Goal: Information Seeking & Learning: Check status

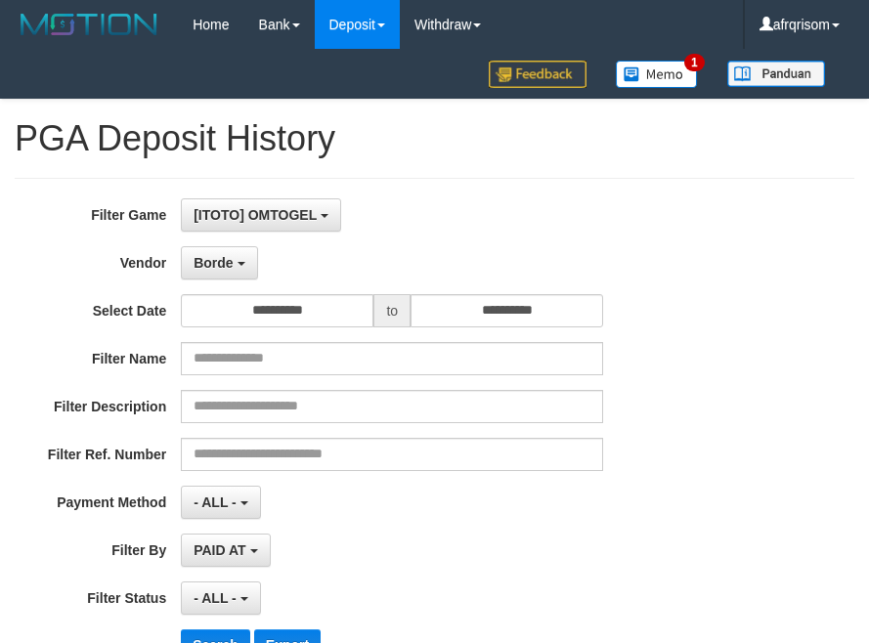
select select "**********"
select select "***"
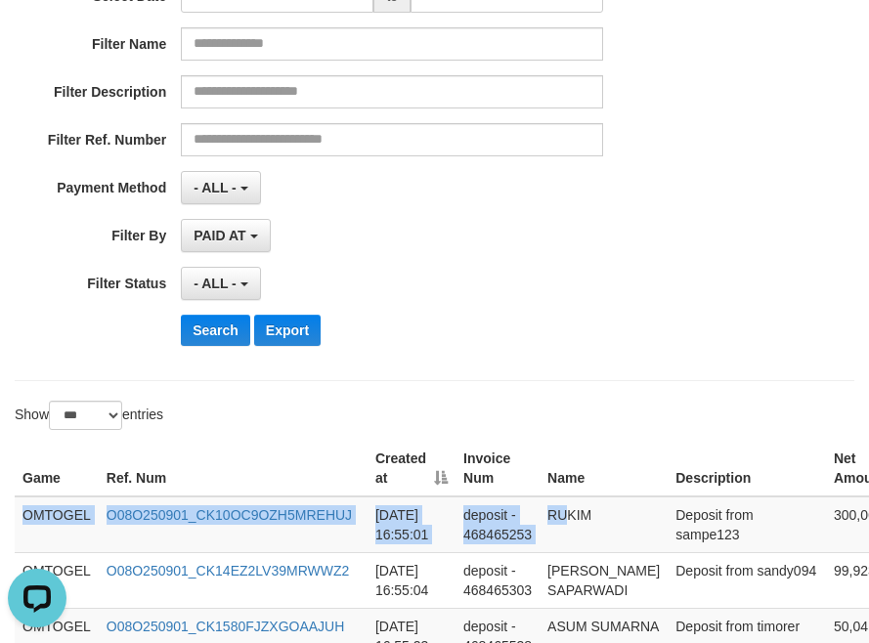
scroll to position [315, 288]
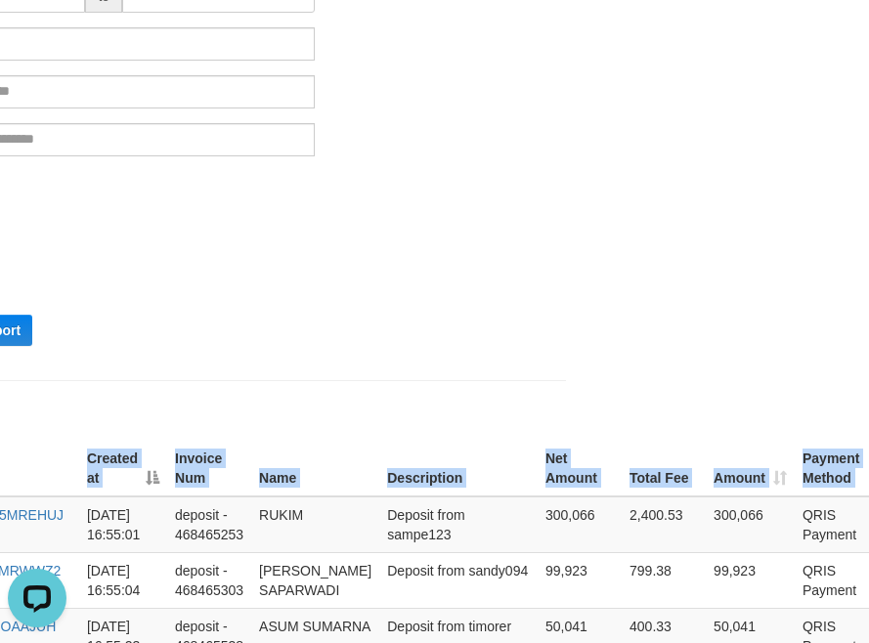
drag, startPoint x: 25, startPoint y: 510, endPoint x: 1160, endPoint y: 537, distance: 1134.9
copy table "Game Ref. Num Created at Invoice Num Name Description Net Amount Total Fee Amou…"
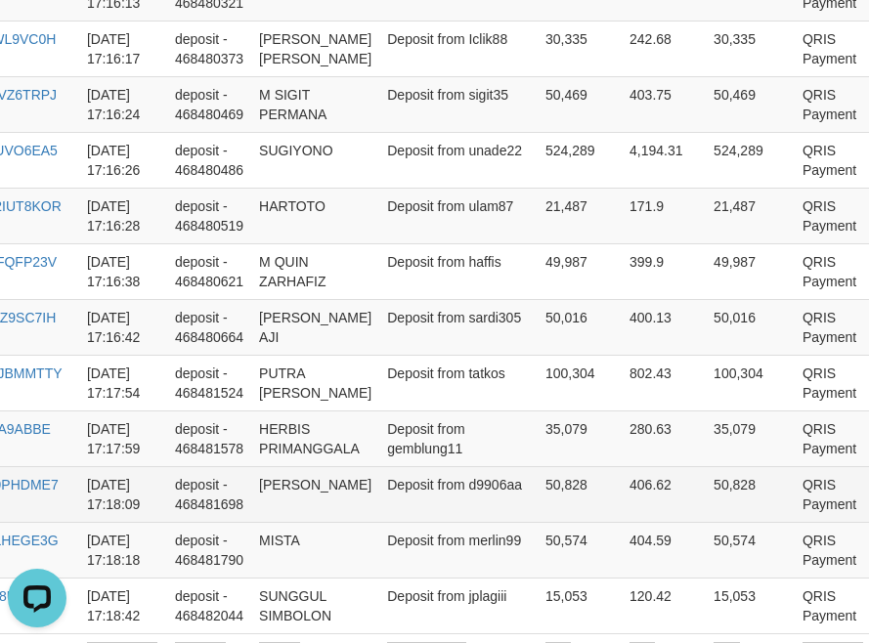
scroll to position [6048, 288]
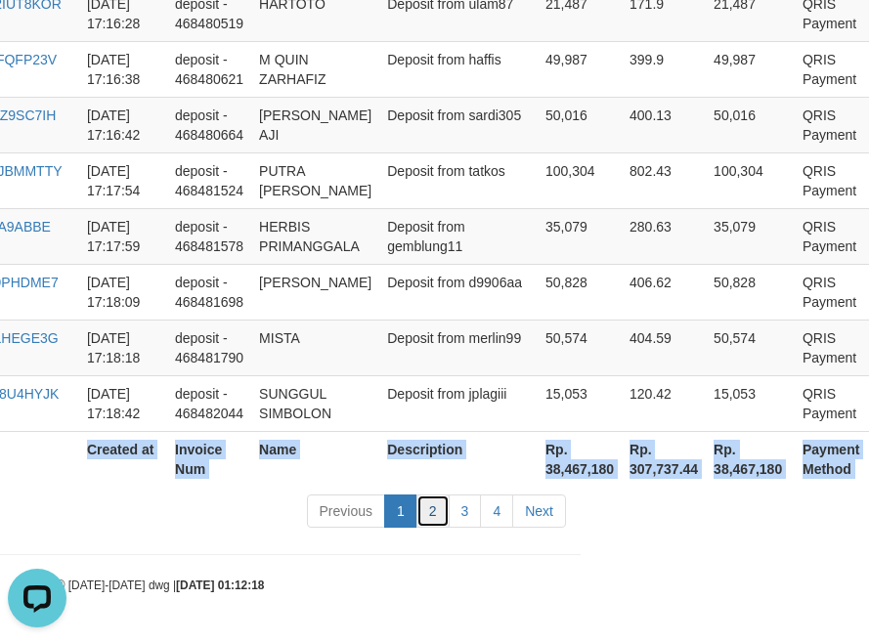
click at [436, 519] on link "2" at bounding box center [432, 510] width 33 height 33
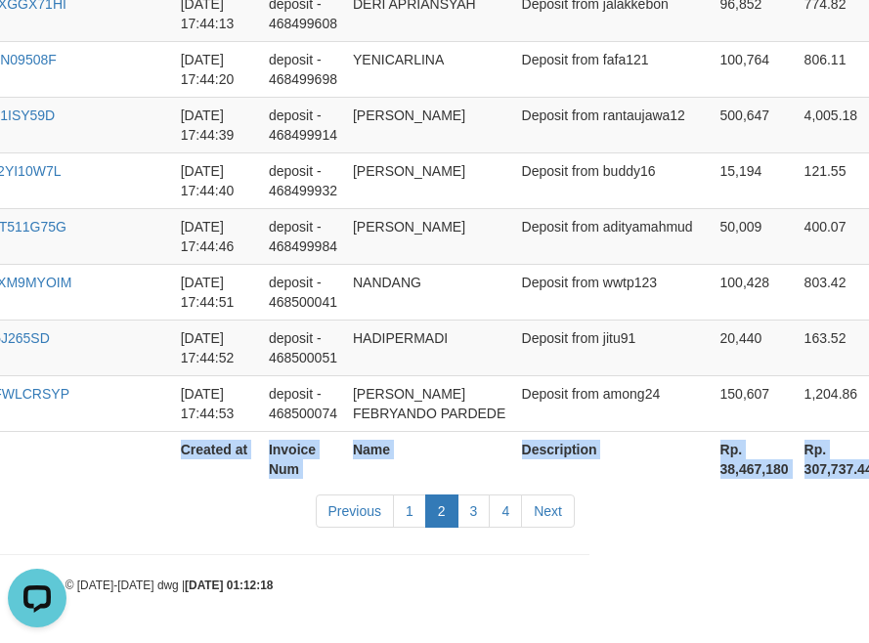
copy table "Game Ref. Num Created at Invoice Num Name Description Net Amount Total Fee Amou…"
click at [471, 515] on link "3" at bounding box center [473, 510] width 33 height 33
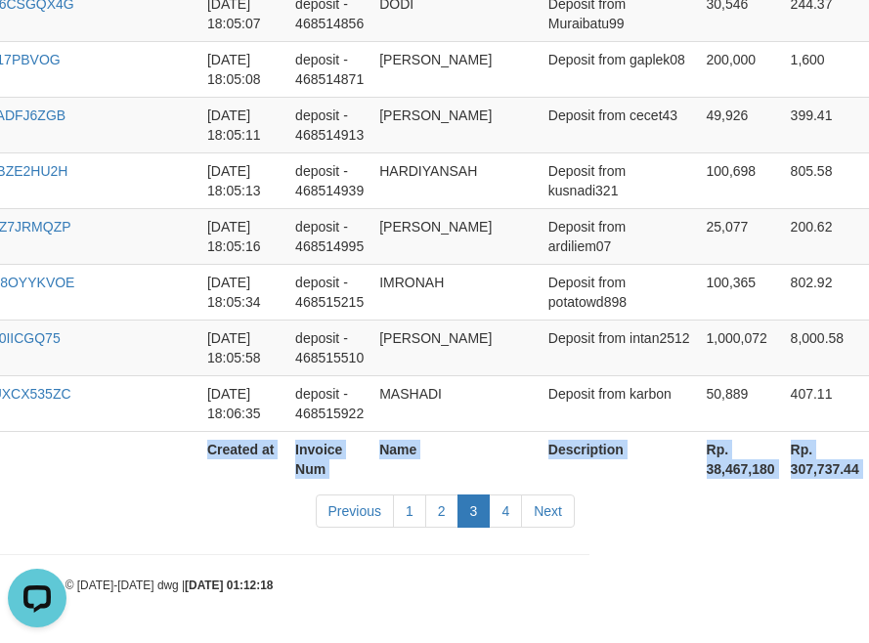
scroll to position [5970, 279]
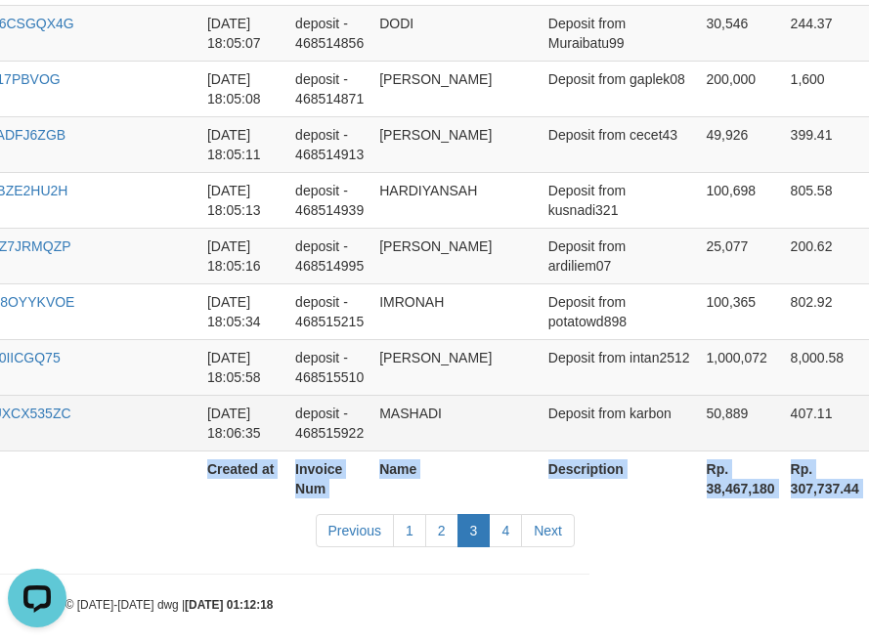
copy table "Game Ref. Num Created at Invoice Num Name Description Net Amount Total Fee Amou…"
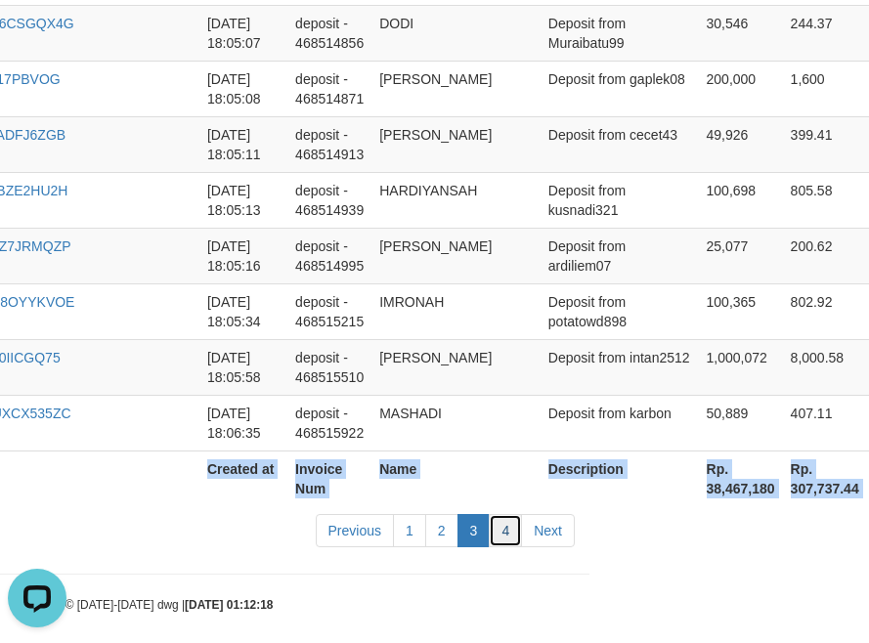
click at [516, 514] on link "4" at bounding box center [505, 530] width 33 height 33
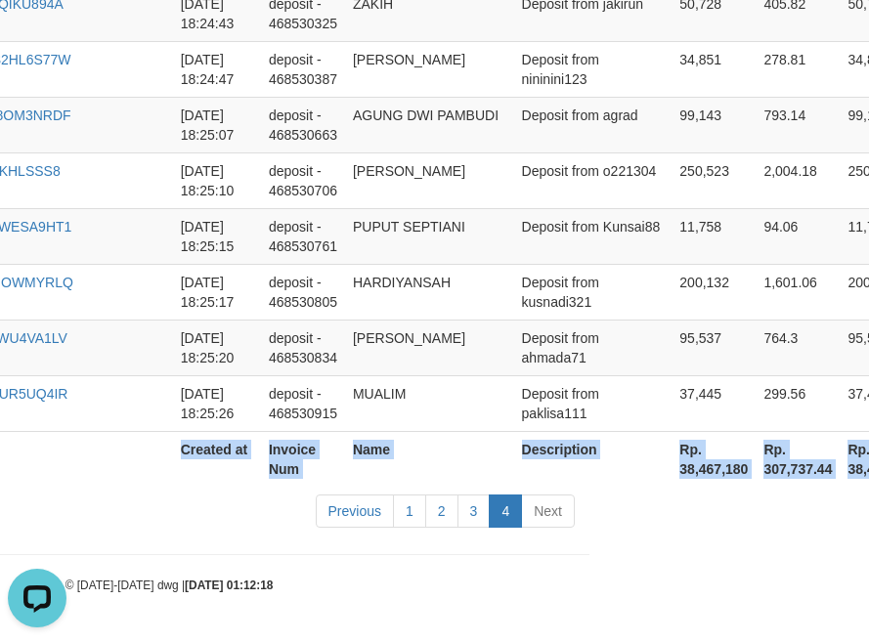
scroll to position [4987, 279]
copy table "Game Ref. Num Created at Invoice Num Name Description Net Amount Total Fee Amou…"
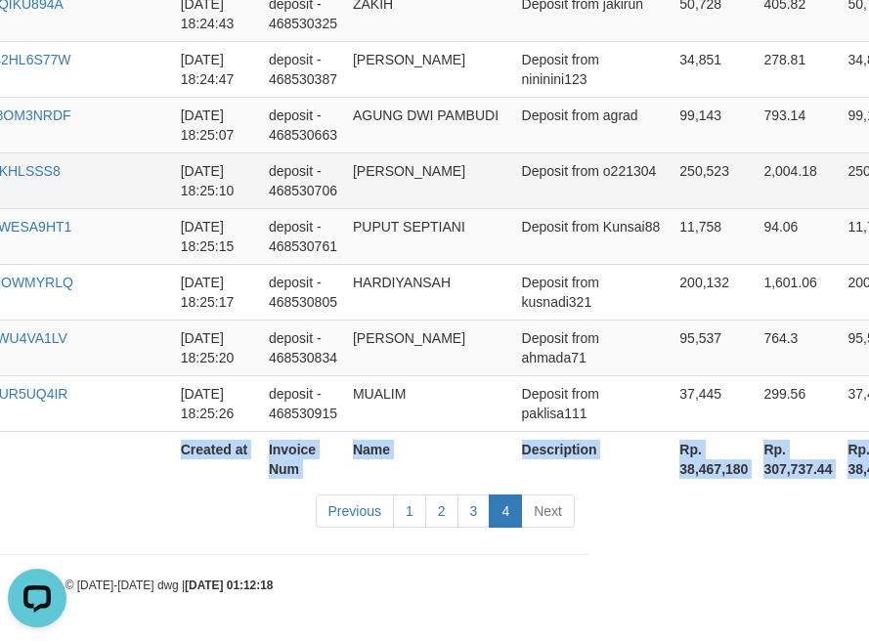
click at [367, 186] on td "TETEN HARYANTO" at bounding box center [429, 180] width 169 height 56
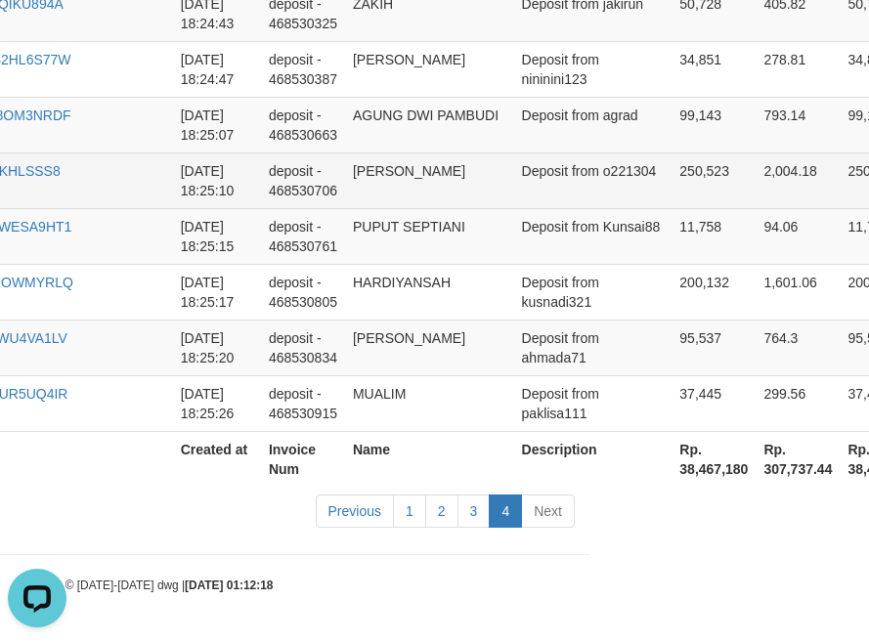
click at [367, 186] on td "TETEN HARYANTO" at bounding box center [429, 180] width 169 height 56
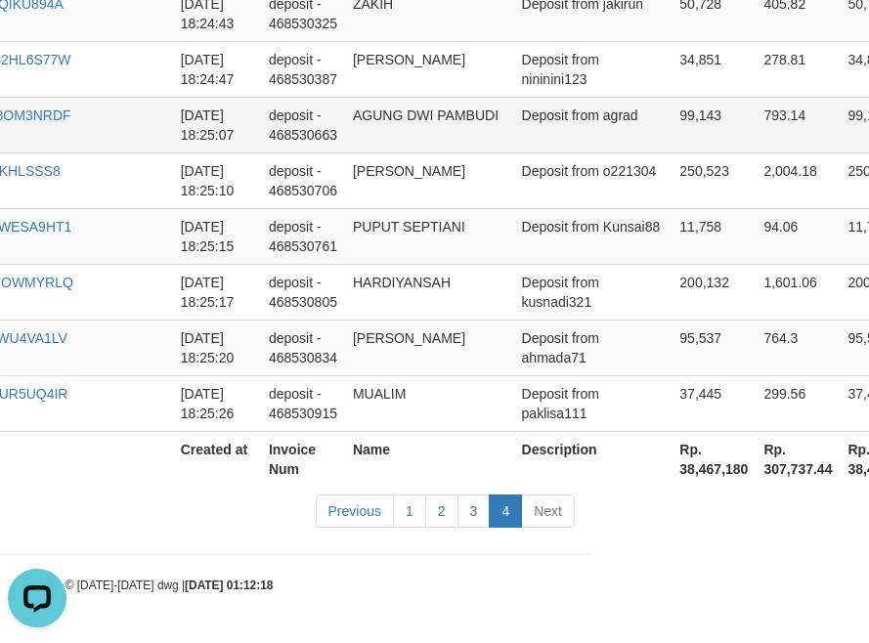
click at [514, 150] on td "Deposit from agrad" at bounding box center [593, 125] width 158 height 56
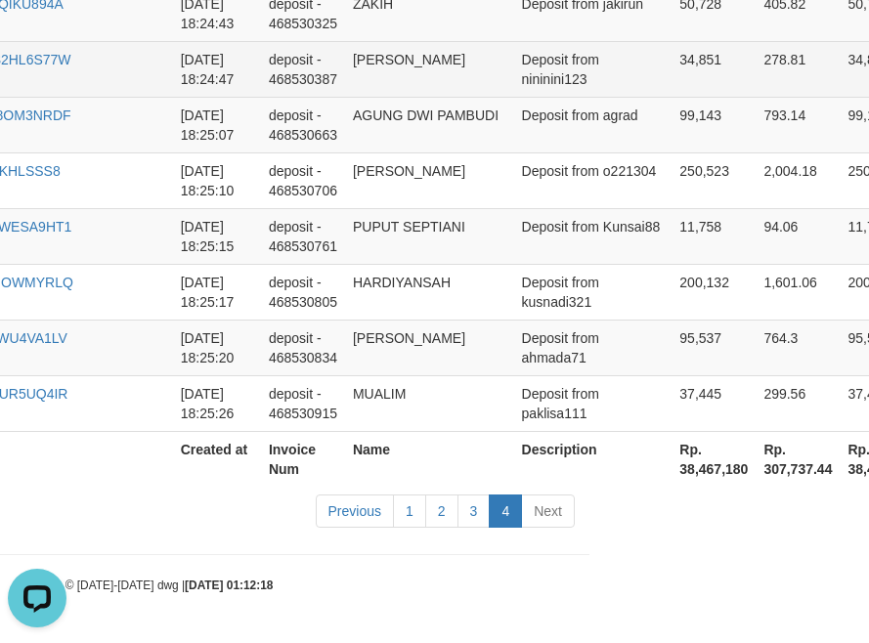
click at [514, 79] on td "Deposit from nininini123" at bounding box center [593, 69] width 158 height 56
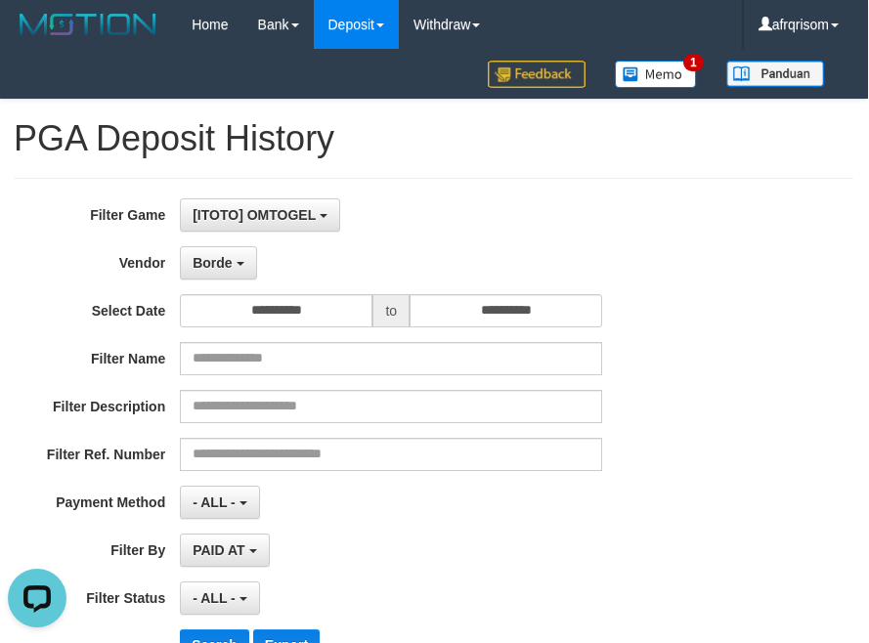
scroll to position [0, 0]
click at [434, 189] on div "**********" at bounding box center [434, 437] width 839 height 518
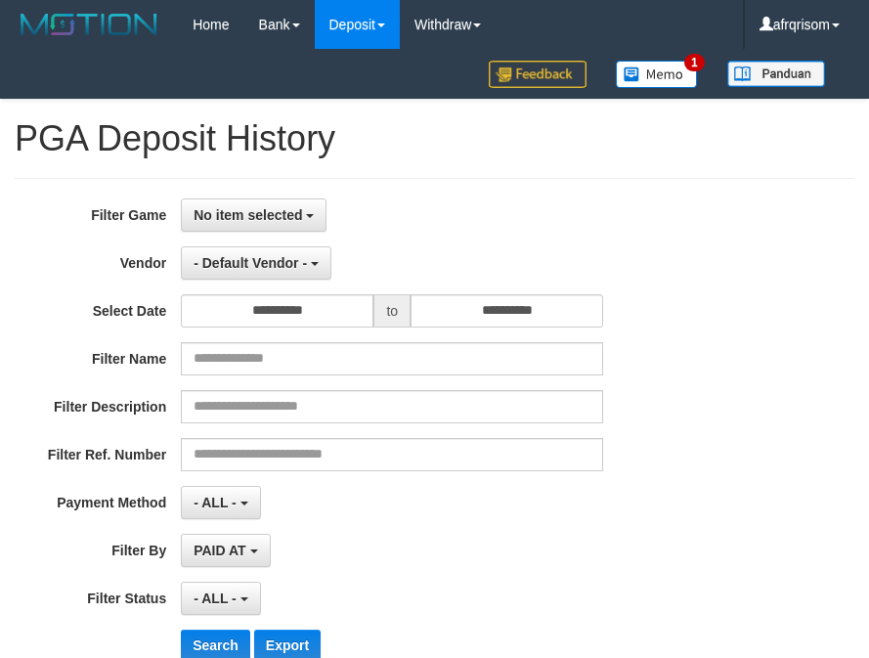
select select
select select "**"
click at [281, 223] on button "No item selected" at bounding box center [254, 214] width 146 height 33
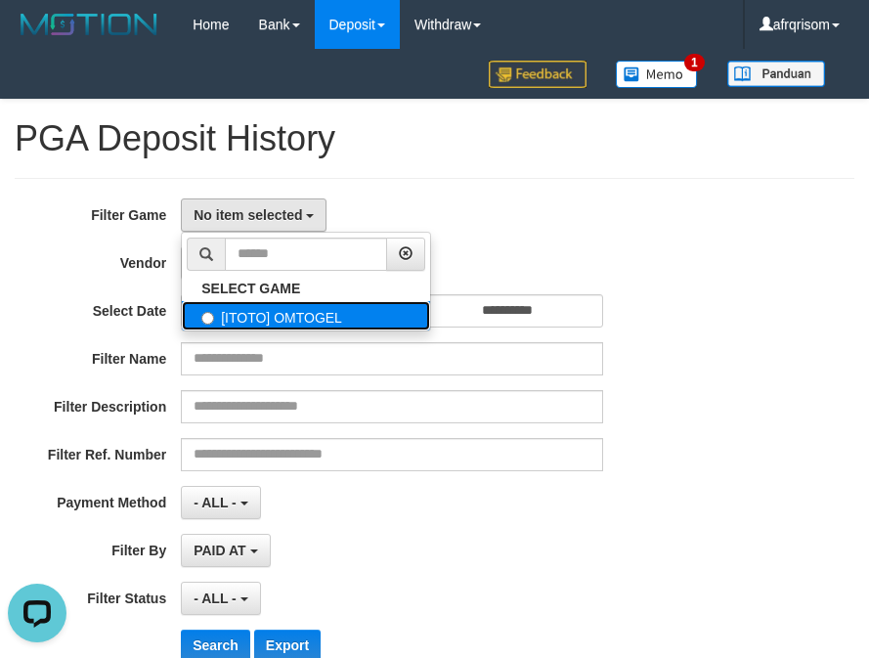
click at [269, 312] on label "[ITOTO] OMTOGEL" at bounding box center [306, 315] width 248 height 29
select select "***"
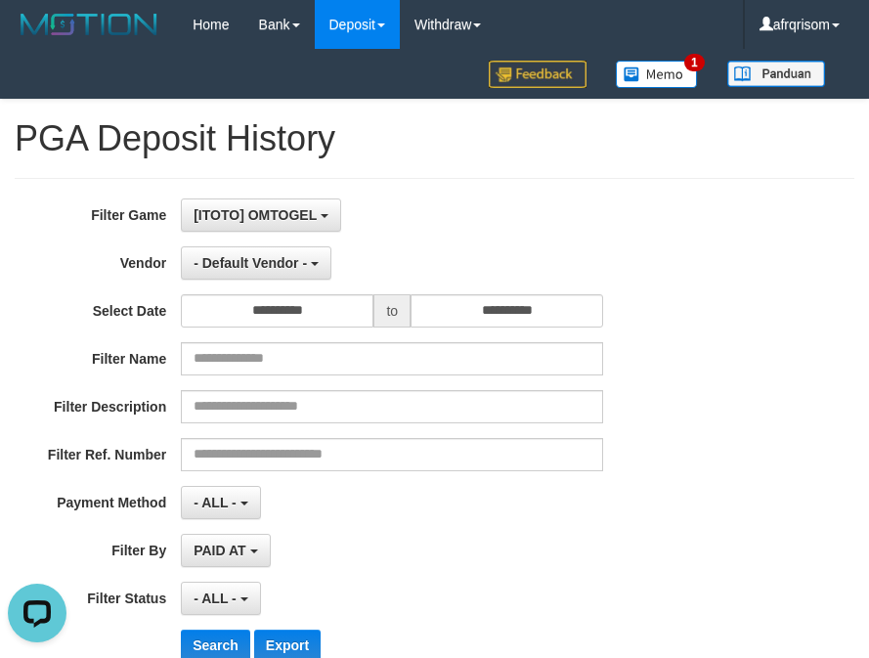
click at [263, 287] on div "**********" at bounding box center [362, 436] width 724 height 477
click at [269, 256] on span "- Default Vendor -" at bounding box center [249, 263] width 113 height 16
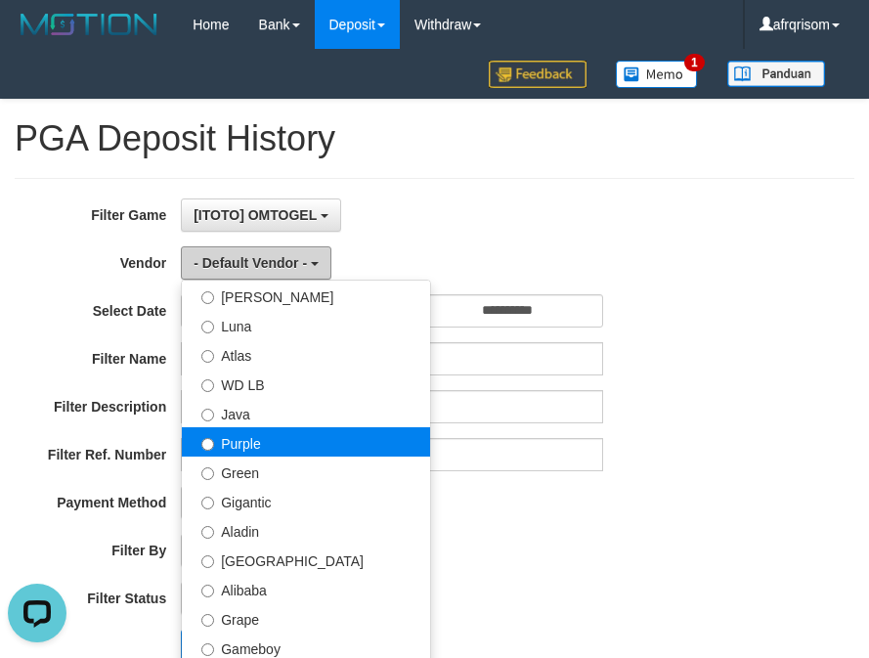
scroll to position [130, 0]
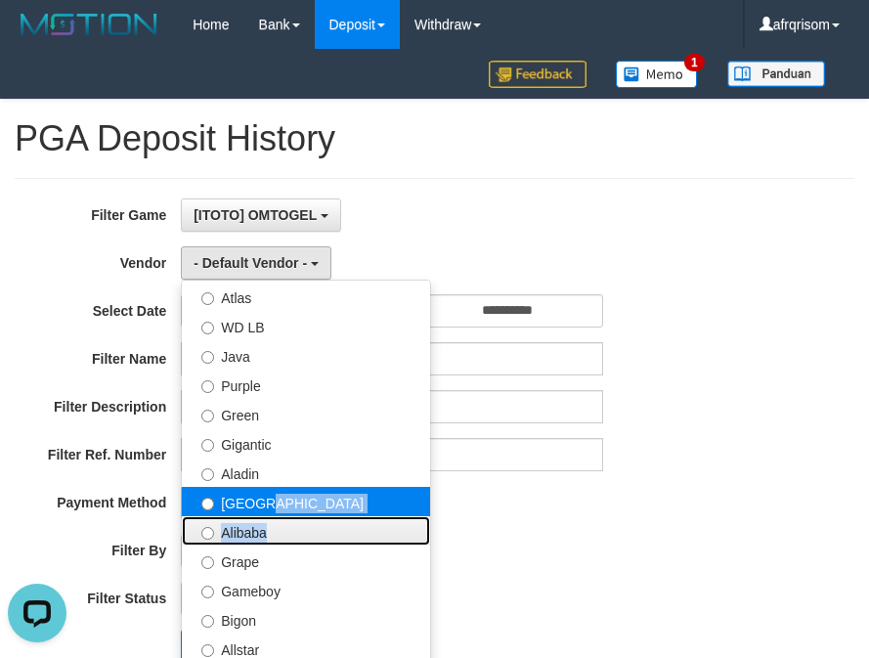
drag, startPoint x: 263, startPoint y: 516, endPoint x: 268, endPoint y: 501, distance: 15.5
click at [268, 501] on ul "- Default Vendor - [PERSON_NAME] Atlas WD LB Java Purple Green Gigantic Aladin …" at bounding box center [306, 523] width 250 height 489
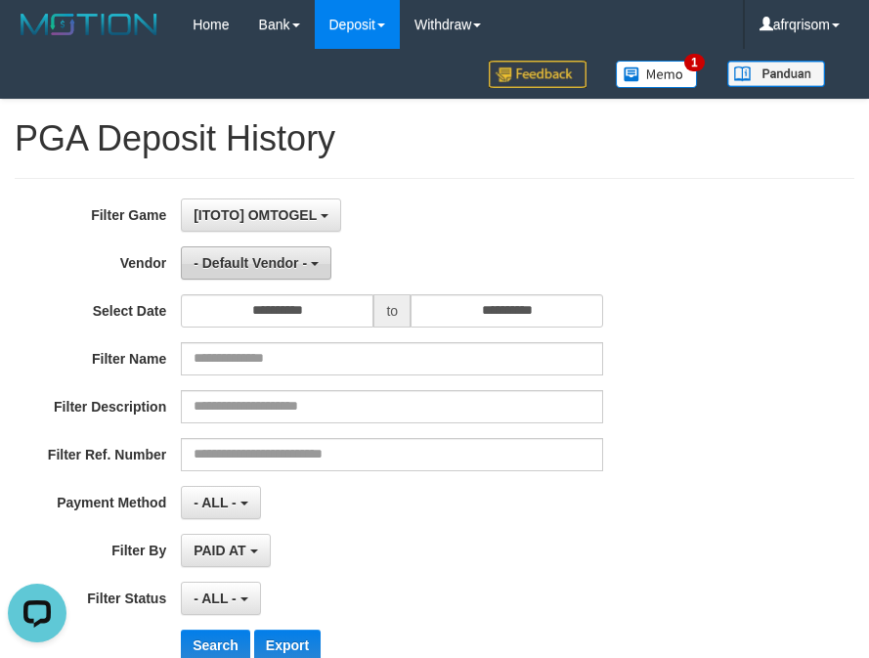
click at [283, 264] on span "- Default Vendor -" at bounding box center [249, 263] width 113 height 16
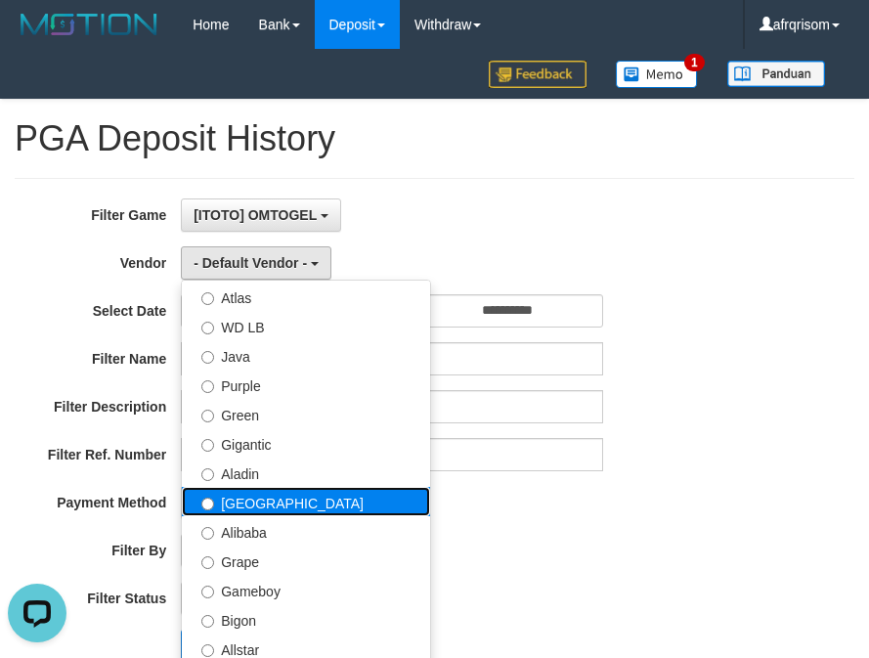
click at [241, 506] on label "[GEOGRAPHIC_DATA]" at bounding box center [306, 501] width 248 height 29
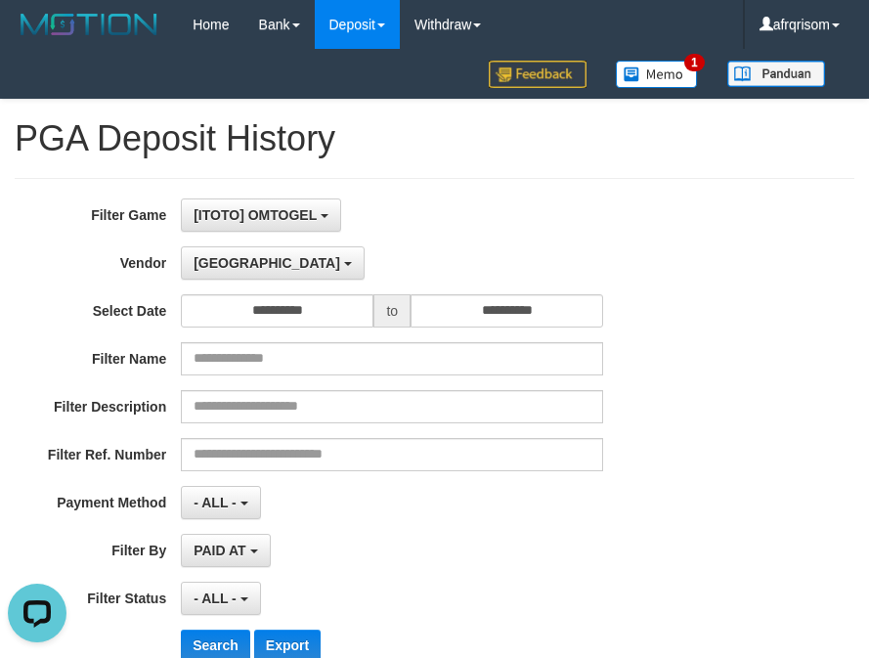
select select "**********"
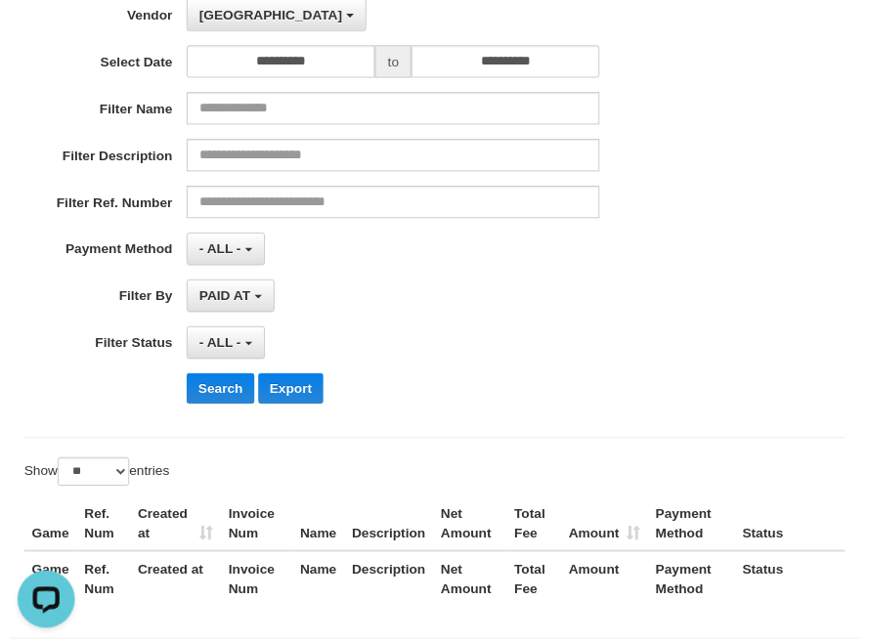
scroll to position [261, 0]
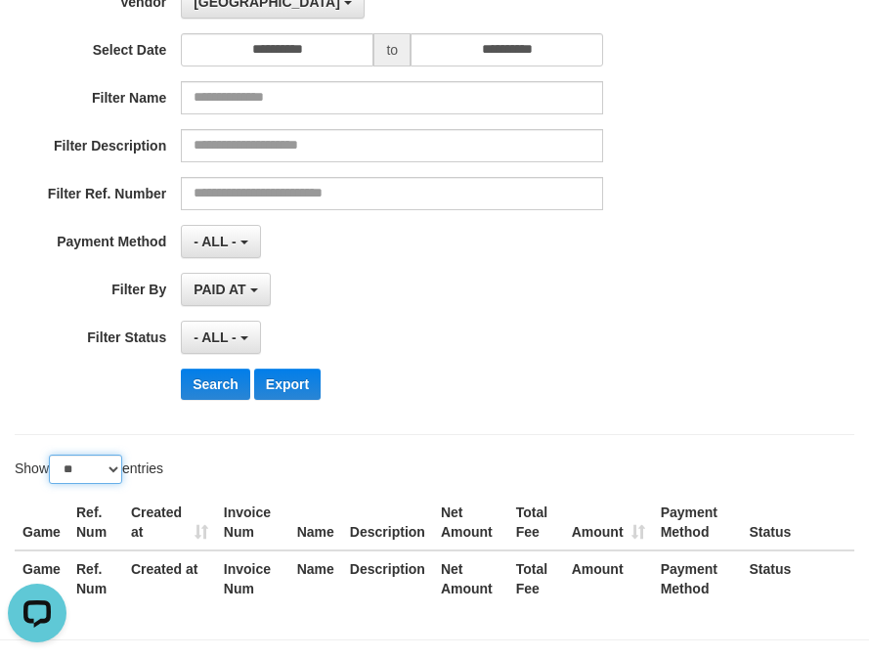
click at [113, 470] on select "** ** ** ***" at bounding box center [85, 468] width 73 height 29
select select "***"
click at [52, 454] on select "** ** ** ***" at bounding box center [85, 468] width 73 height 29
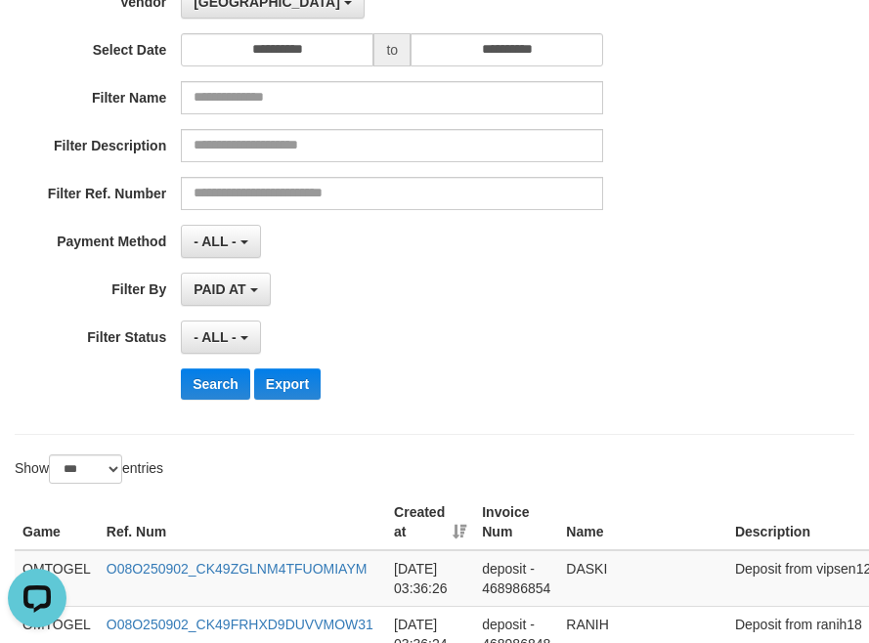
click at [466, 529] on th "Created at" at bounding box center [430, 522] width 88 height 56
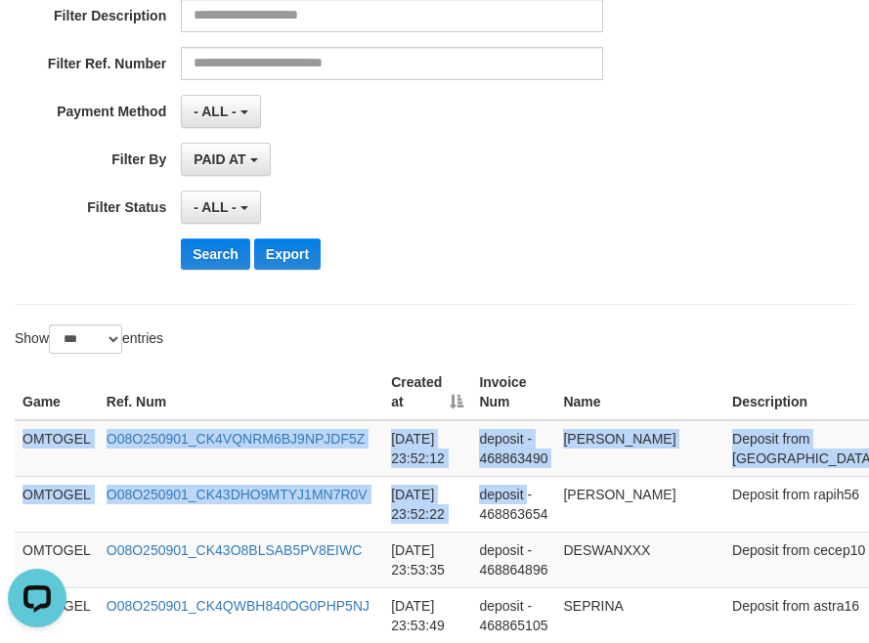
scroll to position [391, 349]
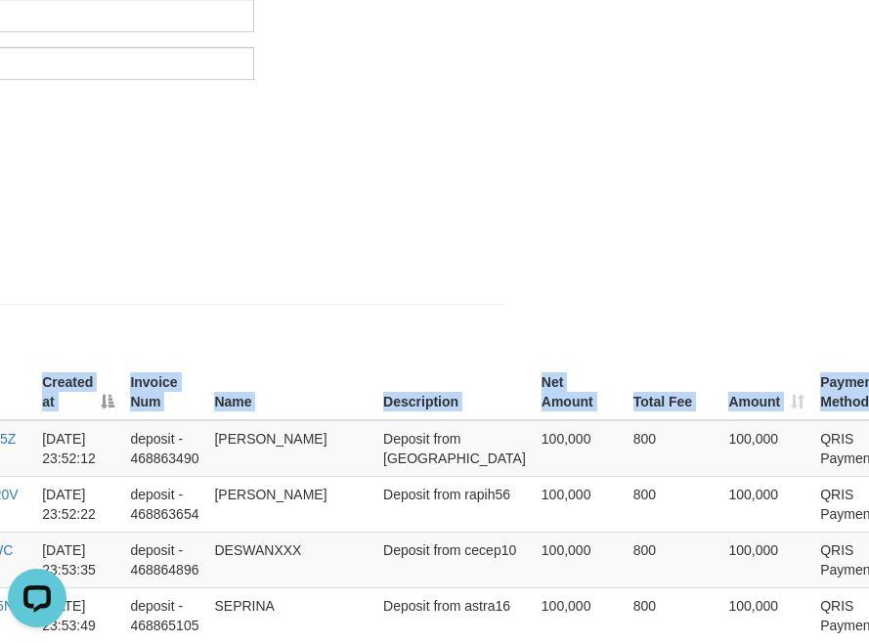
copy table "Game Ref. Num Created at Invoice Num Name Description Net Amount Total Fee Amou…"
drag, startPoint x: 21, startPoint y: 437, endPoint x: 956, endPoint y: 455, distance: 934.4
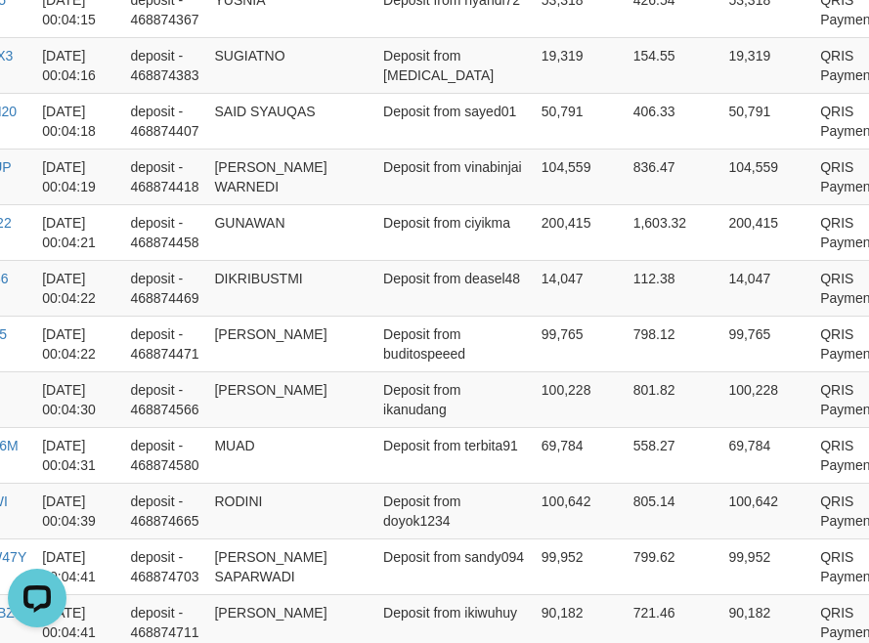
scroll to position [5951, 349]
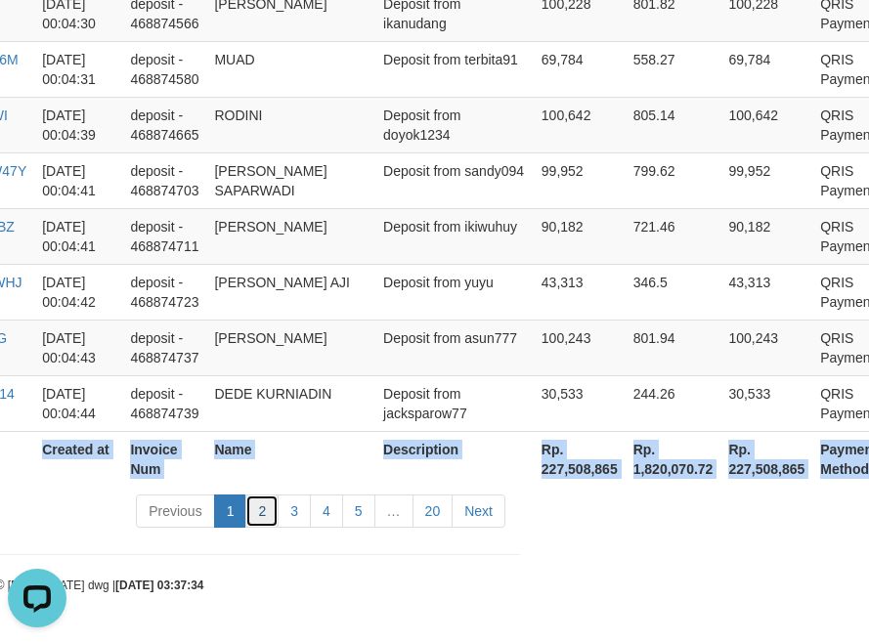
click at [262, 513] on link "2" at bounding box center [261, 510] width 33 height 33
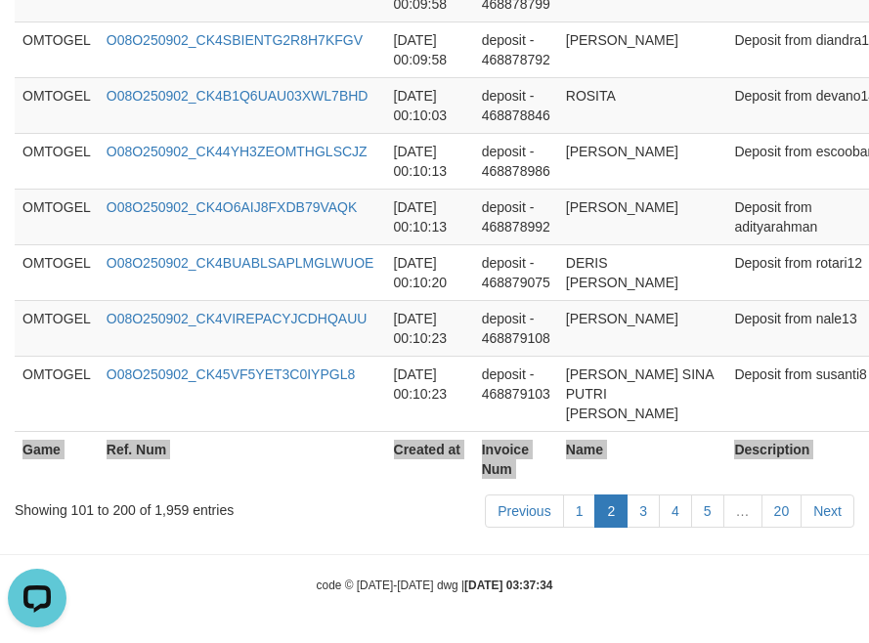
scroll to position [6029, 0]
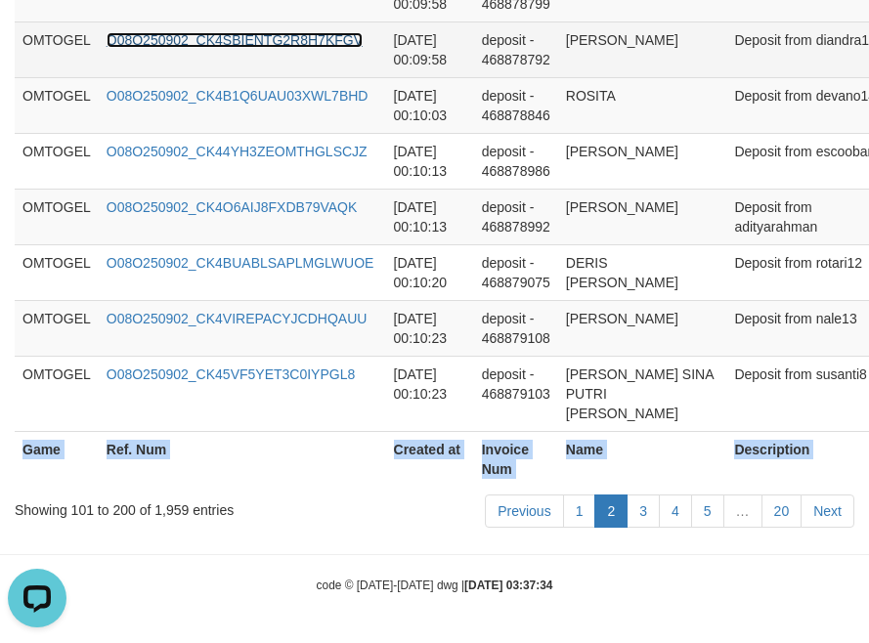
click at [304, 48] on link "O08O250902_CK4SBIENTG2R8H7KFGV" at bounding box center [235, 40] width 256 height 16
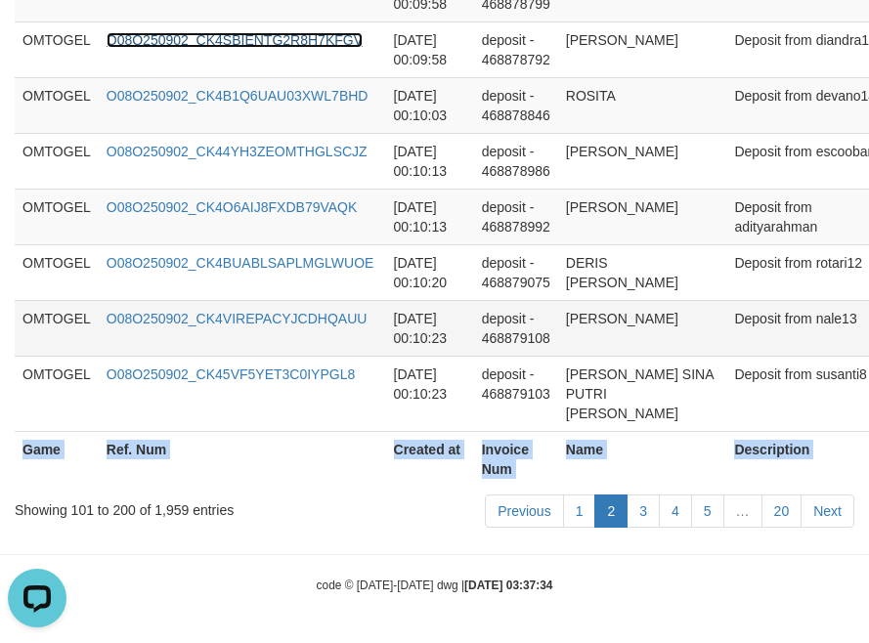
copy table "Game Ref. Num Created at Invoice Num Name Description Net Amount Total Fee Amou…"
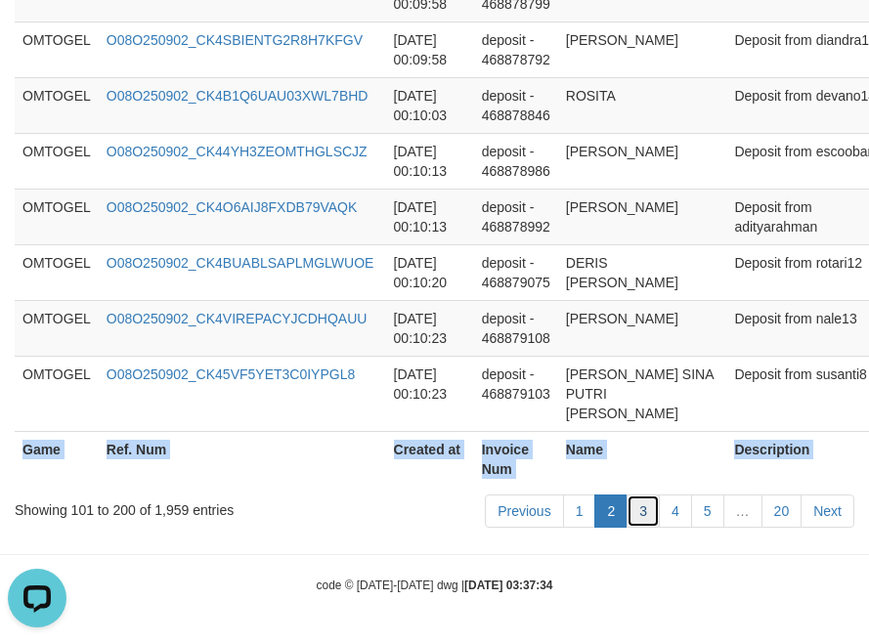
click at [633, 513] on link "3" at bounding box center [642, 510] width 33 height 33
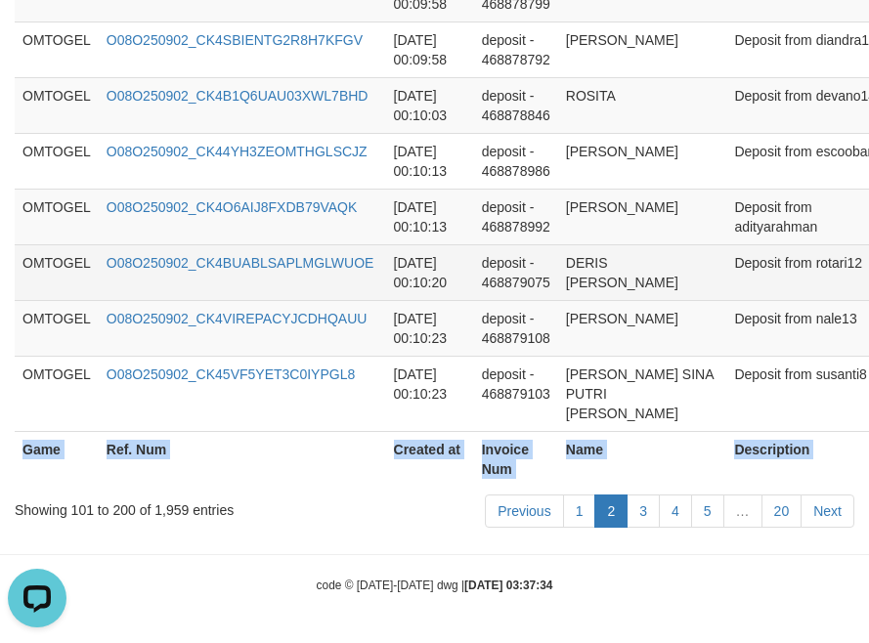
scroll to position [5970, 0]
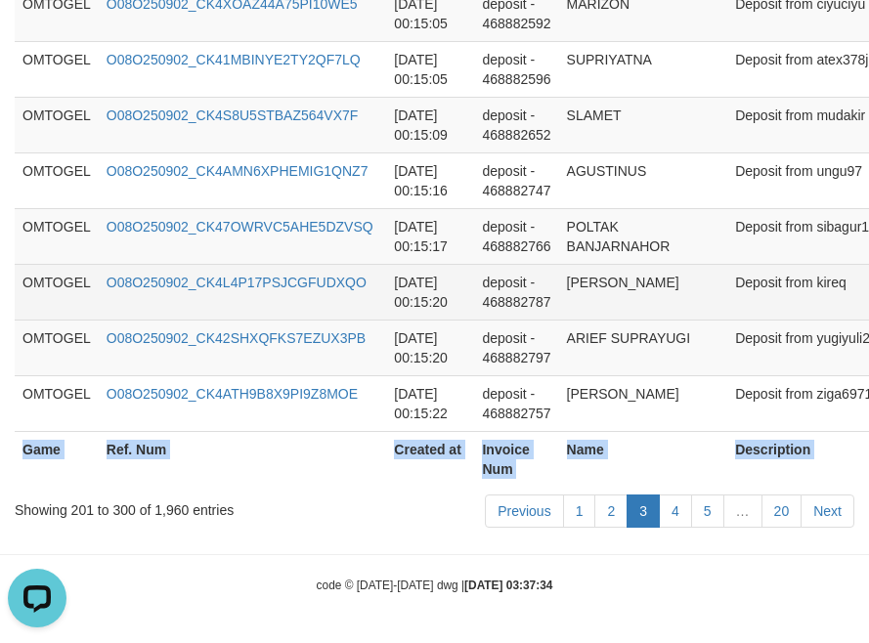
copy table "Game Ref. Num Created at Invoice Num Name Description Net Amount Total Fee Amou…"
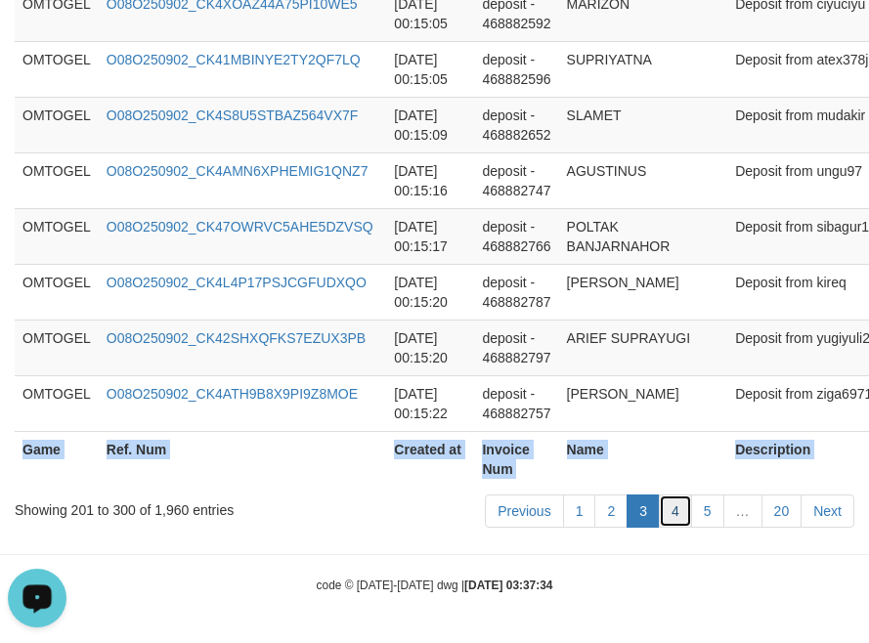
click at [671, 515] on link "4" at bounding box center [675, 510] width 33 height 33
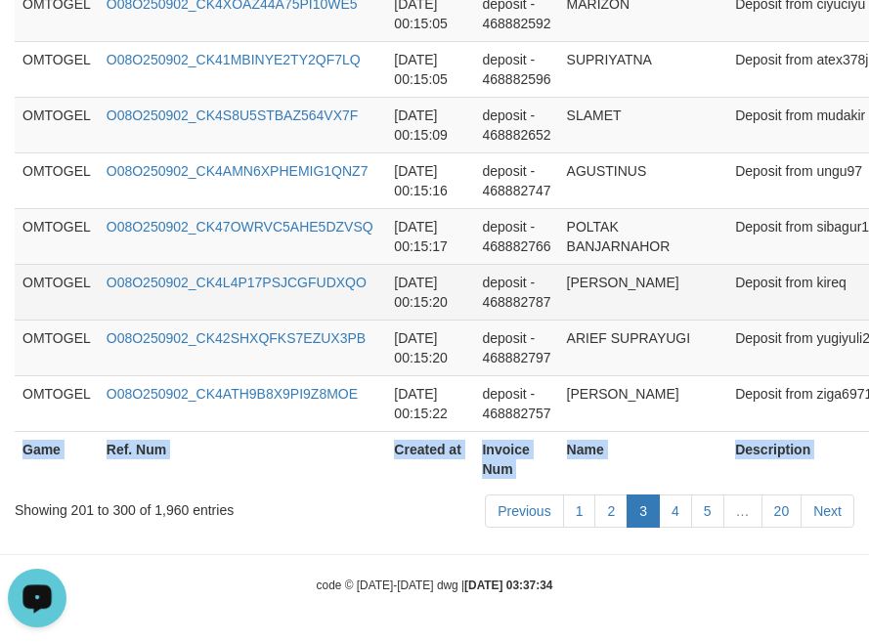
scroll to position [5951, 0]
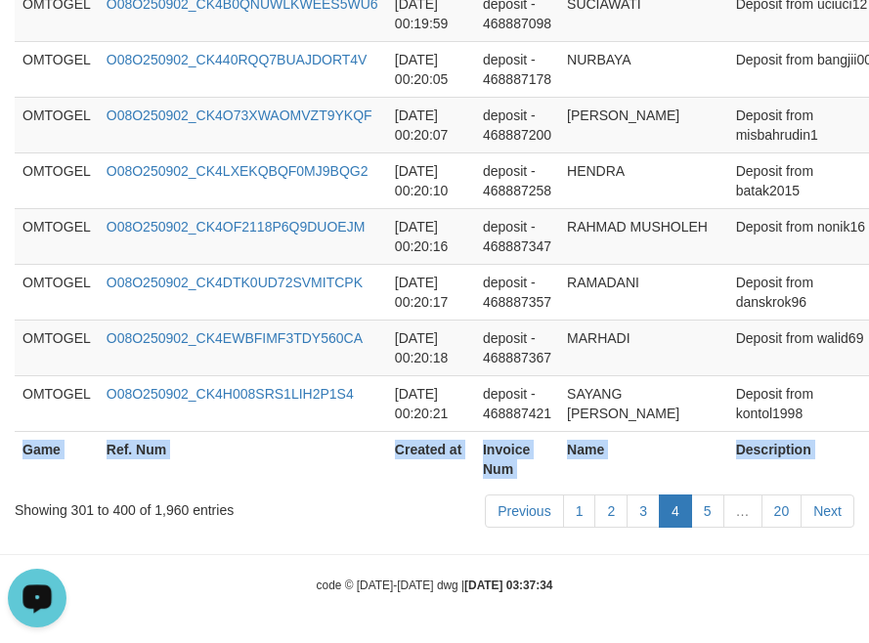
copy table "Game Ref. Num Created at Invoice Num Name Description Net Amount Total Fee Amou…"
drag, startPoint x: 704, startPoint y: 519, endPoint x: 722, endPoint y: 515, distance: 19.0
click at [704, 519] on link "5" at bounding box center [707, 510] width 33 height 33
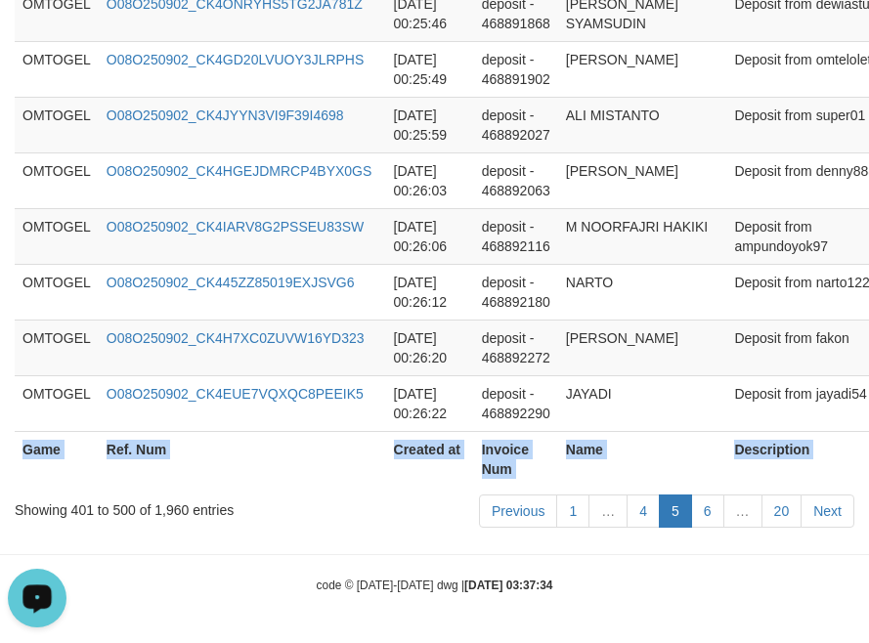
scroll to position [5990, 0]
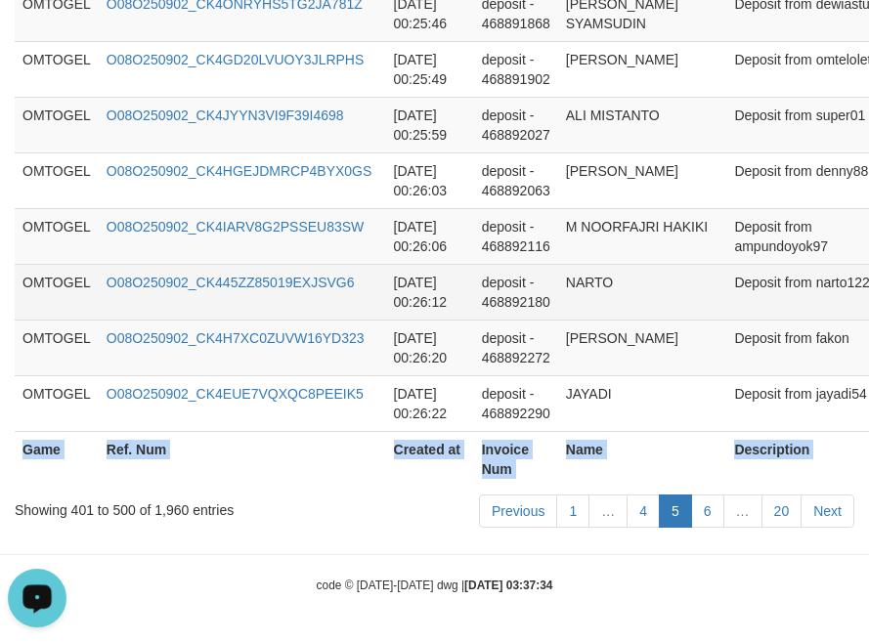
copy table "Game Ref. Num Created at Invoice Num Name Description Net Amount Total Fee Amou…"
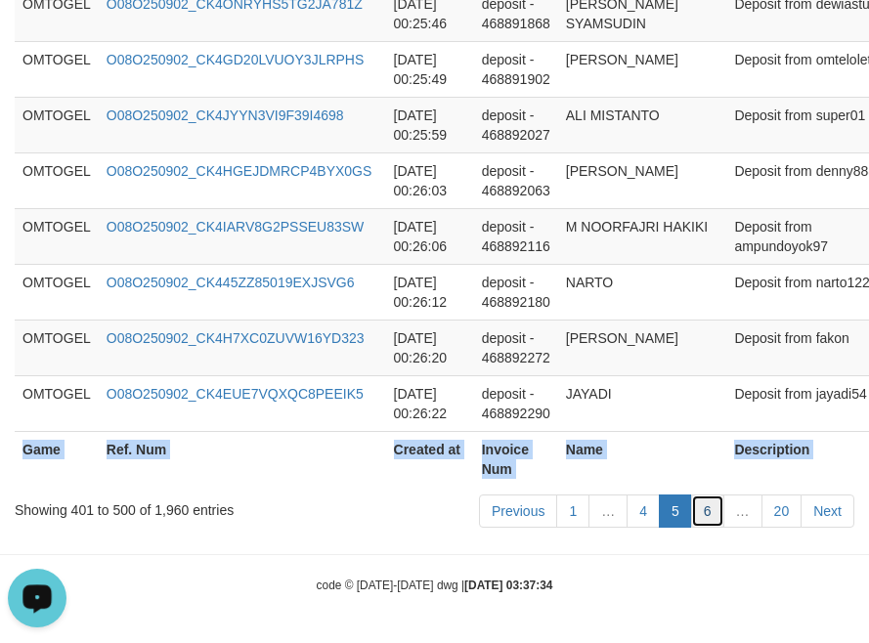
click at [700, 520] on link "6" at bounding box center [707, 510] width 33 height 33
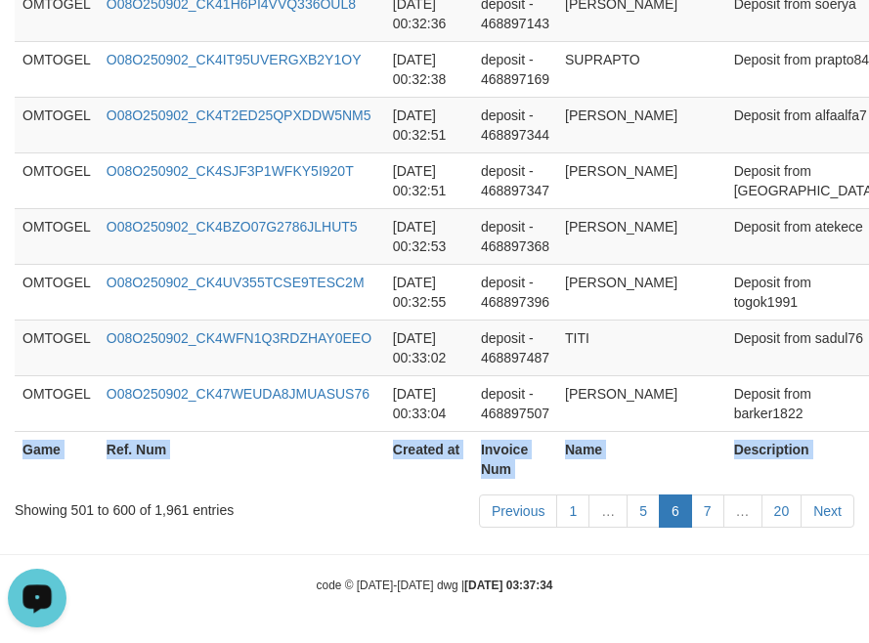
scroll to position [5951, 0]
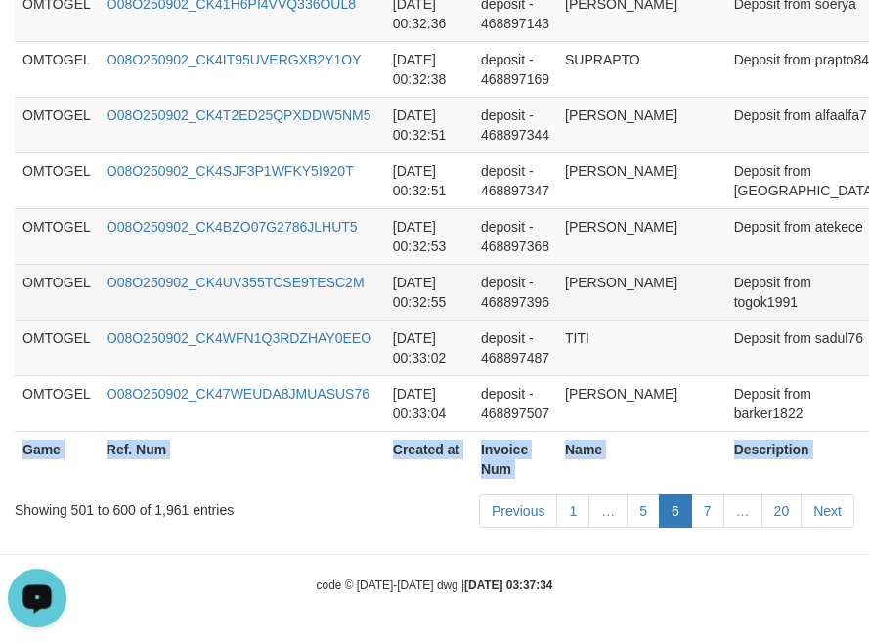
copy table "Game Ref. Num Created at Invoice Num Name Description Net Amount Total Fee Amou…"
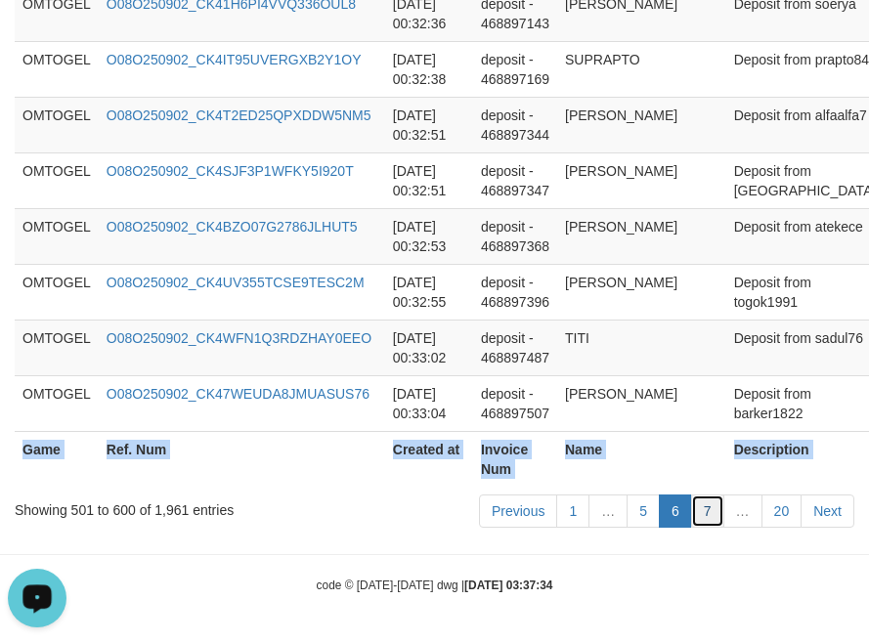
click at [709, 515] on link "7" at bounding box center [707, 510] width 33 height 33
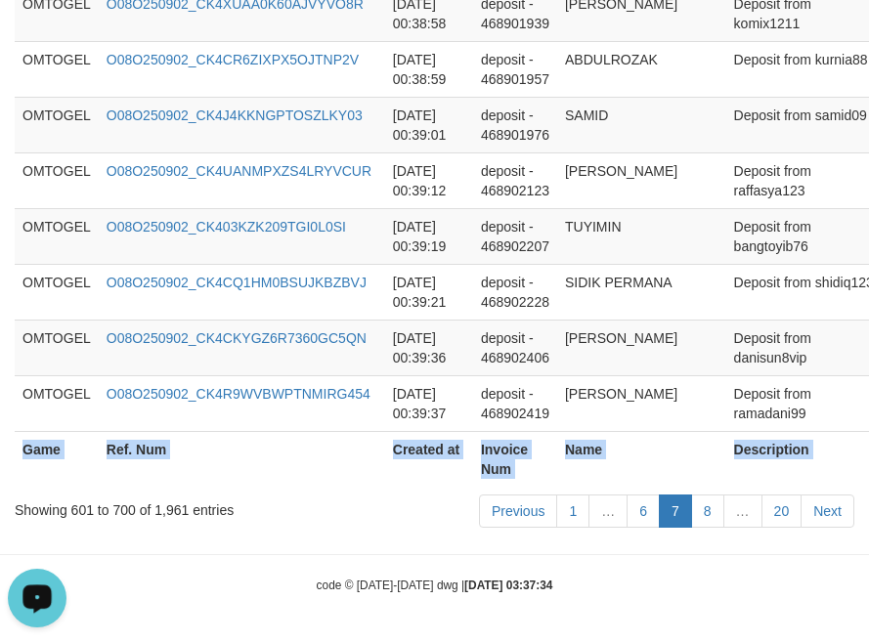
copy table "Game Ref. Num Created at Invoice Num Name Description Net Amount Total Fee Amou…"
click at [704, 513] on link "8" at bounding box center [707, 510] width 33 height 33
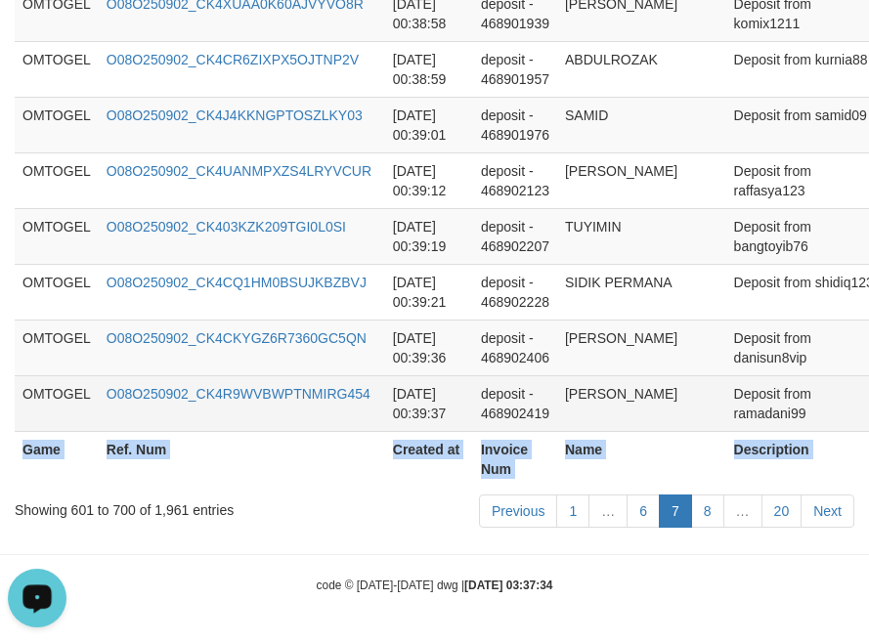
scroll to position [6009, 0]
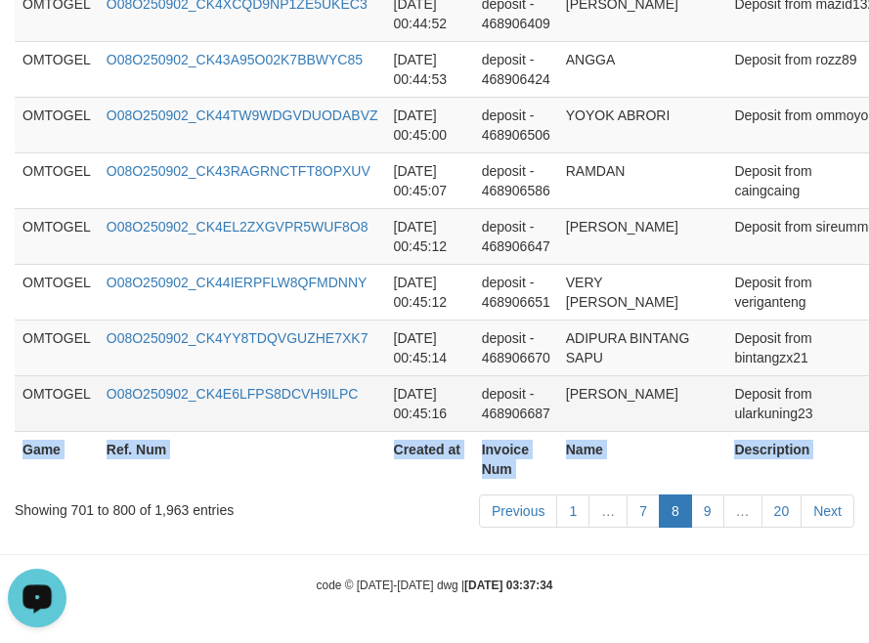
copy table "Game Ref. Num Created at Invoice Num Name Description Net Amount Total Fee Amou…"
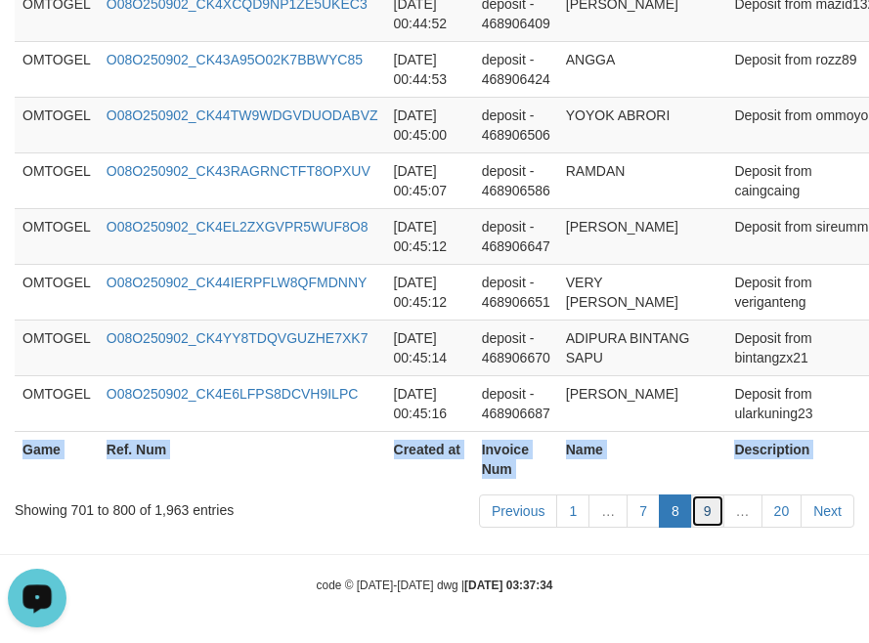
click at [704, 523] on link "9" at bounding box center [707, 510] width 33 height 33
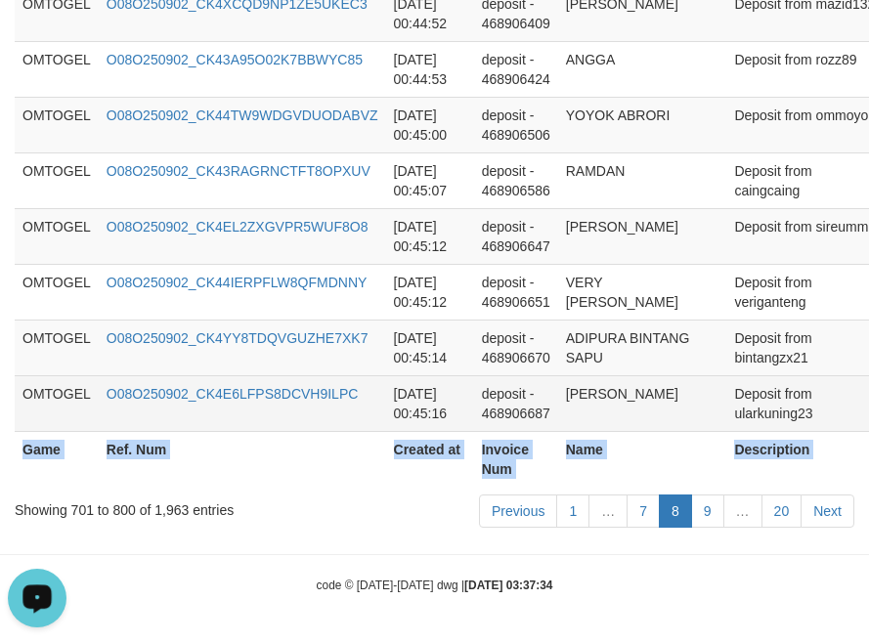
scroll to position [5951, 0]
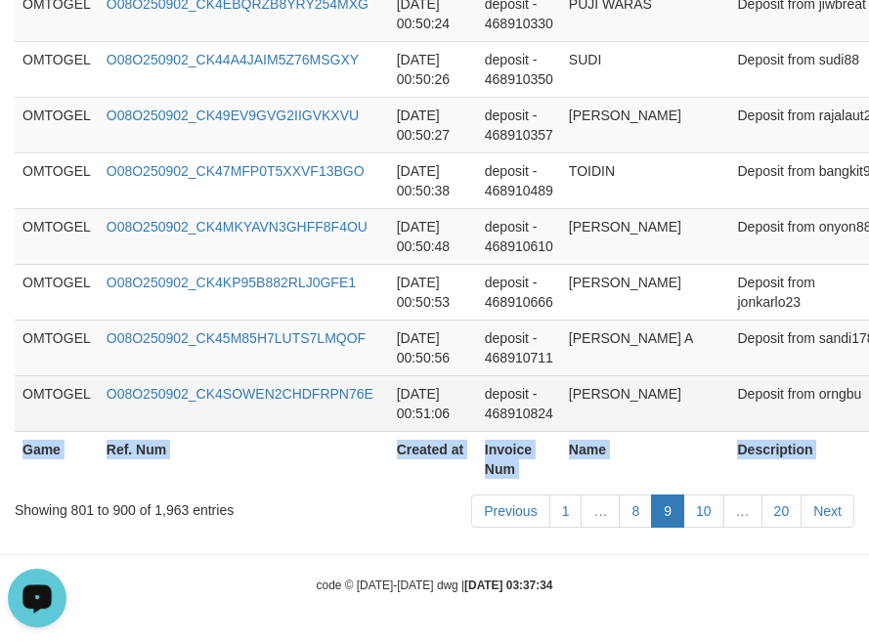
copy table "Game Ref. Num Created at Invoice Num Name Description Net Amount Total Fee Amou…"
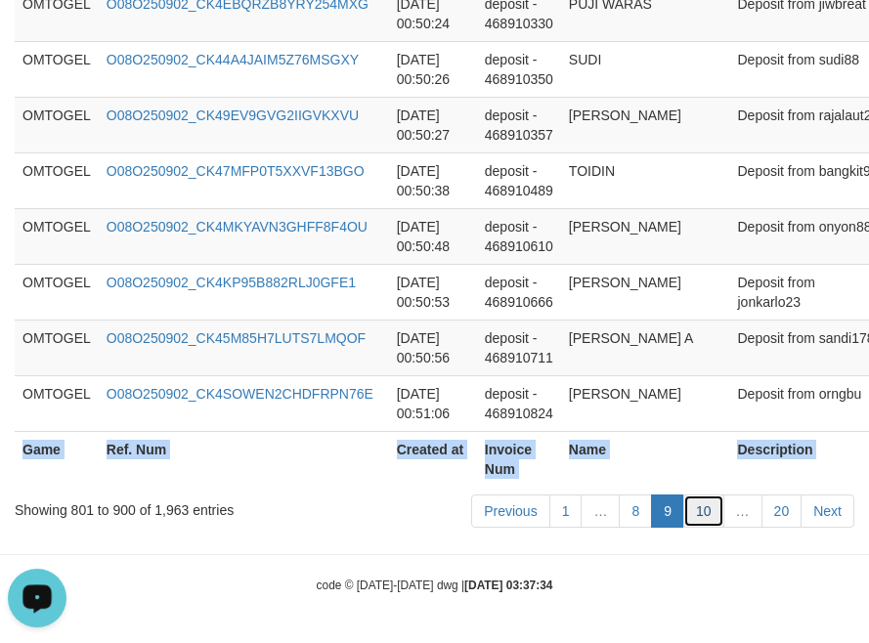
click at [705, 522] on link "10" at bounding box center [703, 510] width 41 height 33
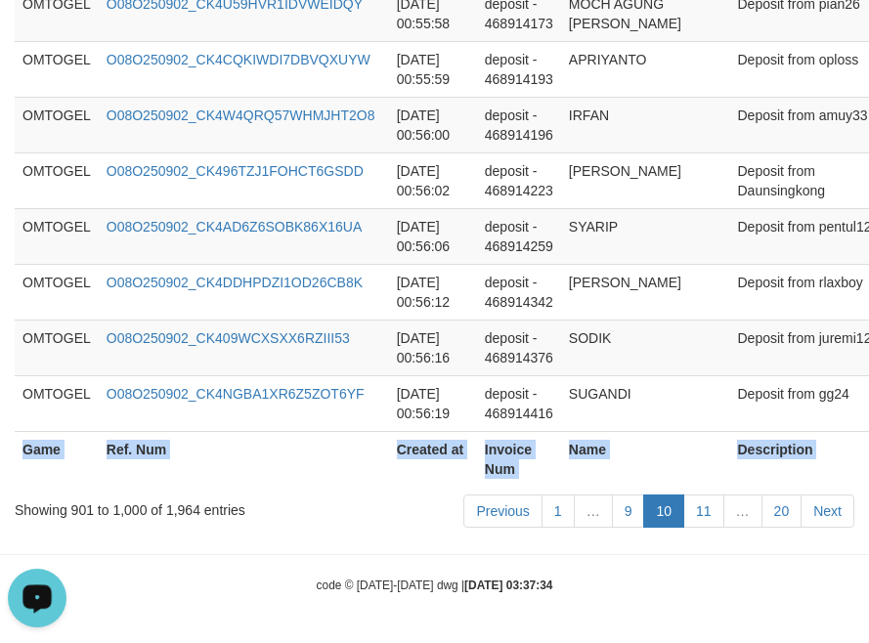
copy table "Game Ref. Num Created at Invoice Num Name Description Net Amount Total Fee Amou…"
click at [694, 509] on link "11" at bounding box center [703, 510] width 41 height 33
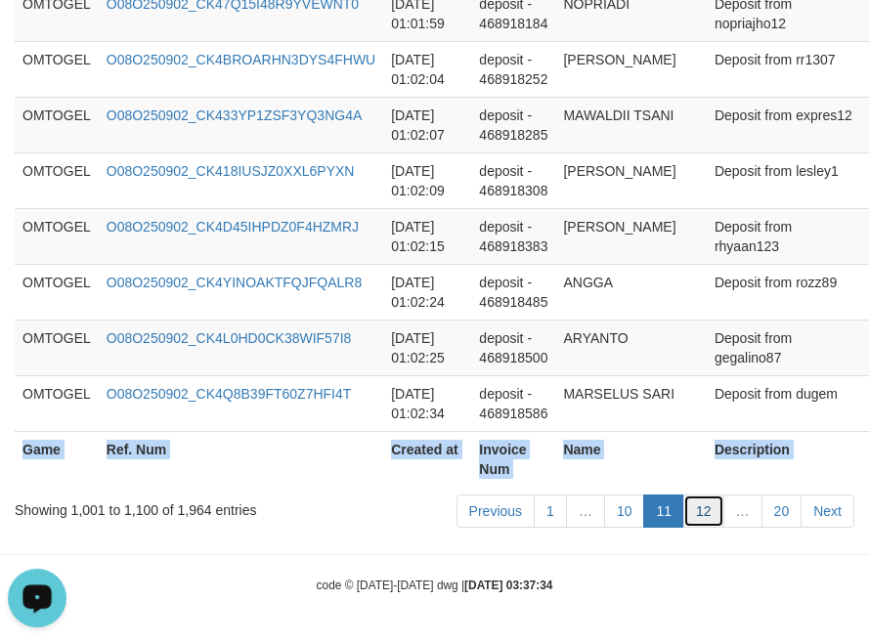
click at [714, 520] on link "12" at bounding box center [703, 510] width 41 height 33
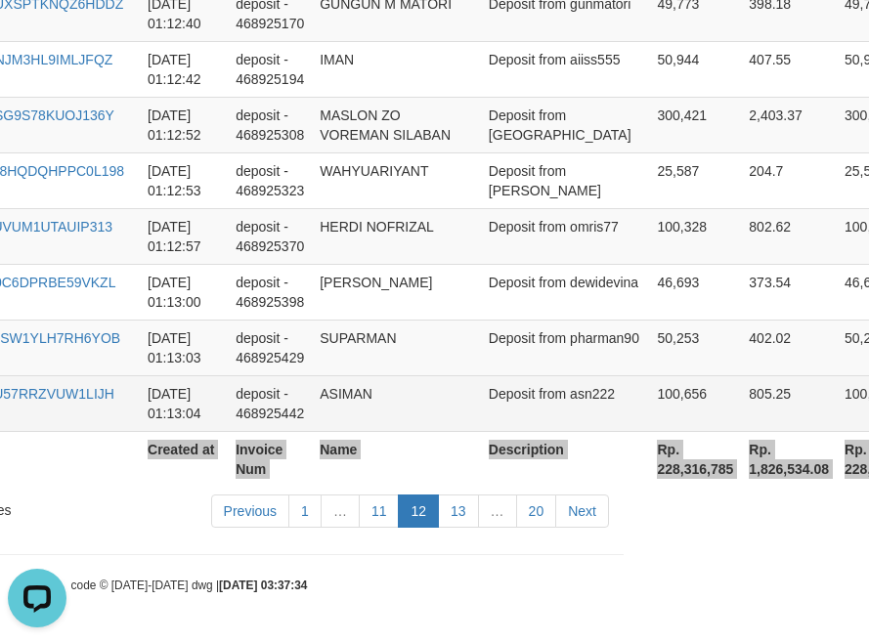
scroll to position [6009, 261]
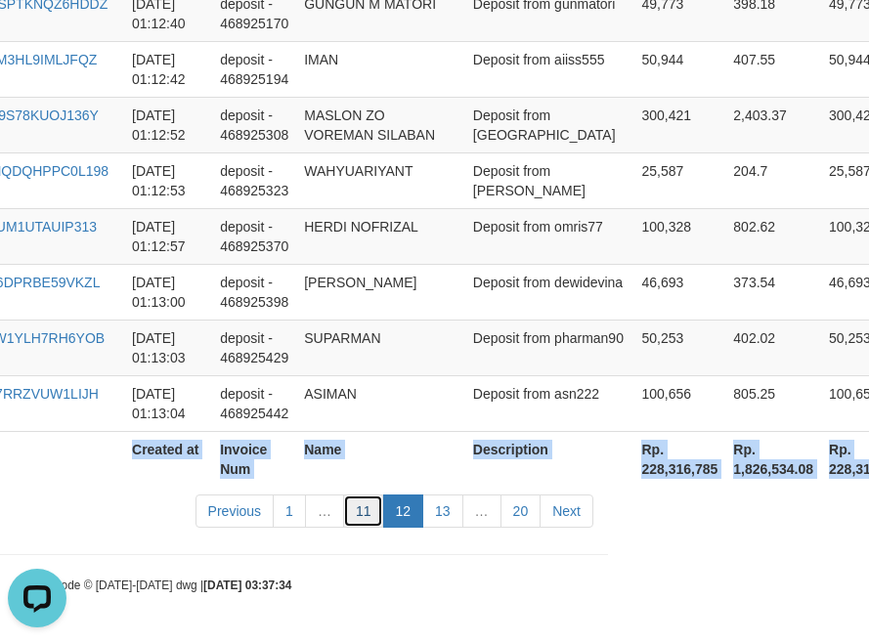
click at [362, 517] on link "11" at bounding box center [363, 510] width 41 height 33
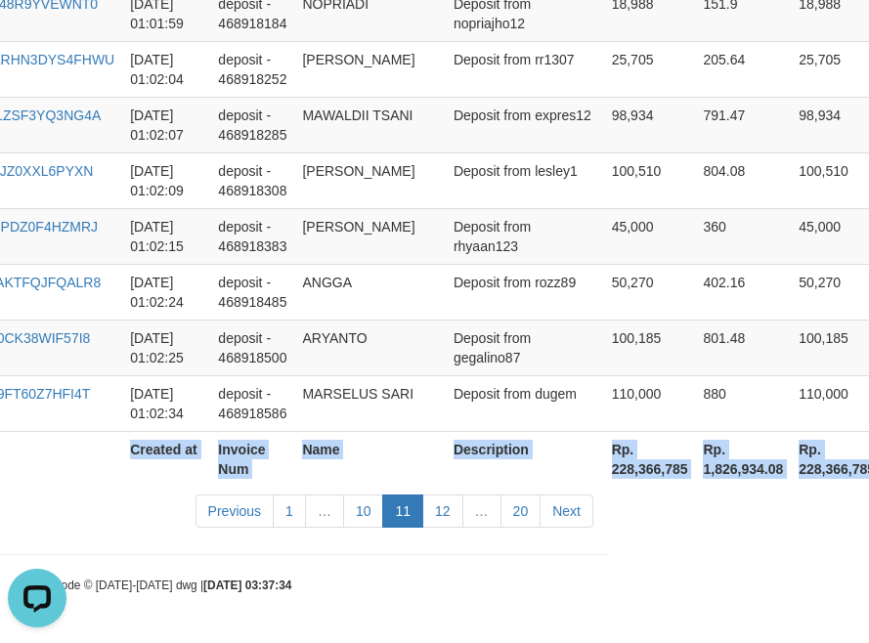
scroll to position [5951, 261]
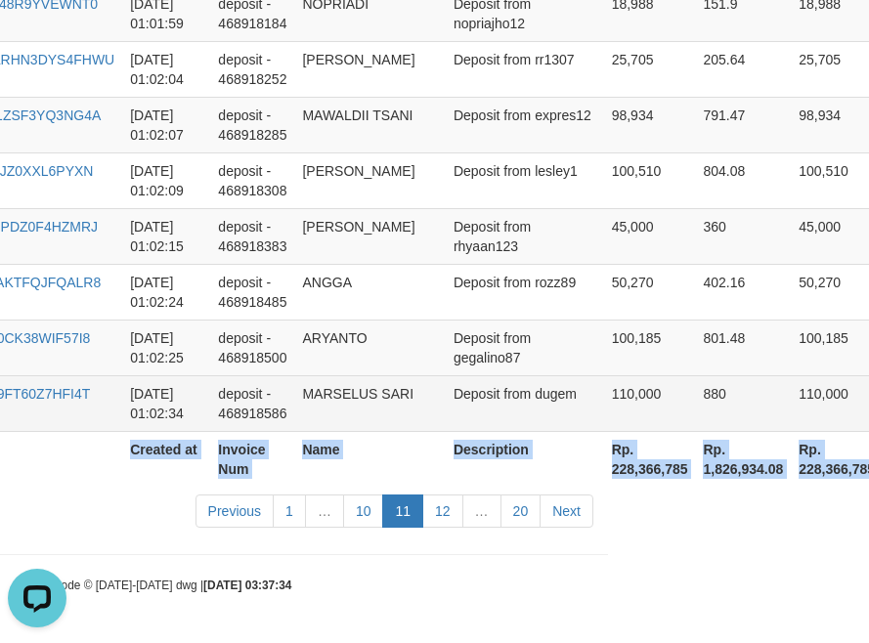
click at [426, 429] on td "MARSELUS SARI" at bounding box center [369, 403] width 150 height 56
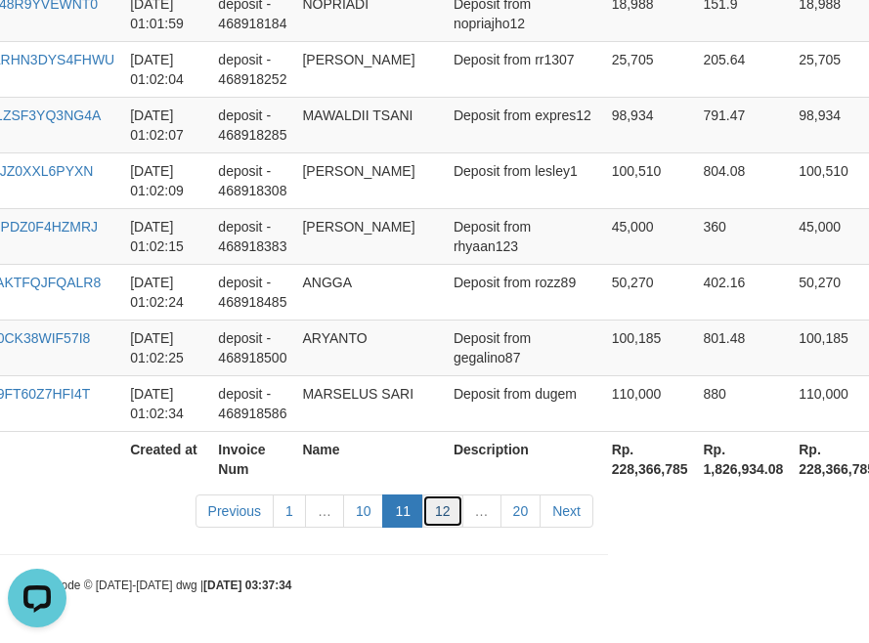
click at [441, 506] on link "12" at bounding box center [442, 510] width 41 height 33
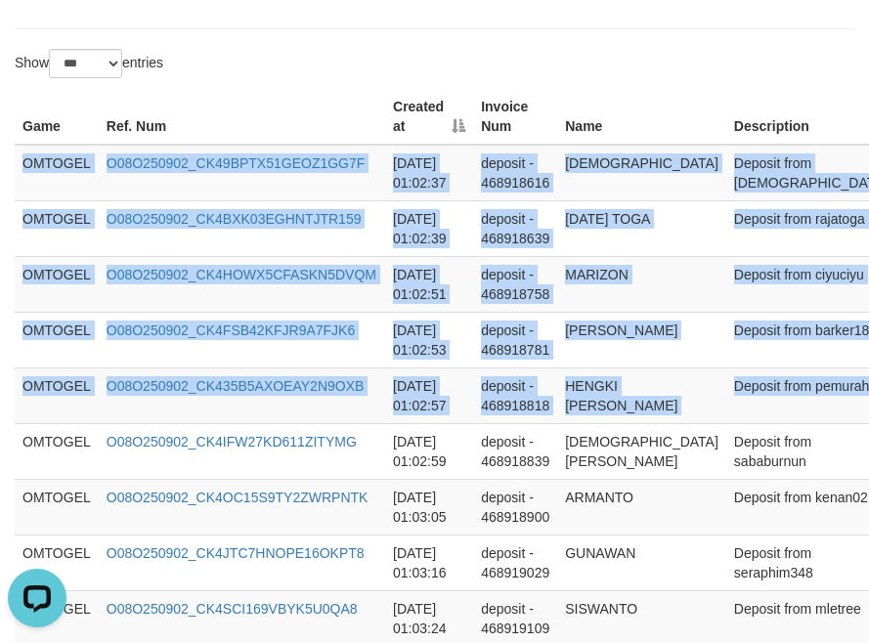
scroll to position [666, 340]
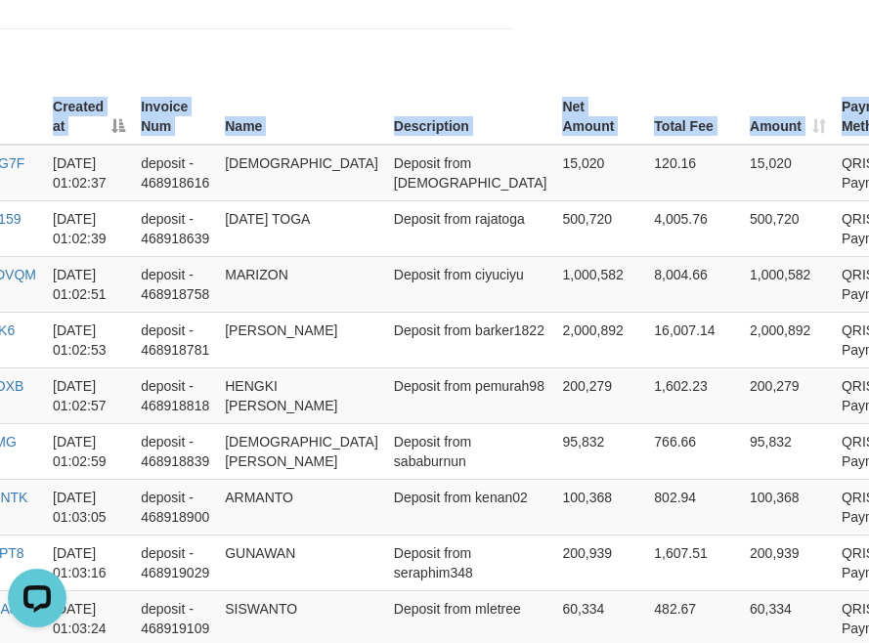
drag, startPoint x: 21, startPoint y: 161, endPoint x: 1121, endPoint y: 383, distance: 1122.5
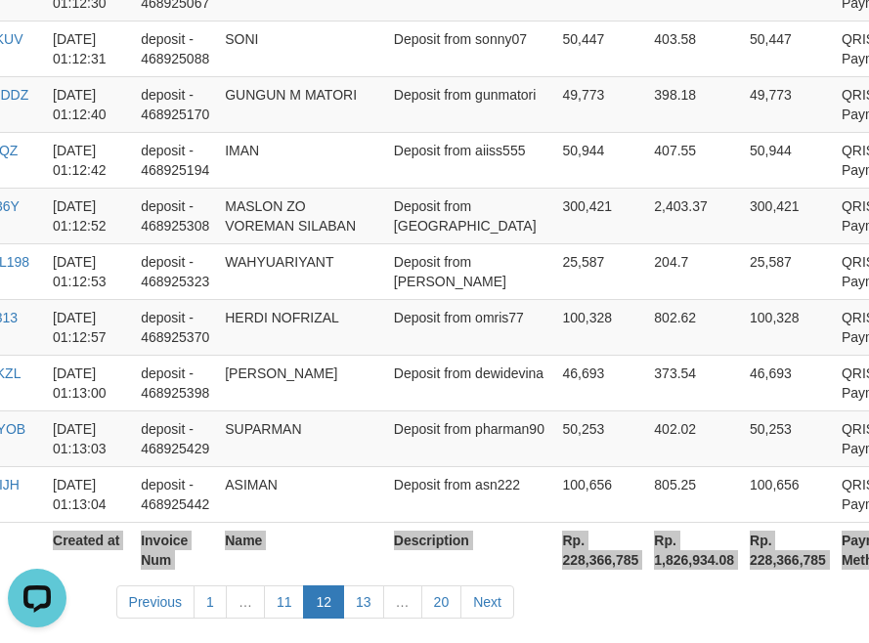
scroll to position [6009, 340]
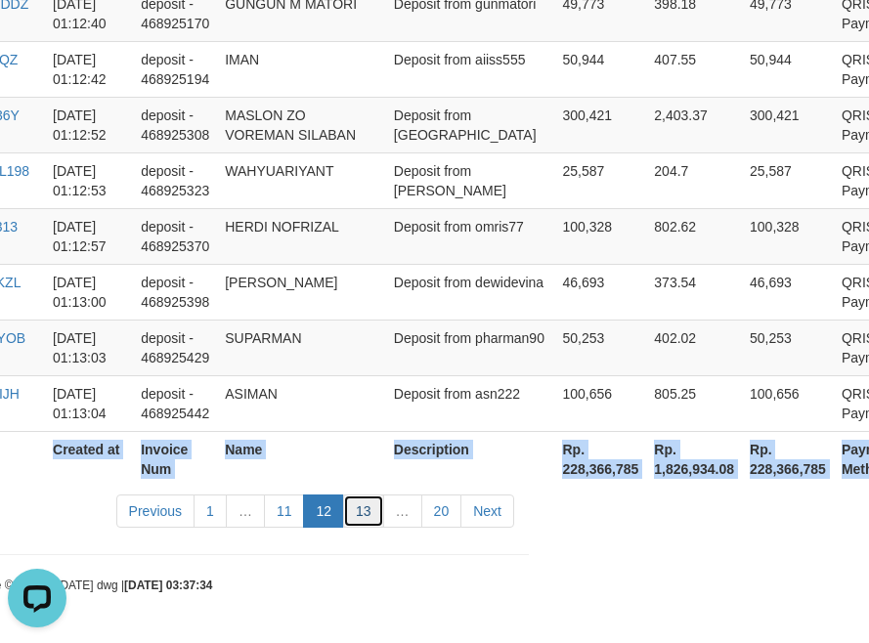
click at [361, 517] on link "13" at bounding box center [363, 510] width 41 height 33
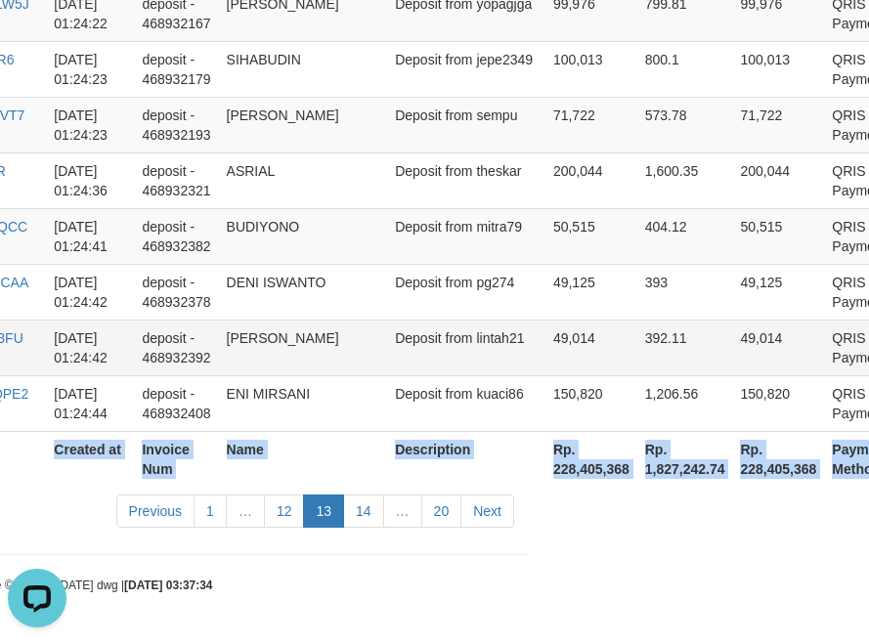
scroll to position [6009, 333]
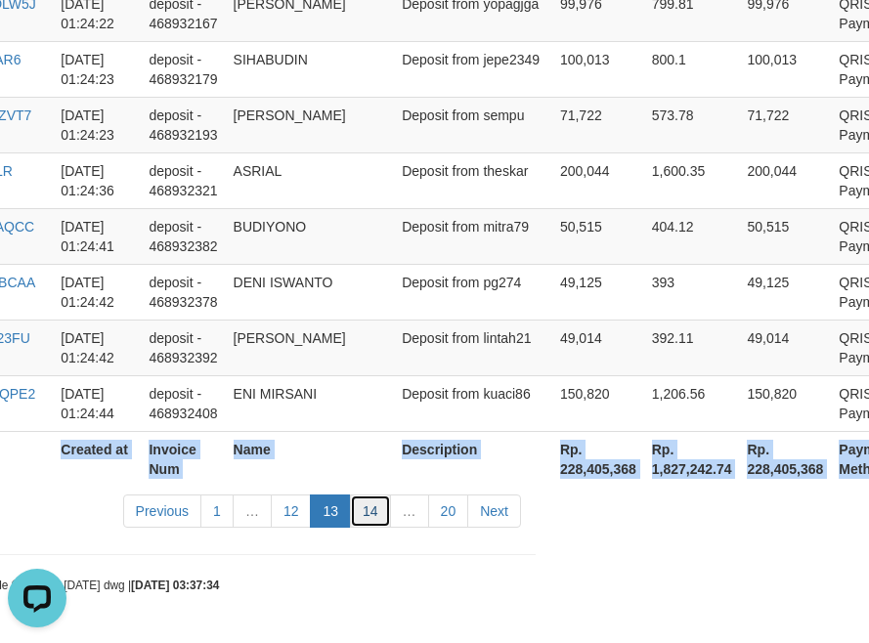
click at [369, 522] on link "14" at bounding box center [370, 510] width 41 height 33
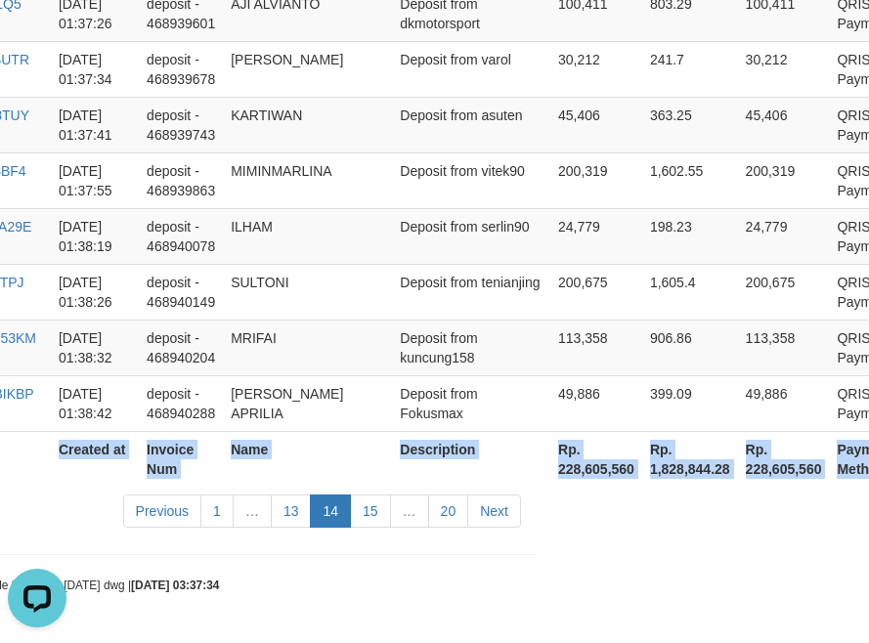
scroll to position [5951, 333]
click at [375, 508] on link "15" at bounding box center [370, 510] width 41 height 33
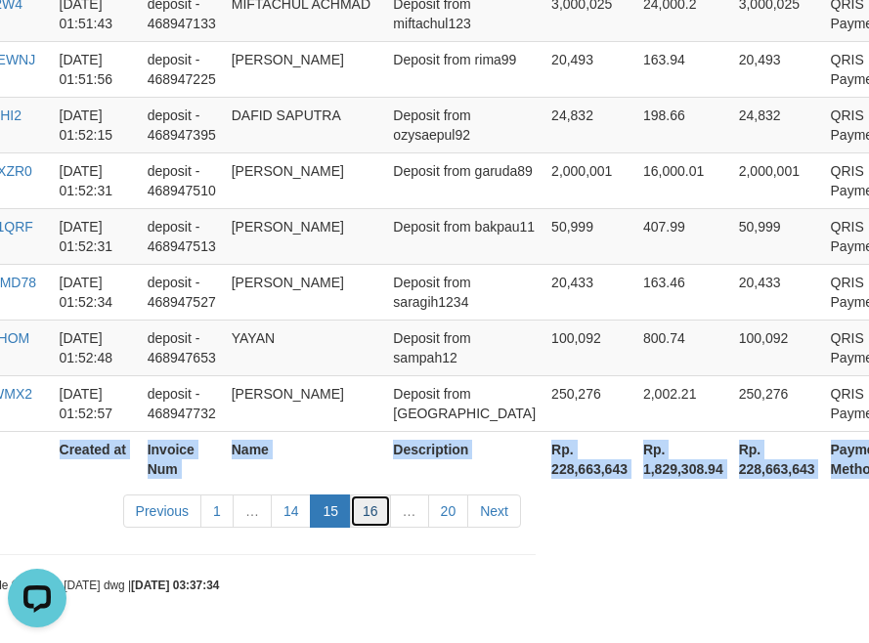
click at [371, 512] on link "16" at bounding box center [370, 510] width 41 height 33
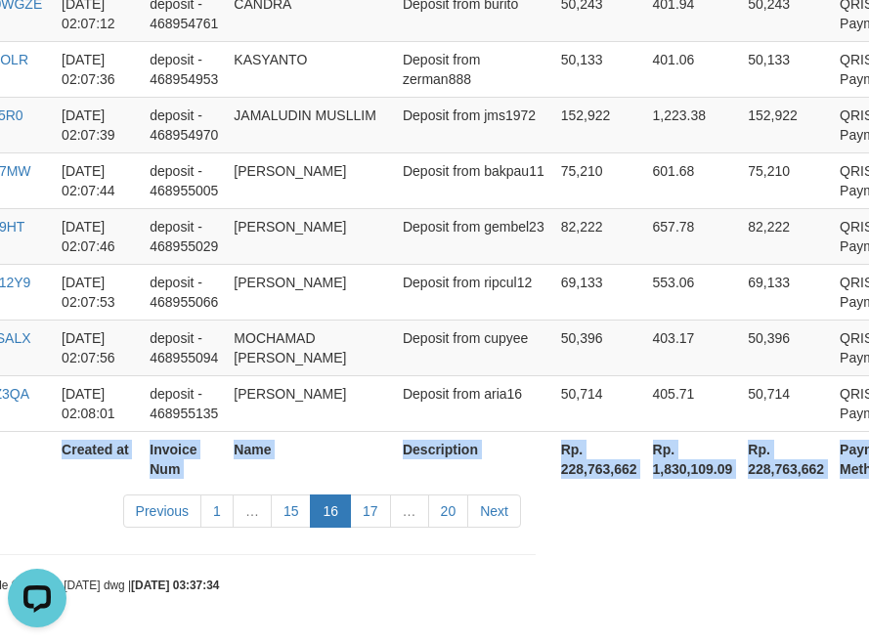
scroll to position [5990, 333]
click at [368, 520] on link "17" at bounding box center [370, 510] width 41 height 33
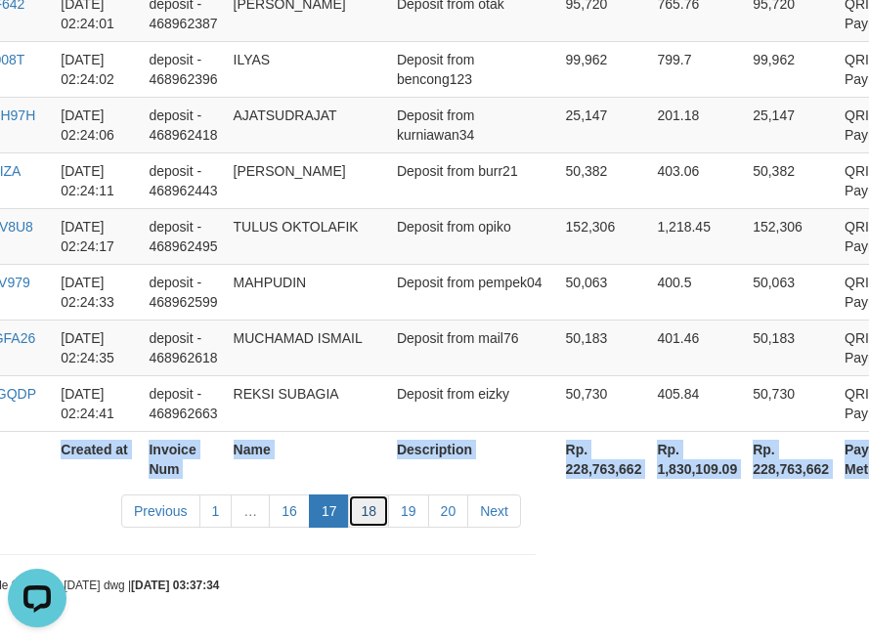
click at [370, 517] on link "18" at bounding box center [368, 510] width 41 height 33
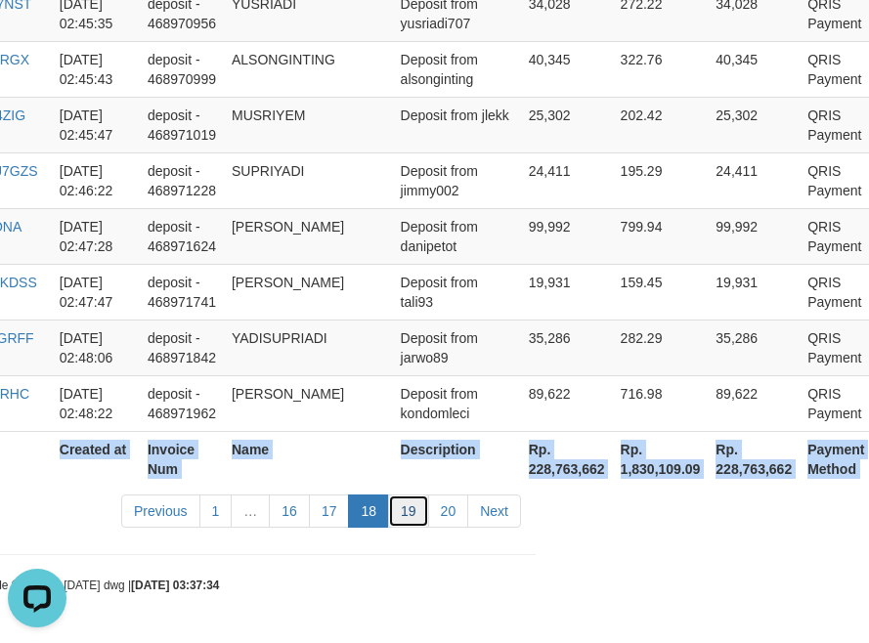
click at [408, 517] on link "19" at bounding box center [408, 510] width 41 height 33
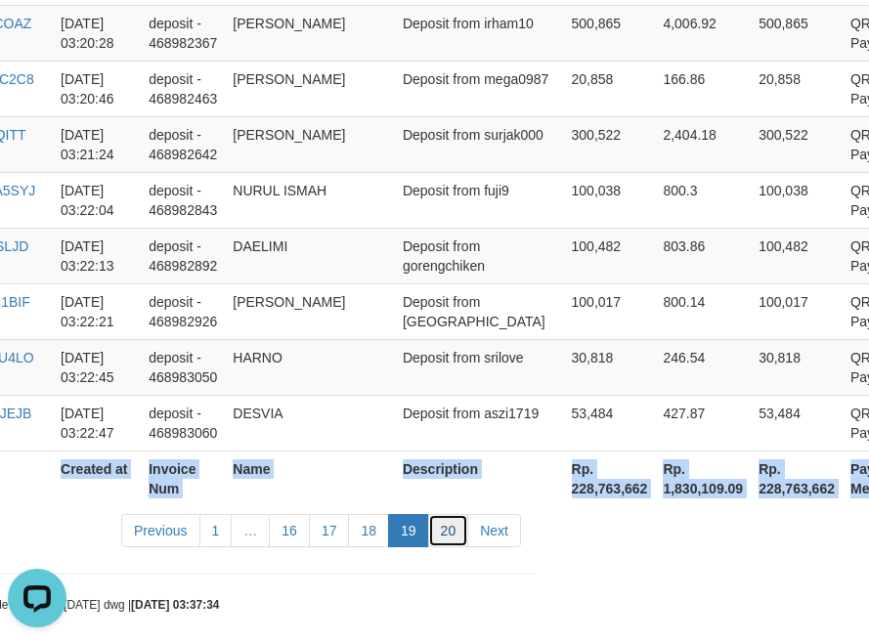
drag, startPoint x: 438, startPoint y: 513, endPoint x: 454, endPoint y: 478, distance: 38.9
click at [439, 514] on link "20" at bounding box center [448, 530] width 41 height 33
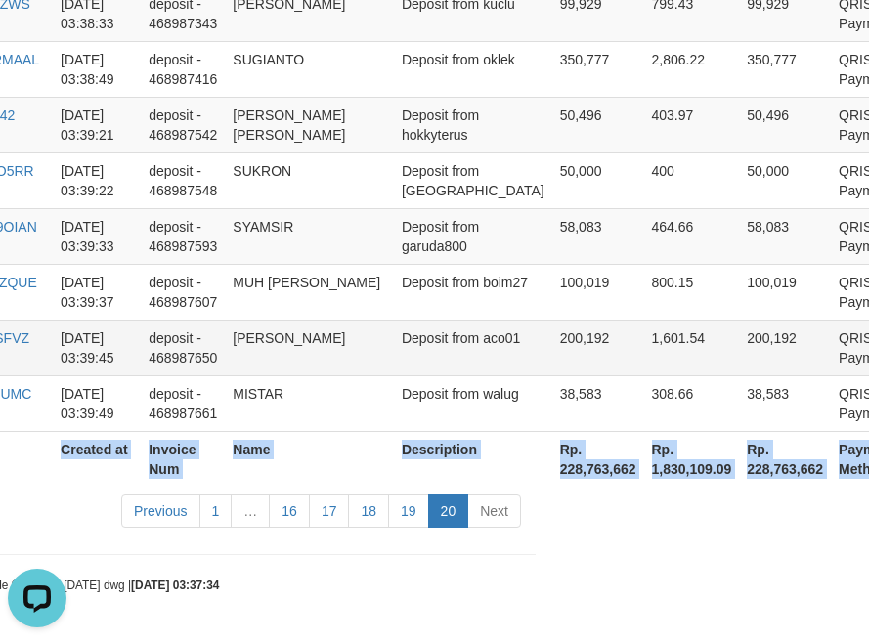
scroll to position [4338, 333]
click at [200, 513] on link "1" at bounding box center [215, 510] width 33 height 33
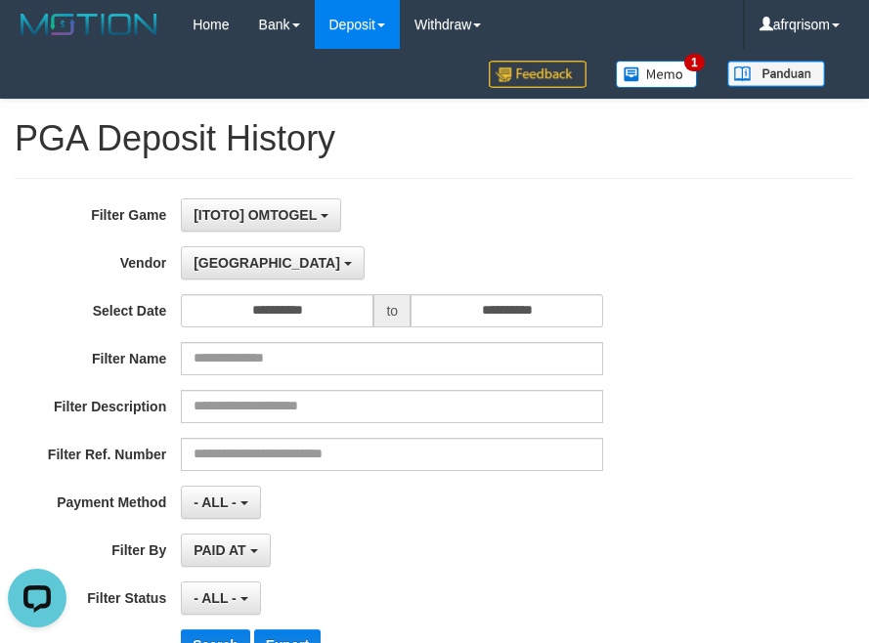
scroll to position [391, 0]
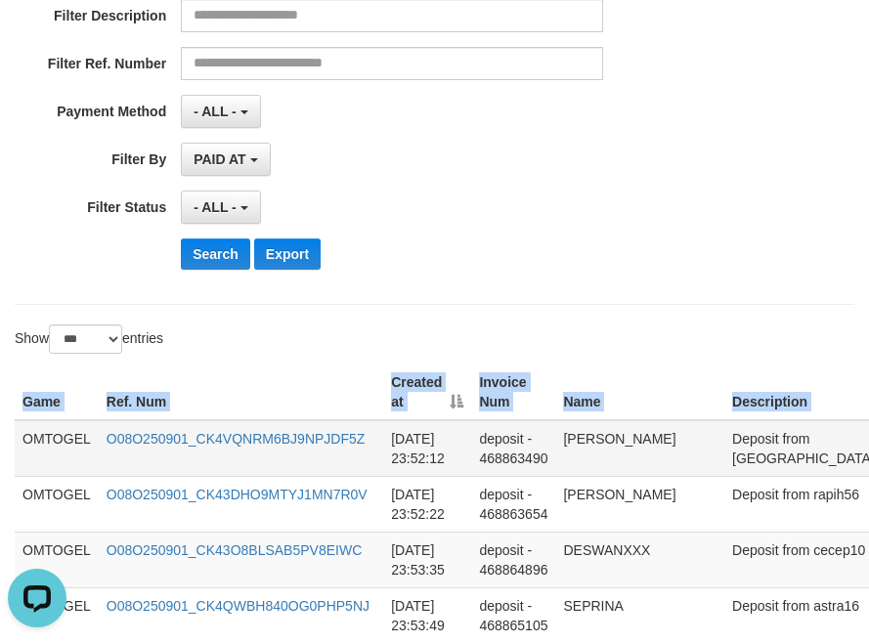
drag, startPoint x: 170, startPoint y: 465, endPoint x: 137, endPoint y: 457, distance: 34.1
click at [168, 465] on td "O08O250901_CK4VQNRM6BJ9NPJDF5Z" at bounding box center [241, 448] width 284 height 57
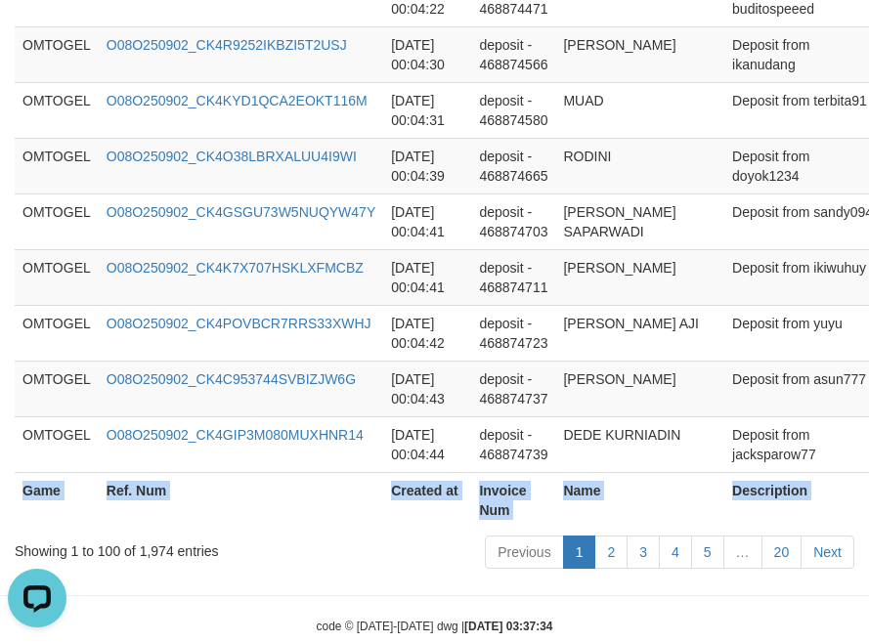
scroll to position [5951, 0]
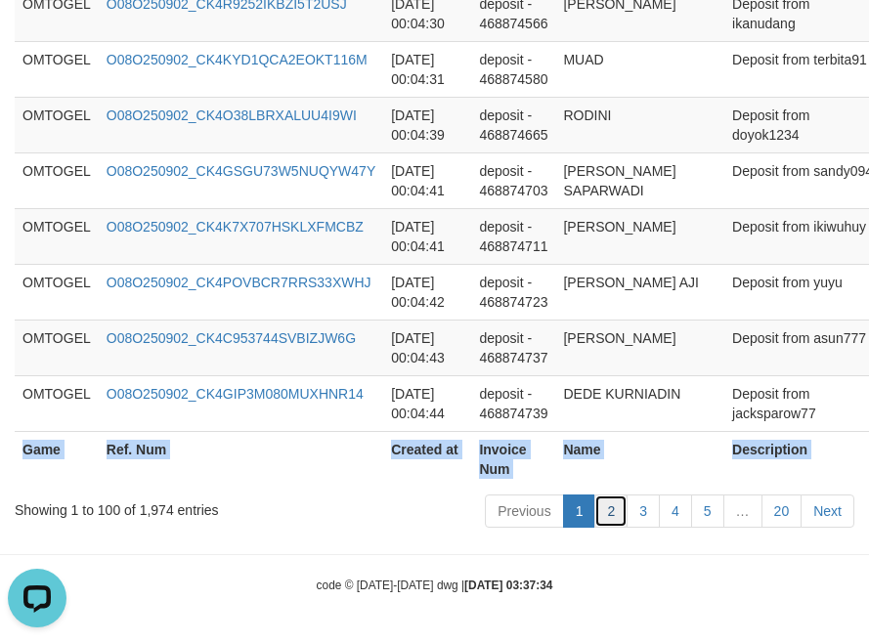
click at [613, 513] on link "2" at bounding box center [610, 510] width 33 height 33
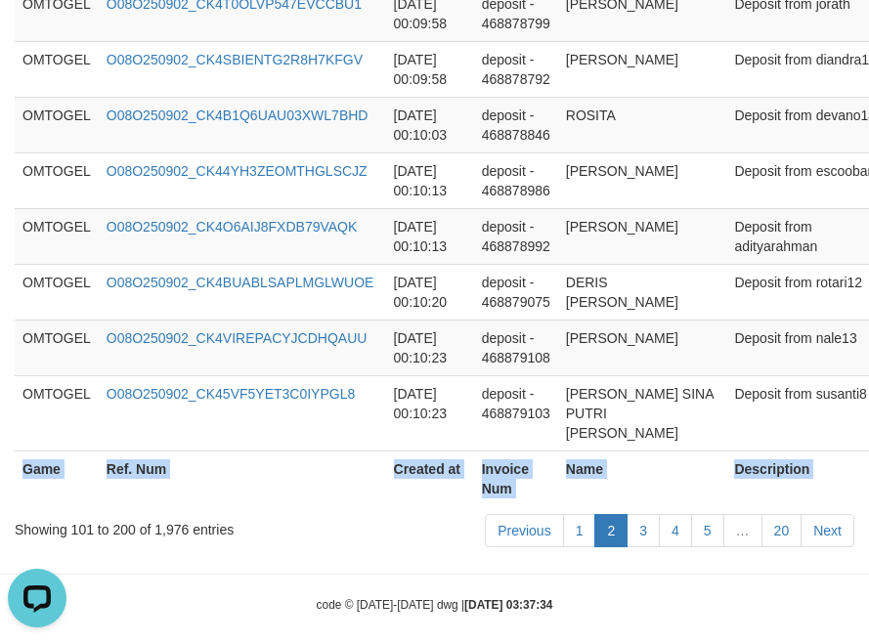
scroll to position [6029, 0]
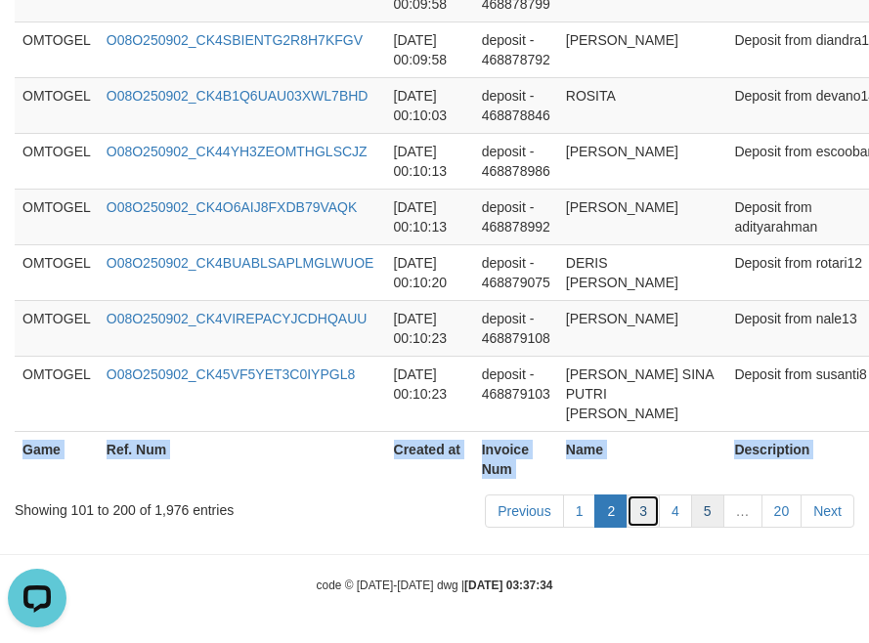
drag, startPoint x: 644, startPoint y: 520, endPoint x: 701, endPoint y: 515, distance: 56.9
click at [644, 520] on link "3" at bounding box center [642, 510] width 33 height 33
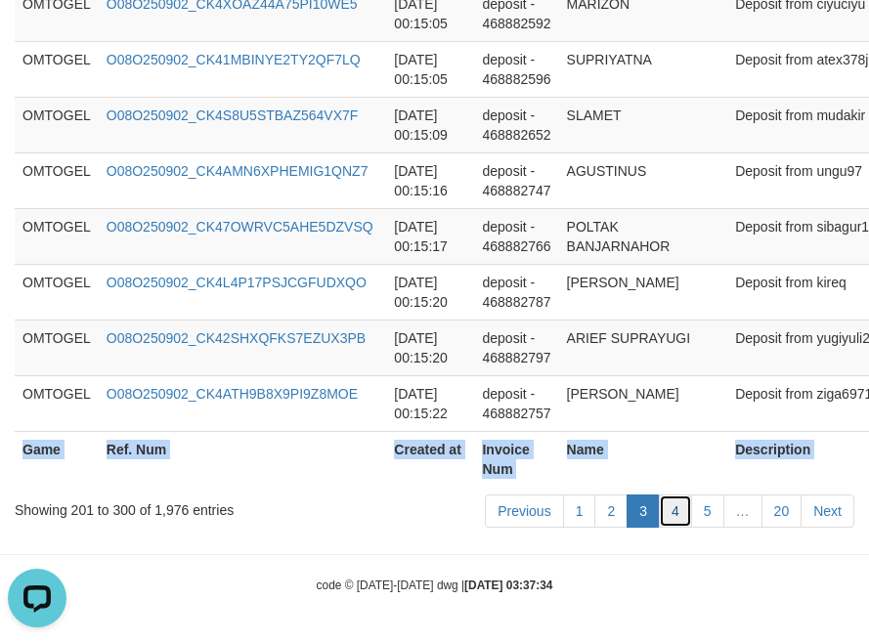
click at [674, 517] on link "4" at bounding box center [675, 510] width 33 height 33
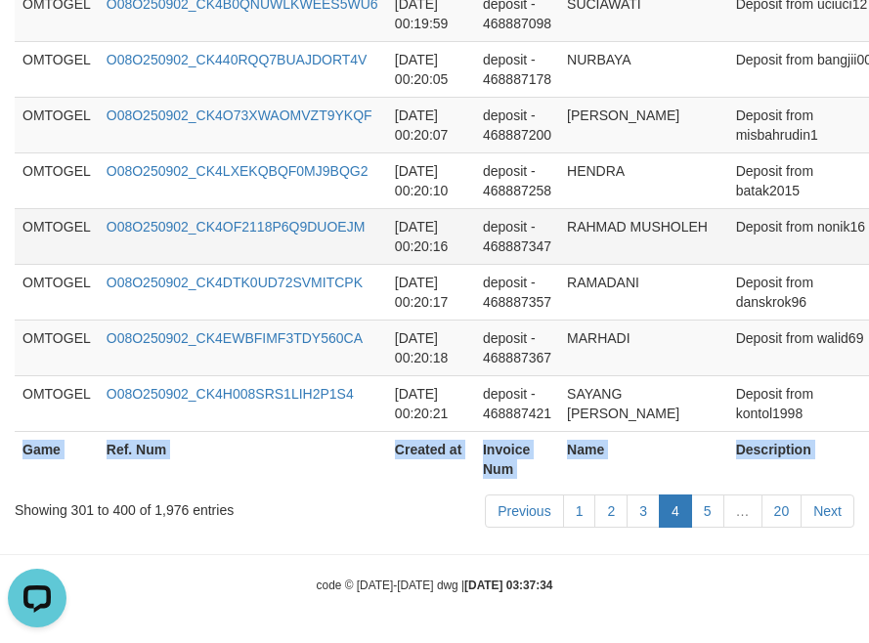
scroll to position [5951, 0]
click at [706, 516] on link "5" at bounding box center [707, 510] width 33 height 33
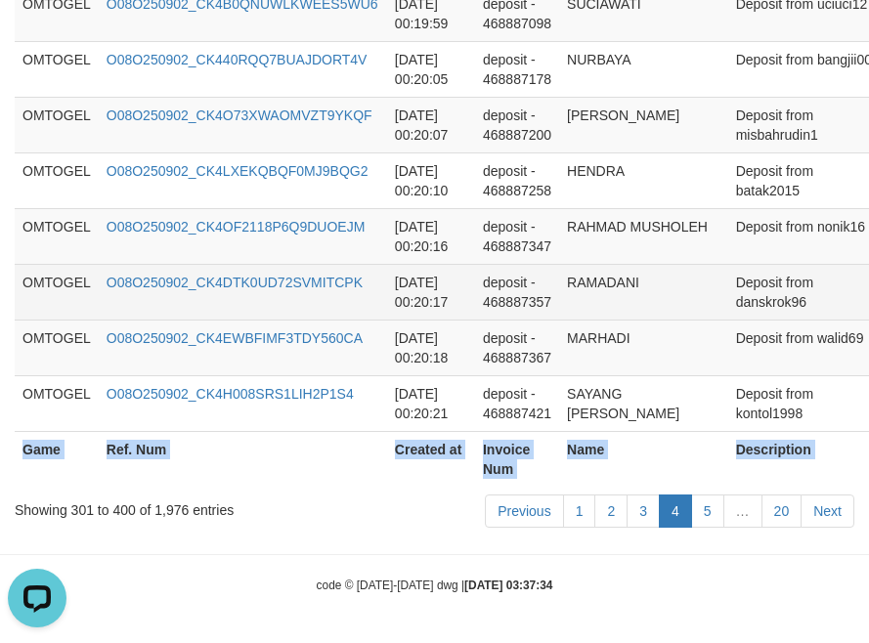
scroll to position [5990, 0]
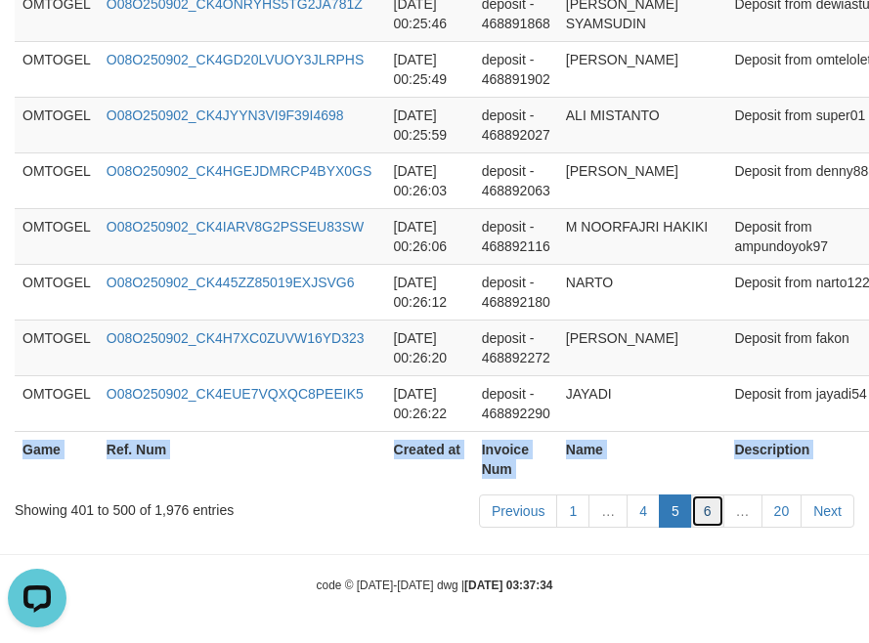
click at [714, 514] on link "6" at bounding box center [707, 510] width 33 height 33
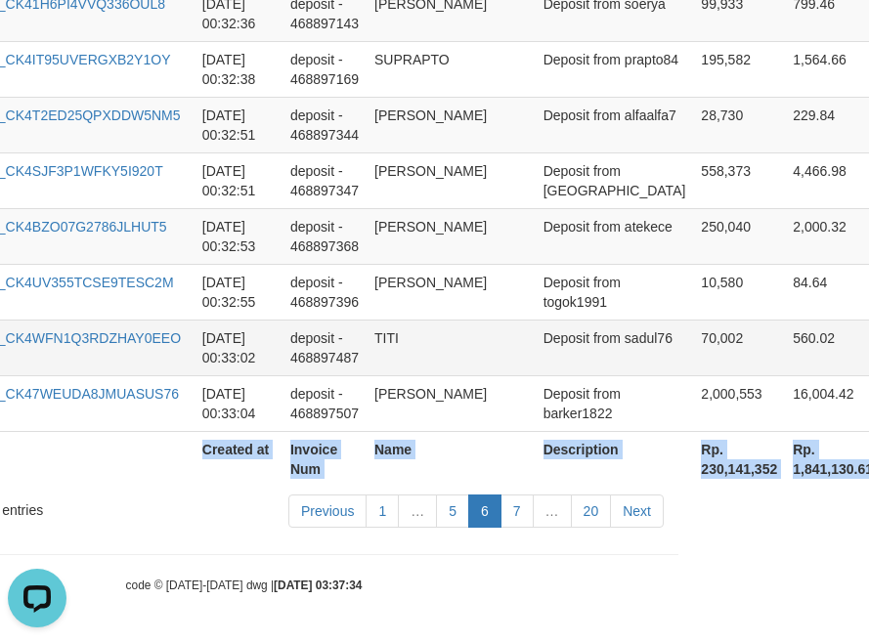
scroll to position [5951, 391]
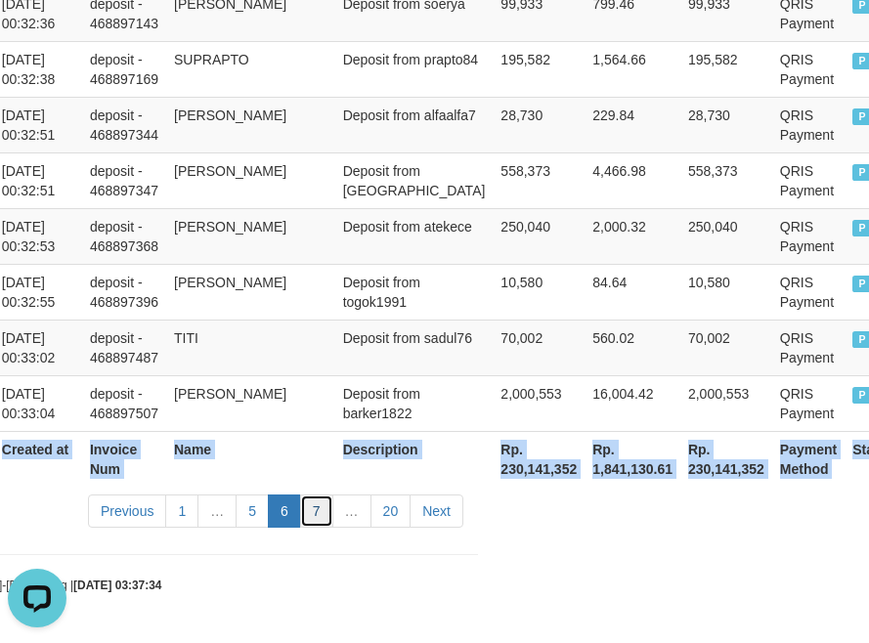
click at [317, 510] on link "7" at bounding box center [316, 510] width 33 height 33
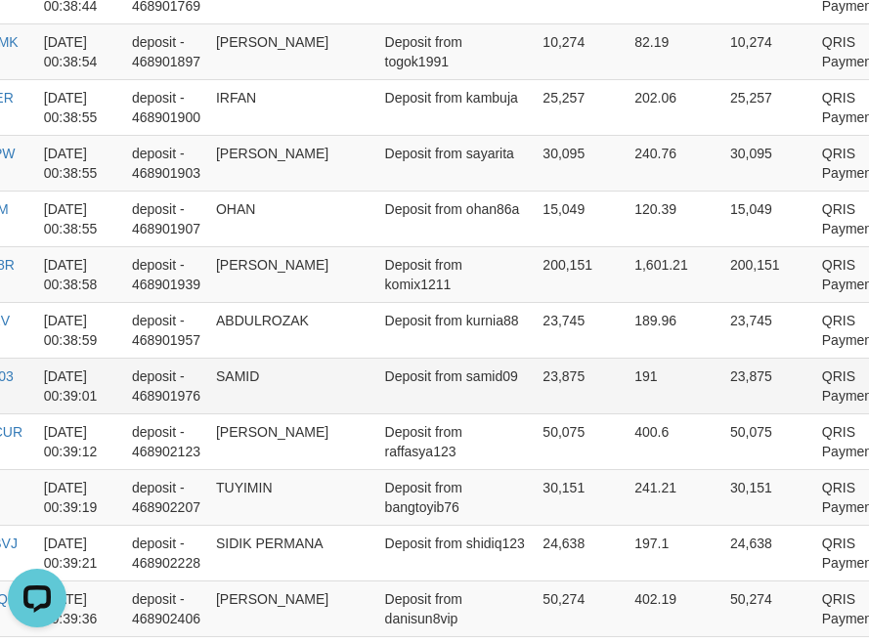
scroll to position [5951, 349]
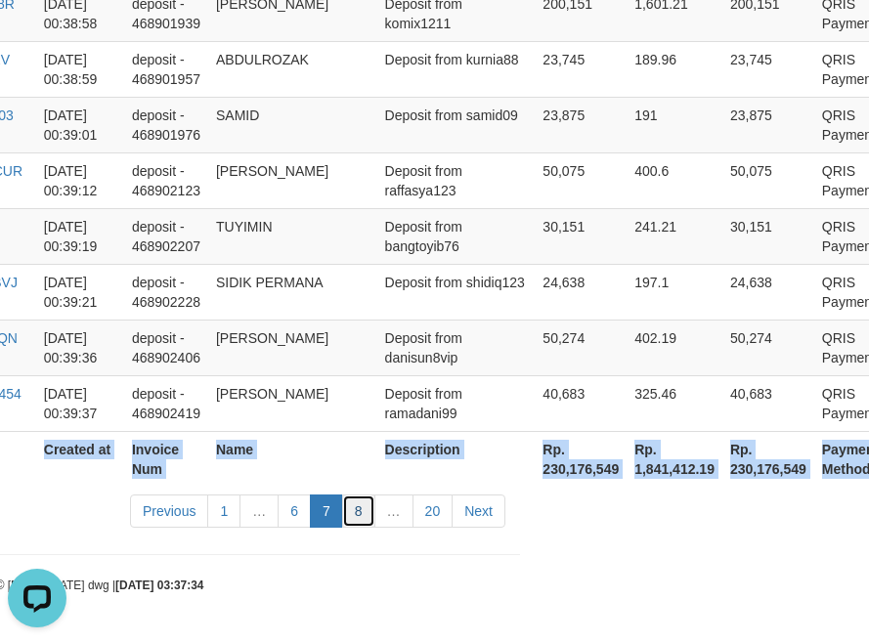
click at [359, 514] on link "8" at bounding box center [358, 510] width 33 height 33
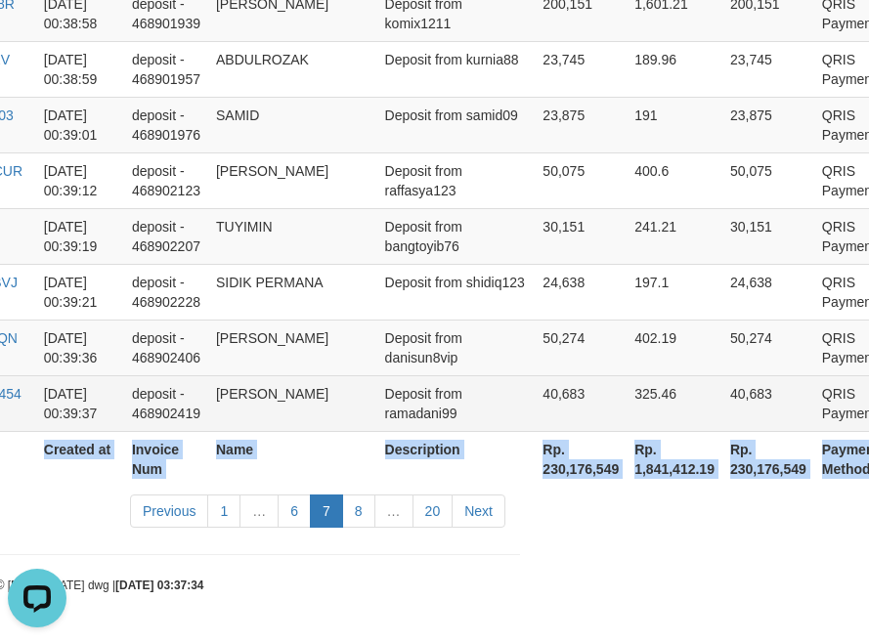
scroll to position [6009, 342]
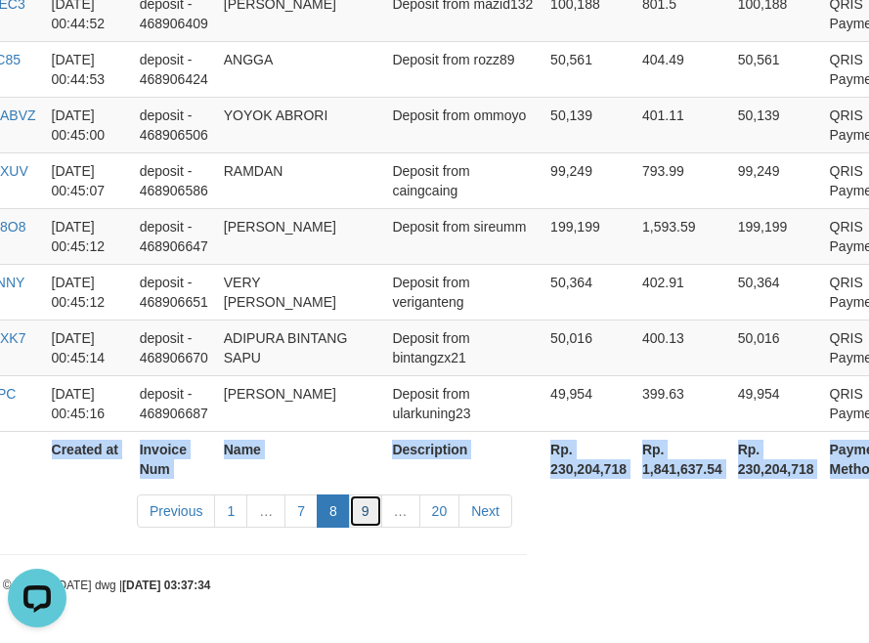
click at [364, 526] on link "9" at bounding box center [365, 510] width 33 height 33
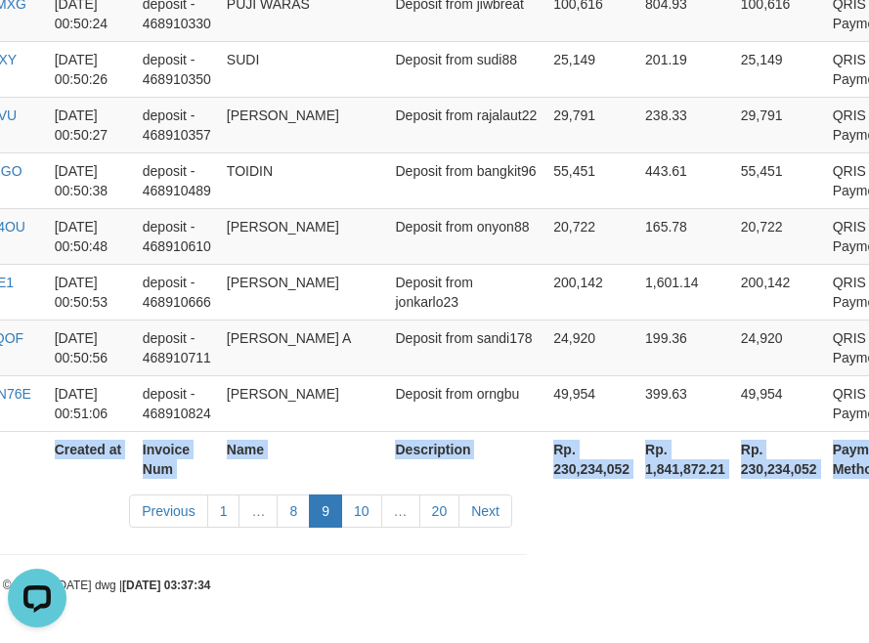
scroll to position [5951, 342]
click at [355, 515] on link "10" at bounding box center [361, 510] width 41 height 33
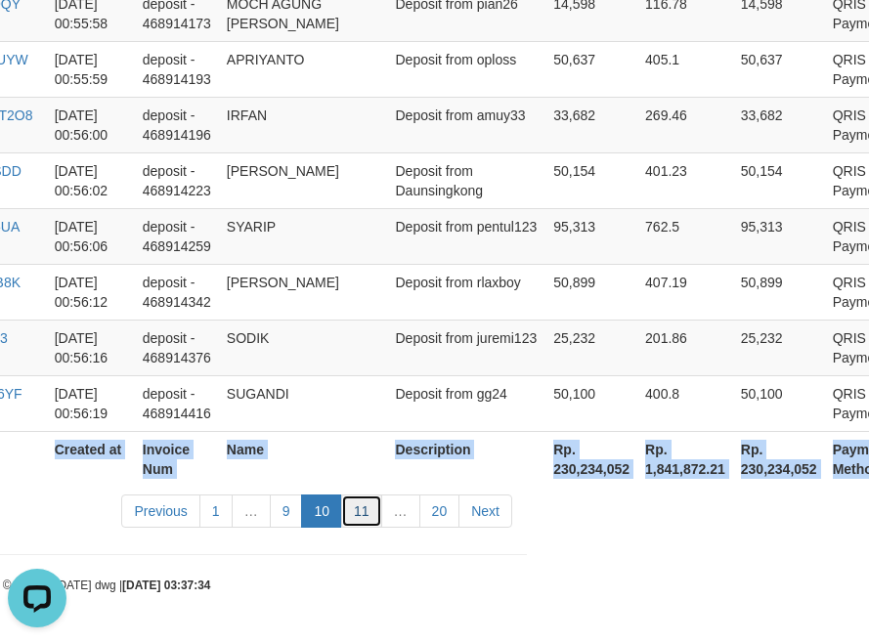
click at [365, 519] on link "11" at bounding box center [361, 510] width 41 height 33
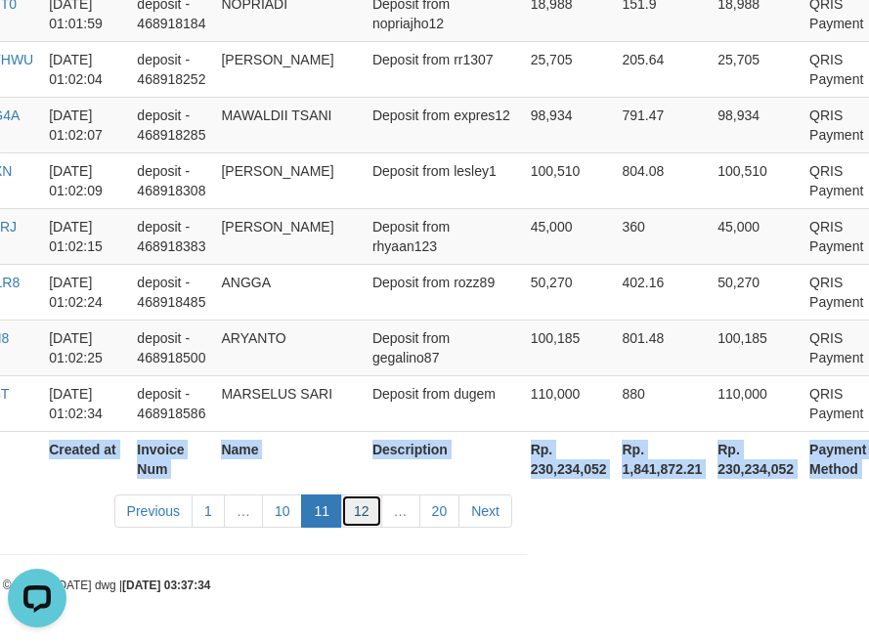
click at [364, 515] on link "12" at bounding box center [361, 510] width 41 height 33
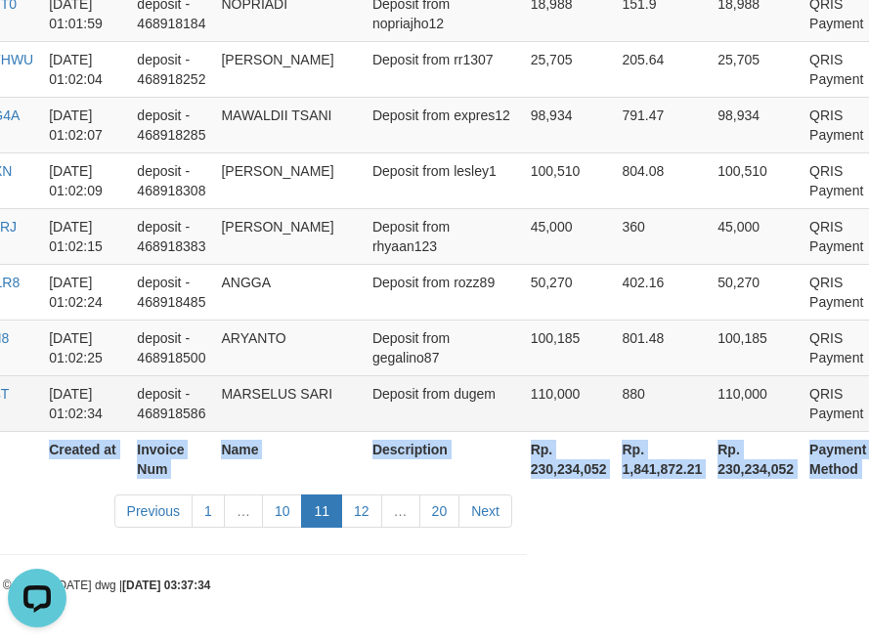
scroll to position [6009, 340]
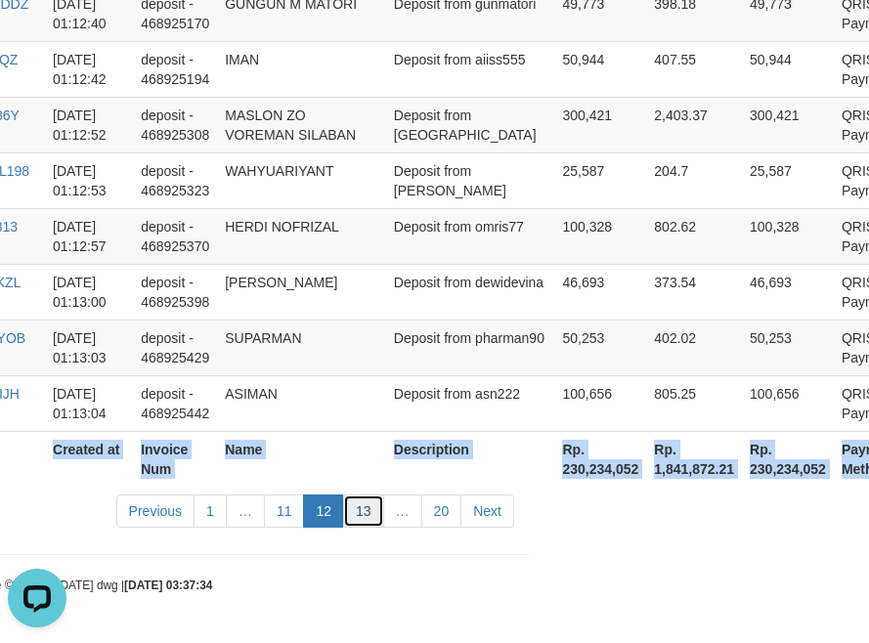
drag, startPoint x: 358, startPoint y: 505, endPoint x: 385, endPoint y: 505, distance: 27.4
click at [358, 505] on link "13" at bounding box center [363, 510] width 41 height 33
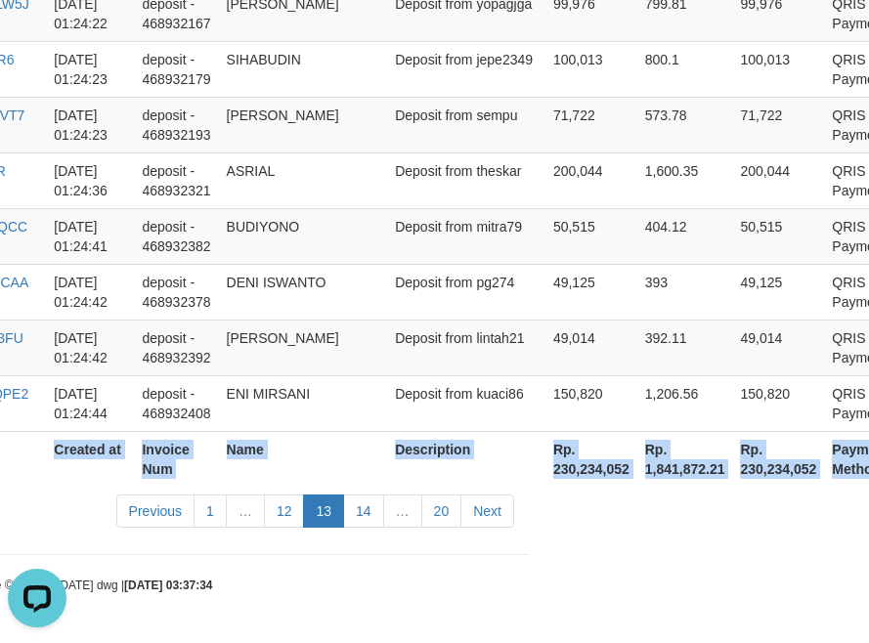
scroll to position [6009, 333]
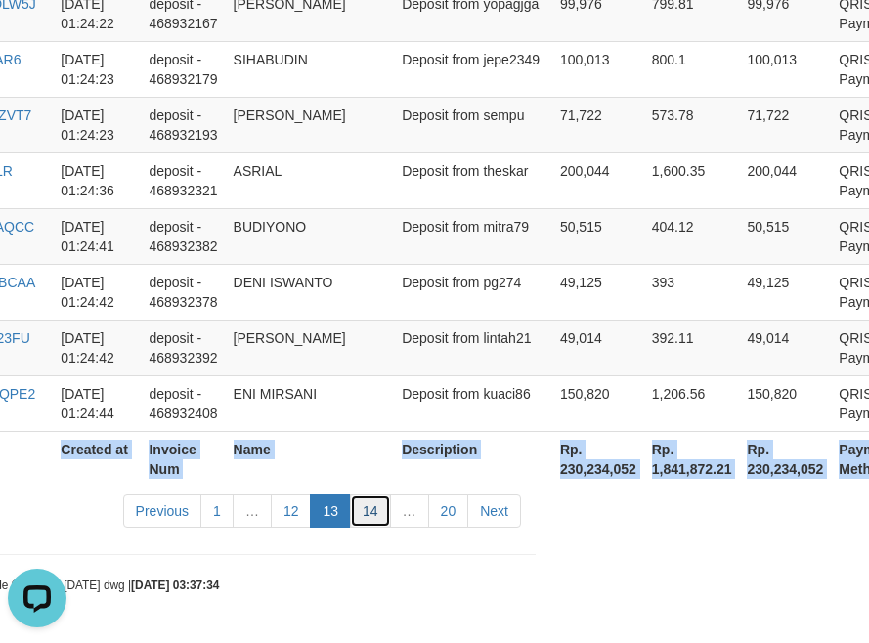
click at [385, 518] on link "14" at bounding box center [370, 510] width 41 height 33
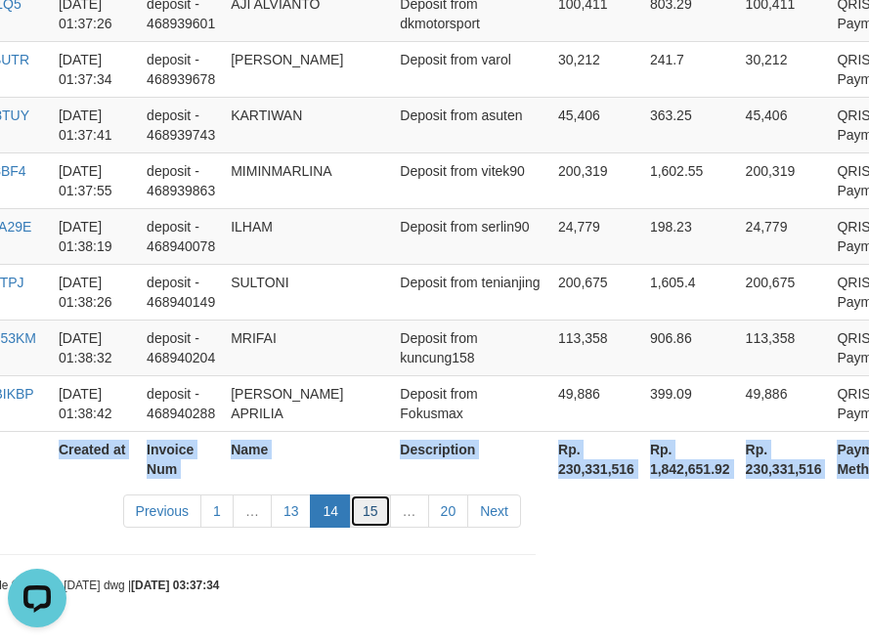
click at [374, 521] on link "15" at bounding box center [370, 510] width 41 height 33
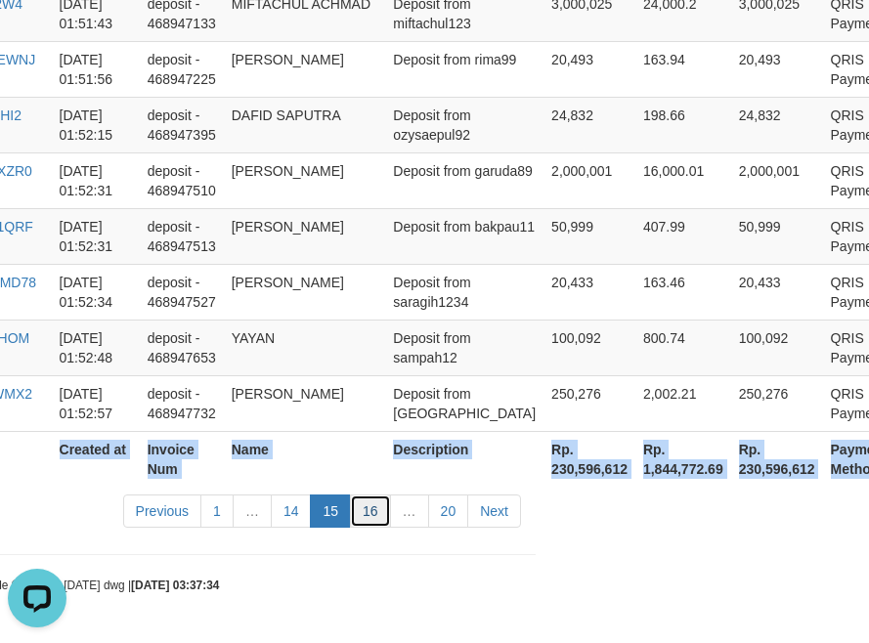
click at [372, 511] on link "16" at bounding box center [370, 510] width 41 height 33
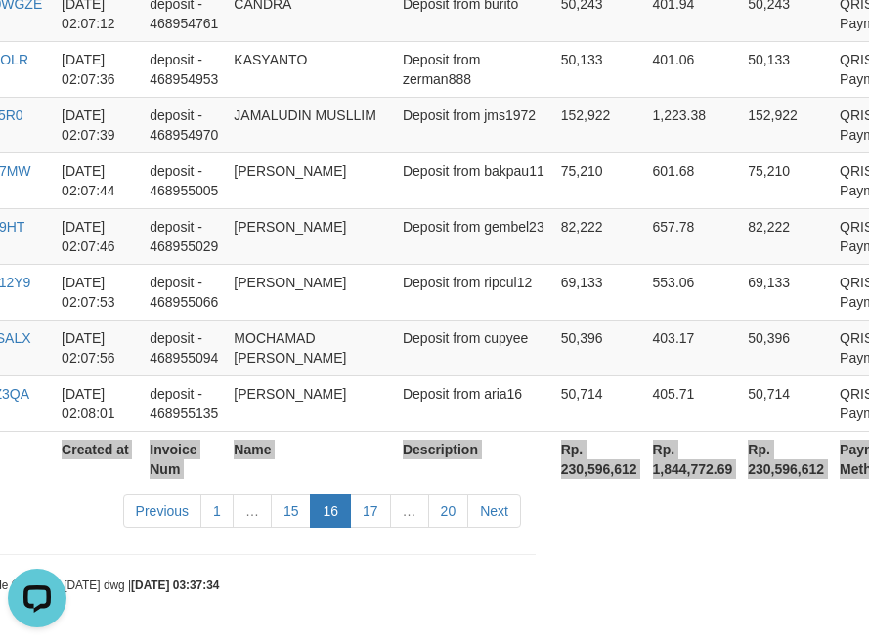
scroll to position [5990, 333]
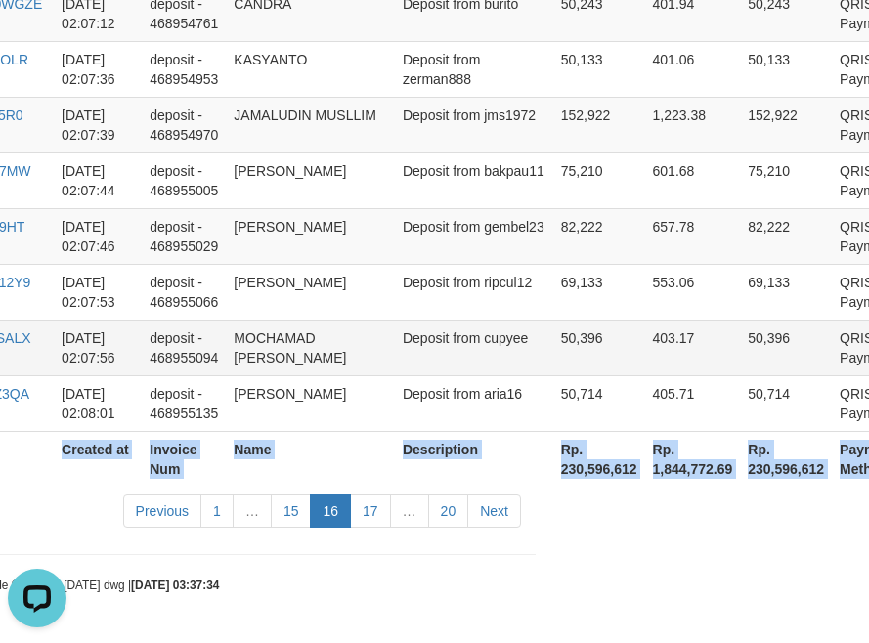
click at [553, 330] on td "50,396" at bounding box center [599, 348] width 92 height 56
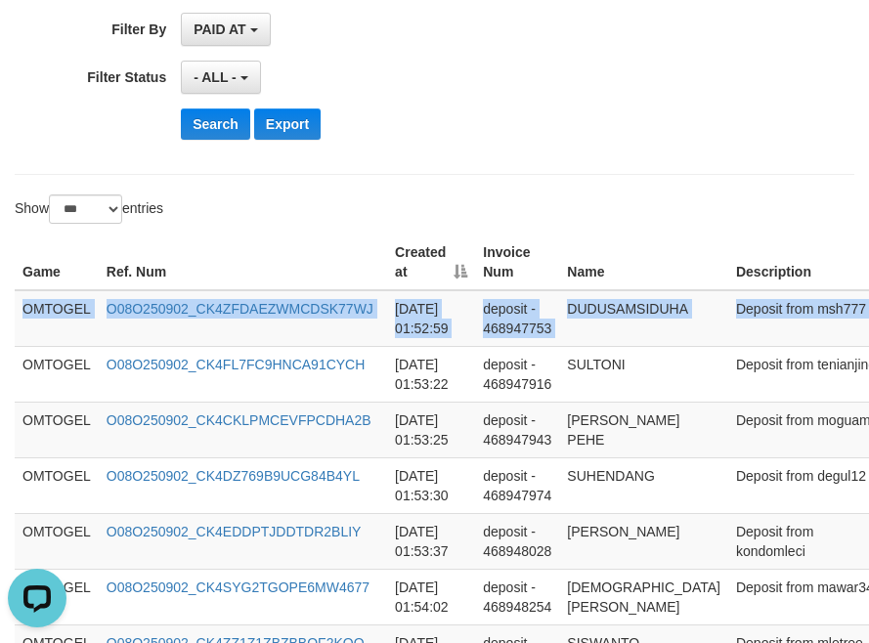
scroll to position [521, 343]
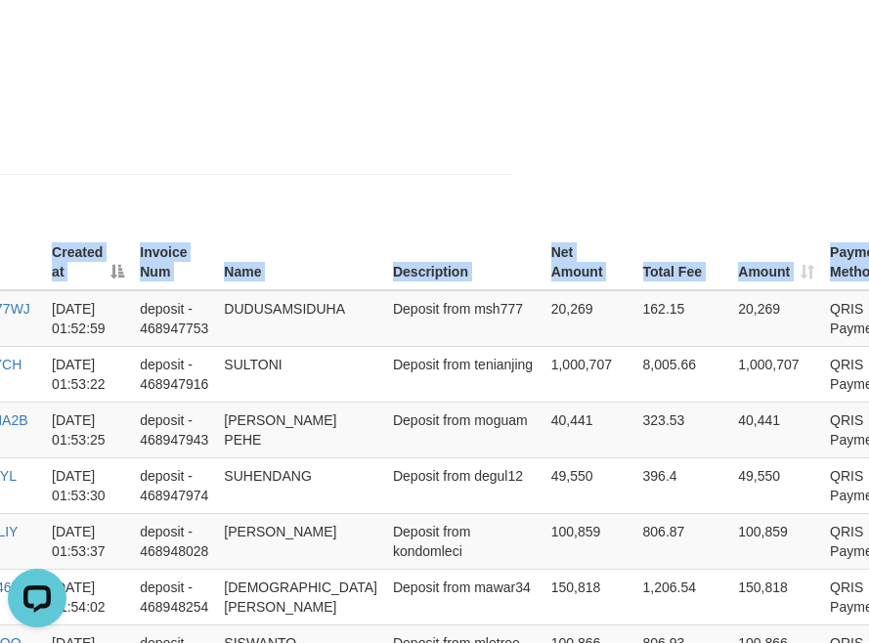
drag, startPoint x: 23, startPoint y: 306, endPoint x: 1125, endPoint y: 314, distance: 1101.4
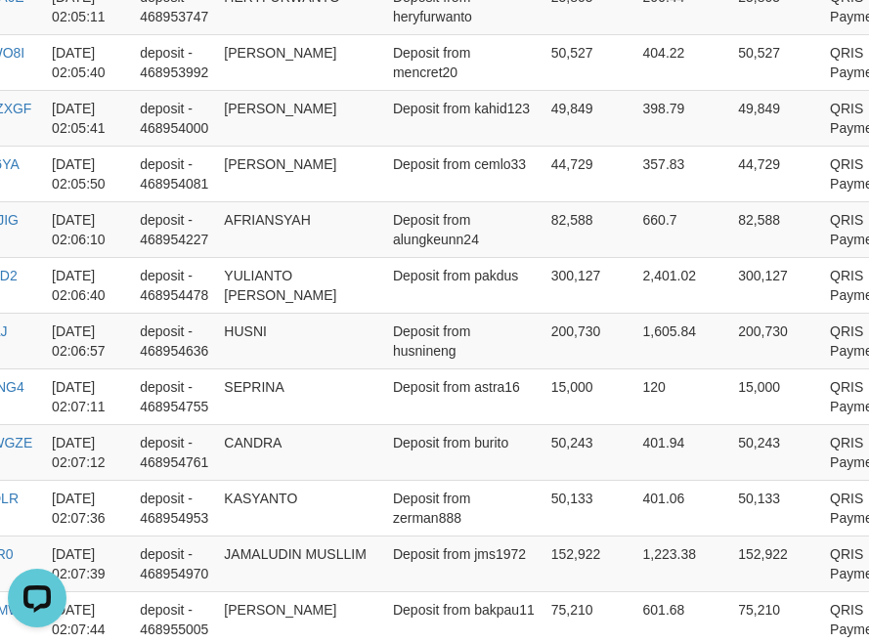
scroll to position [5990, 343]
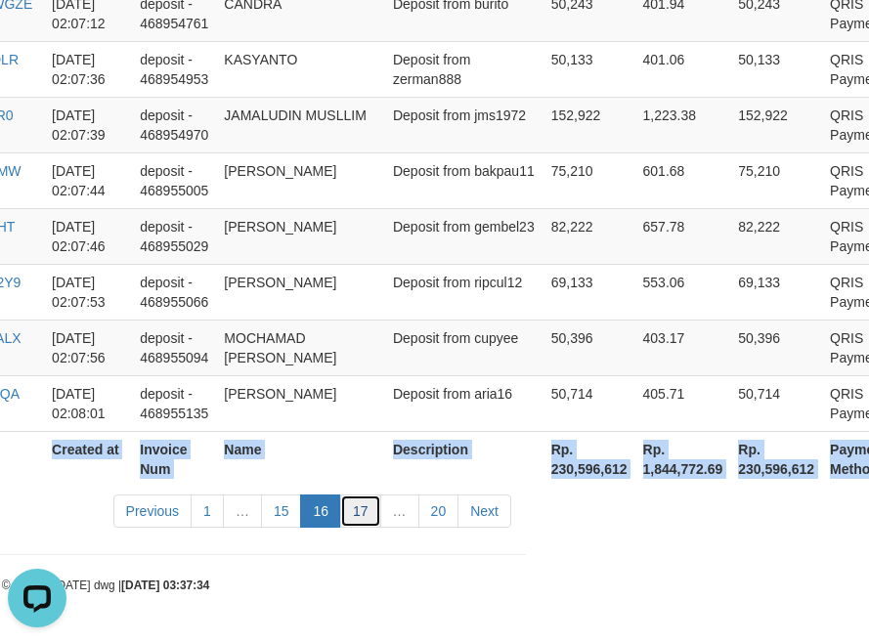
click at [368, 509] on link "17" at bounding box center [360, 510] width 41 height 33
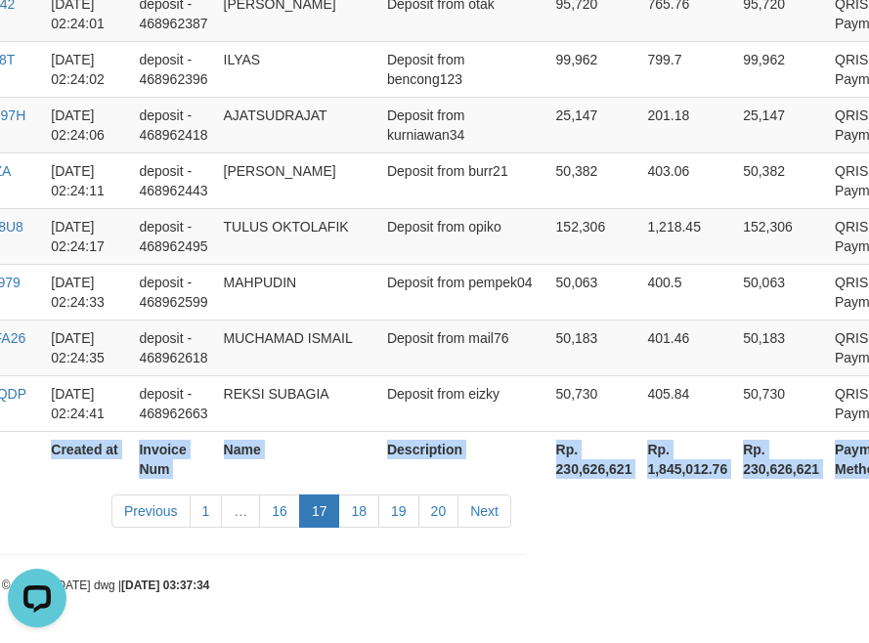
scroll to position [5951, 343]
click at [362, 513] on link "18" at bounding box center [358, 510] width 41 height 33
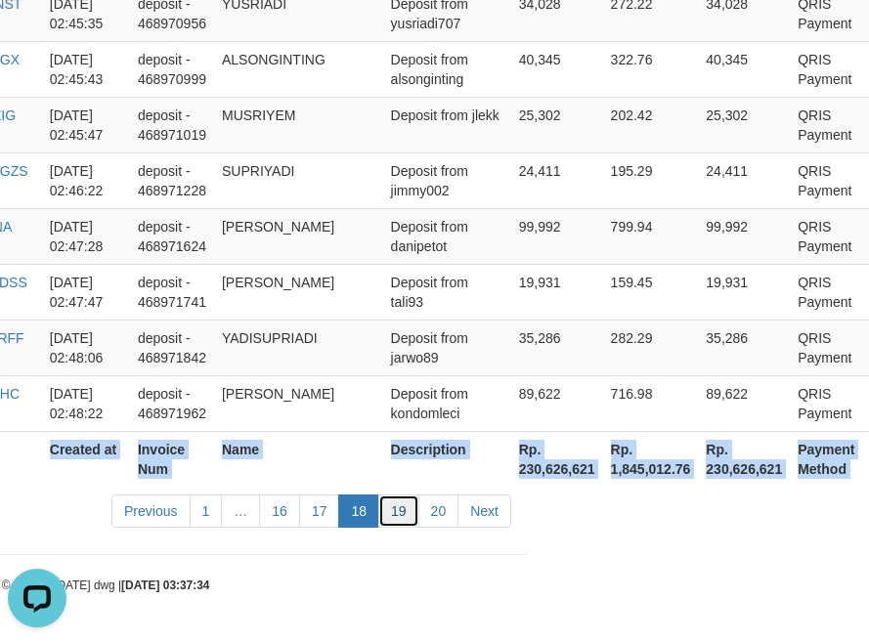
click at [398, 509] on link "19" at bounding box center [398, 510] width 41 height 33
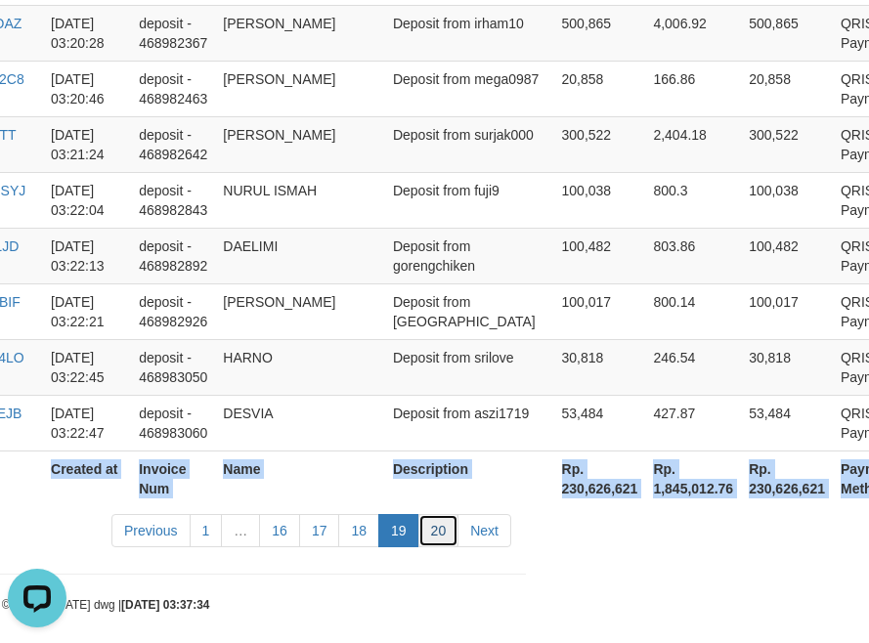
click at [432, 520] on link "20" at bounding box center [438, 530] width 41 height 33
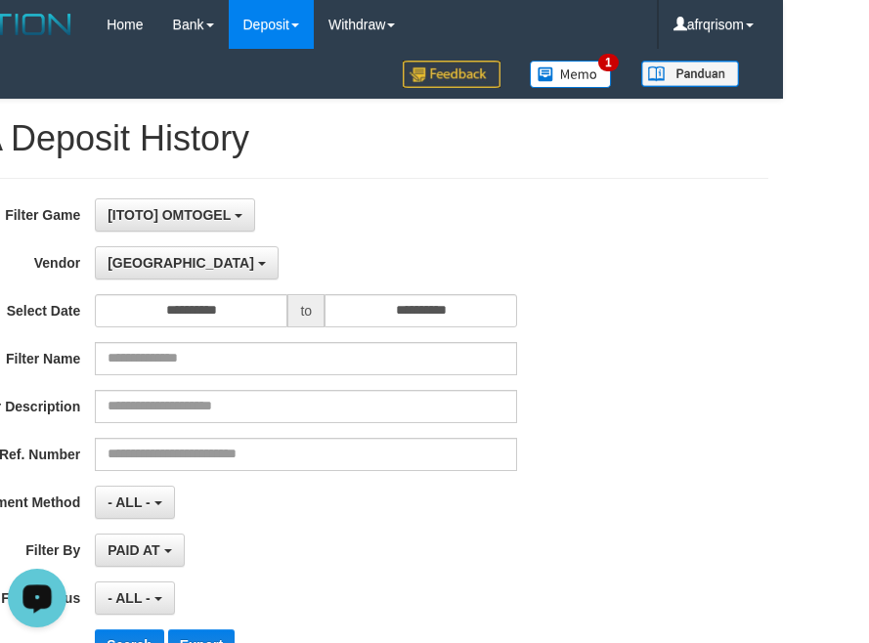
scroll to position [0, 0]
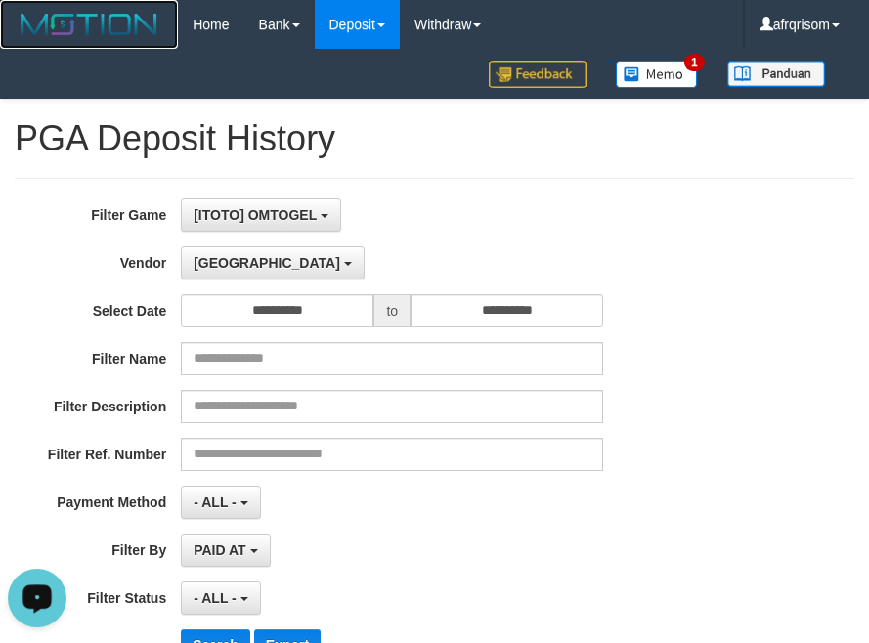
click at [80, 11] on img at bounding box center [89, 24] width 149 height 29
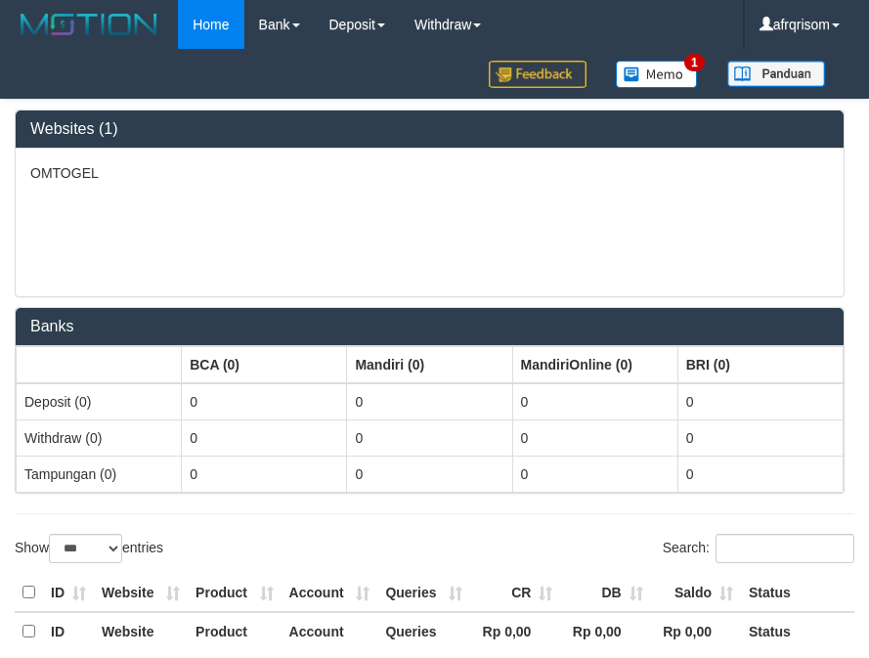
select select "***"
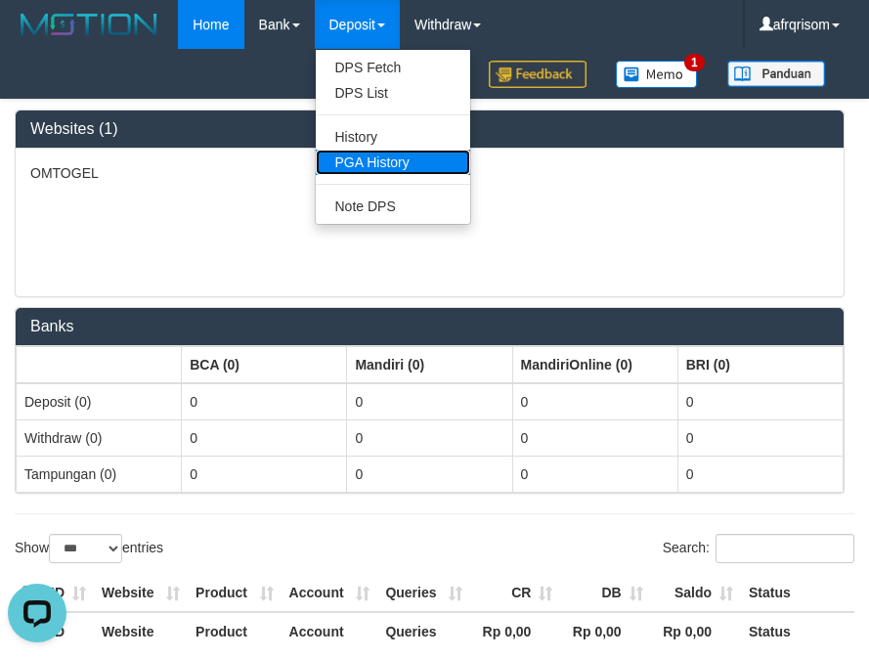
click at [388, 165] on link "PGA History" at bounding box center [393, 162] width 154 height 25
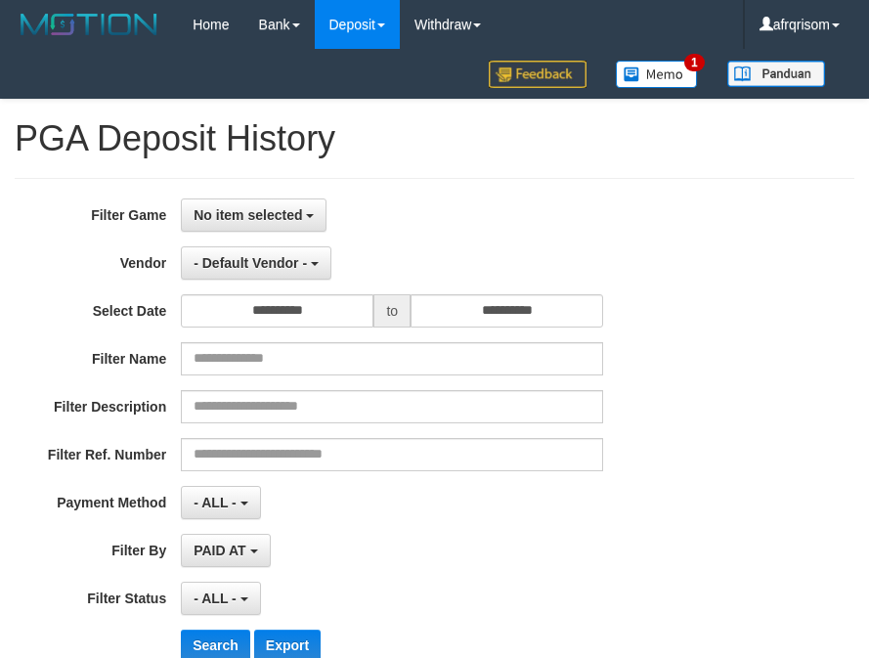
select select
select select "**"
click at [299, 212] on span "No item selected" at bounding box center [247, 215] width 108 height 16
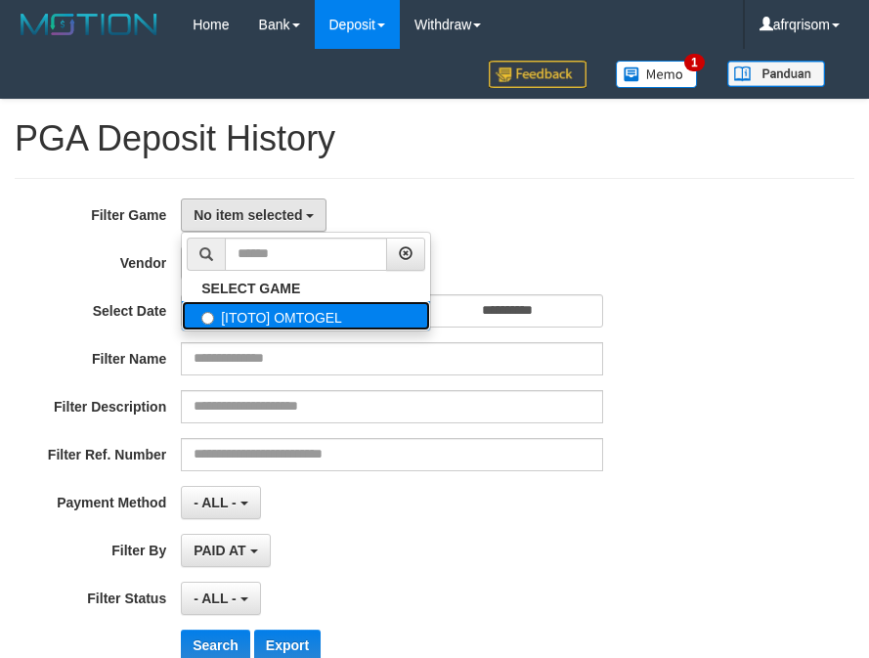
click at [263, 322] on label "[ITOTO] OMTOGEL" at bounding box center [306, 315] width 248 height 29
select select "***"
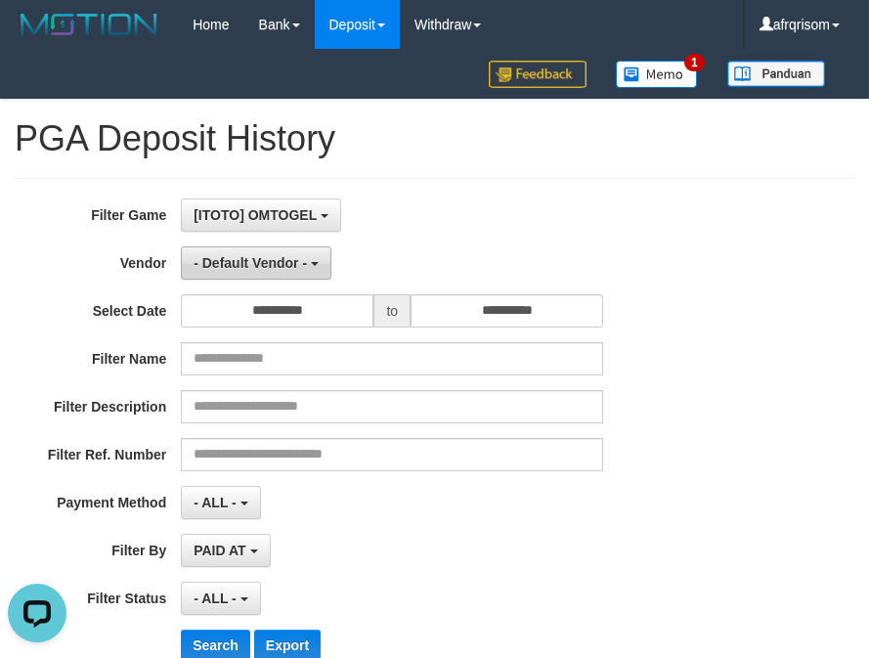
click at [252, 272] on button "- Default Vendor -" at bounding box center [256, 262] width 150 height 33
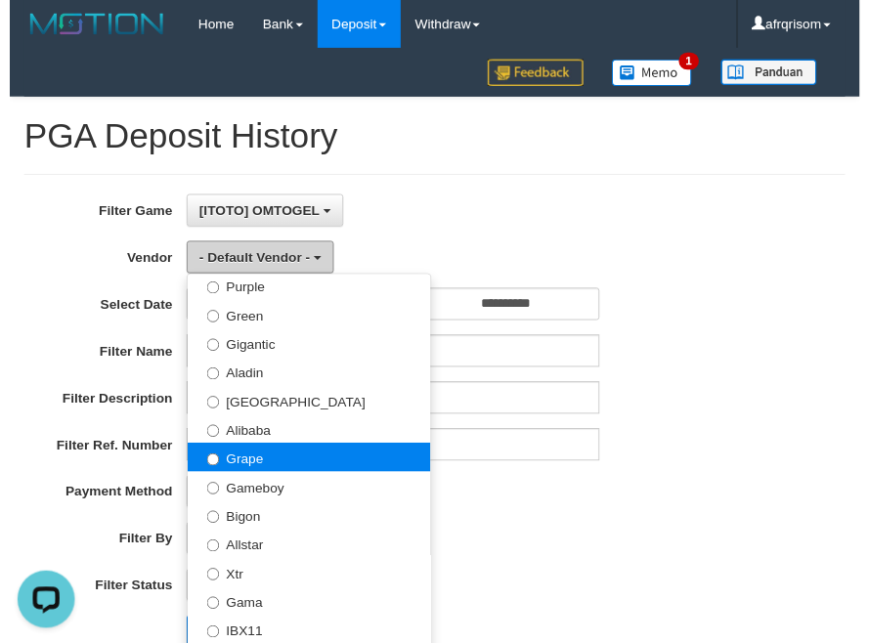
scroll to position [261, 0]
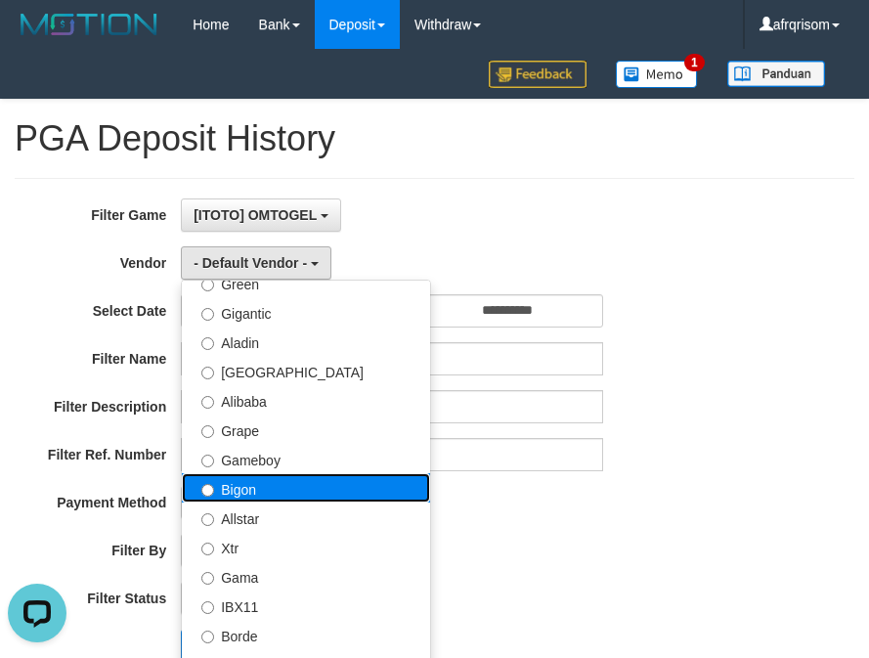
click at [274, 494] on label "Bigon" at bounding box center [306, 487] width 248 height 29
select select "**********"
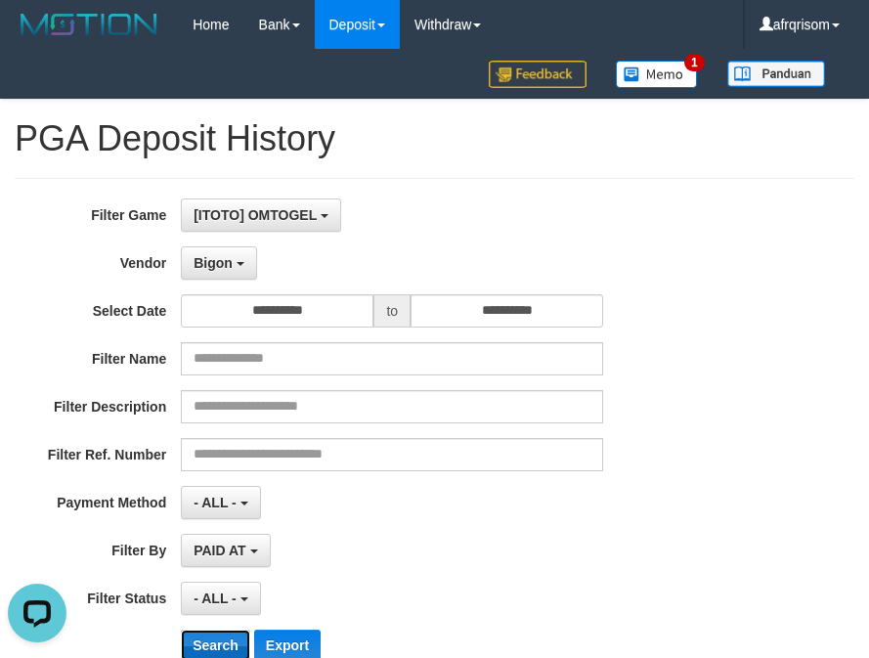
click at [210, 632] on button "Search" at bounding box center [215, 644] width 69 height 31
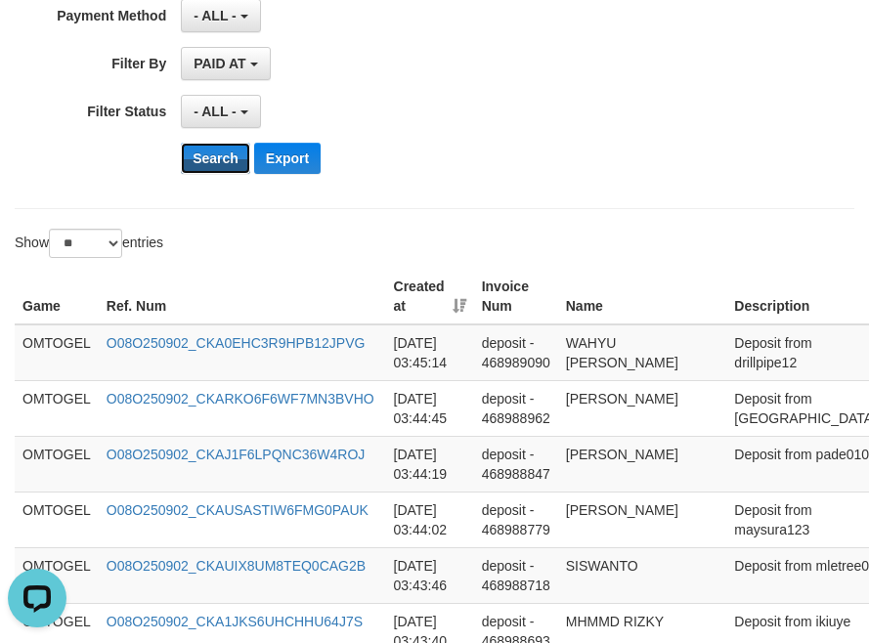
scroll to position [521, 0]
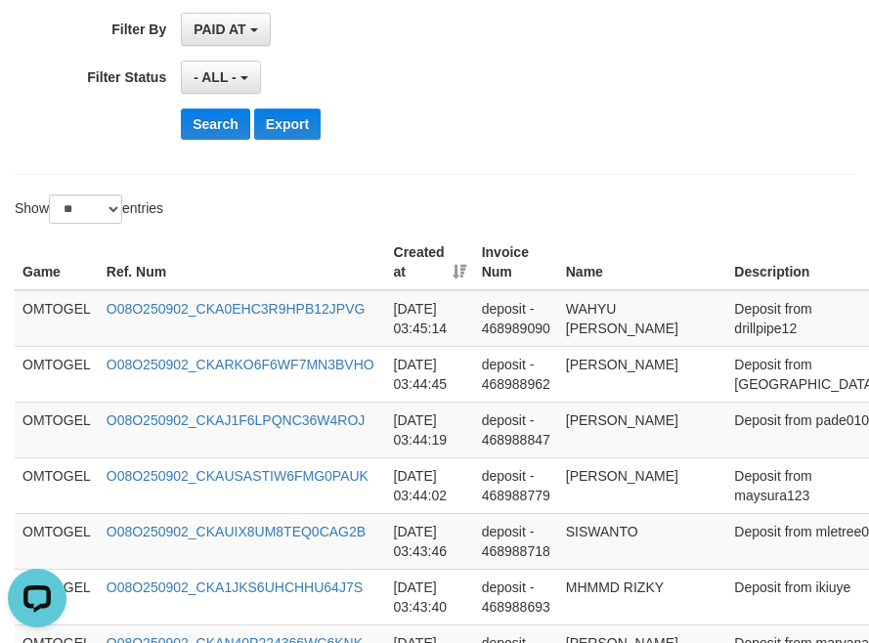
click at [458, 266] on th "Created at" at bounding box center [430, 263] width 88 height 56
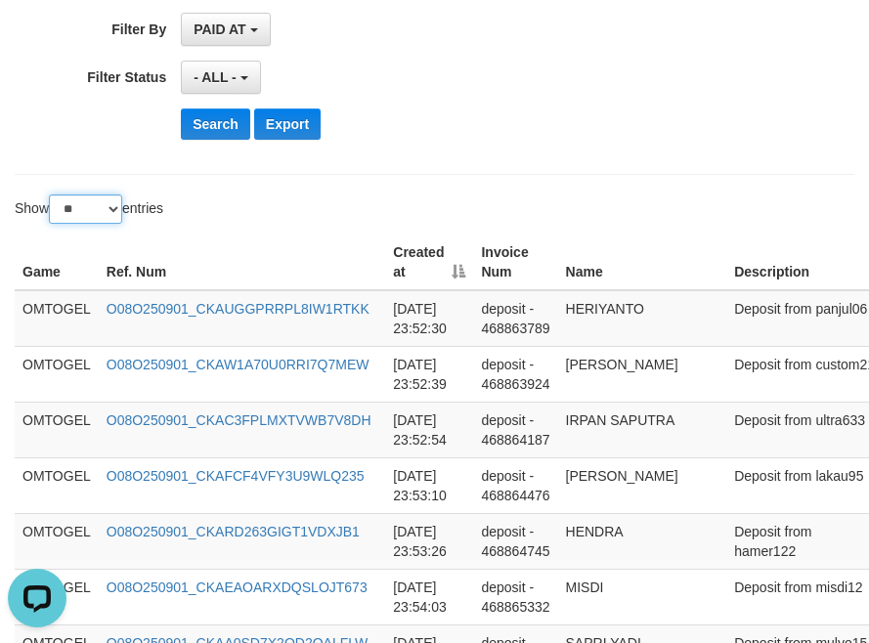
click at [101, 212] on select "** ** ** ***" at bounding box center [85, 208] width 73 height 29
select select "***"
click at [52, 194] on select "** ** ** ***" at bounding box center [85, 208] width 73 height 29
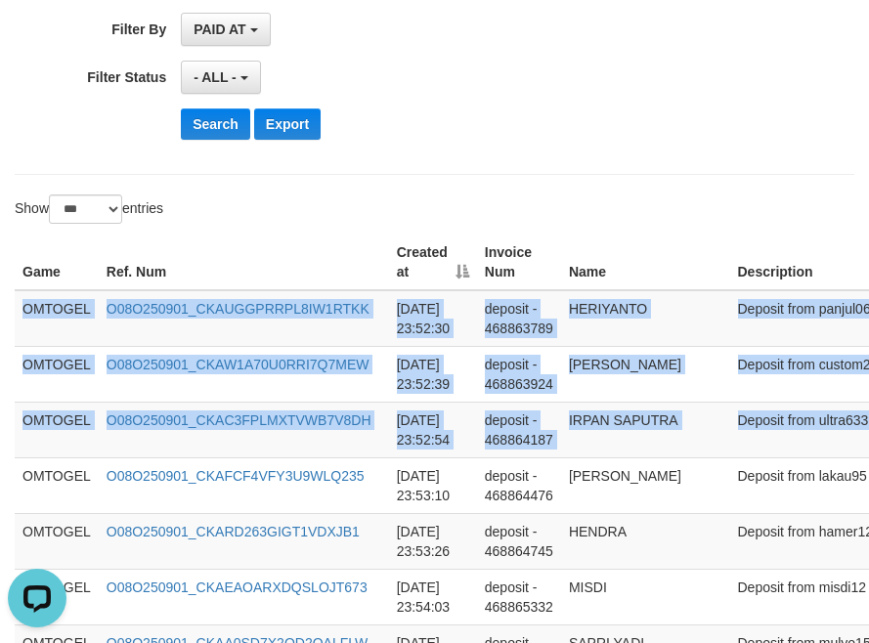
scroll to position [521, 327]
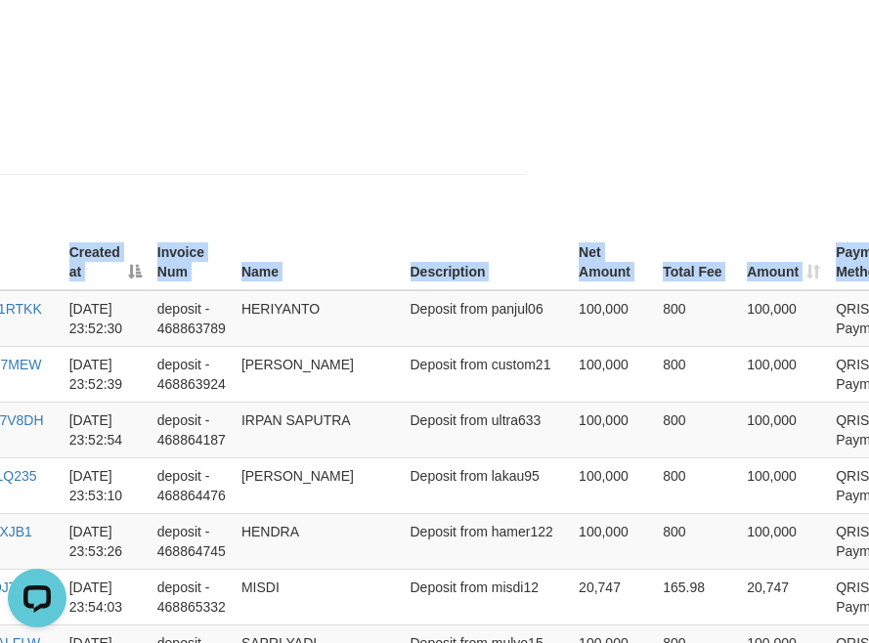
drag, startPoint x: 19, startPoint y: 310, endPoint x: 1196, endPoint y: 417, distance: 1182.5
copy table "Game Ref. Num Created at Invoice Num Name Description Net Amount Total Fee Amou…"
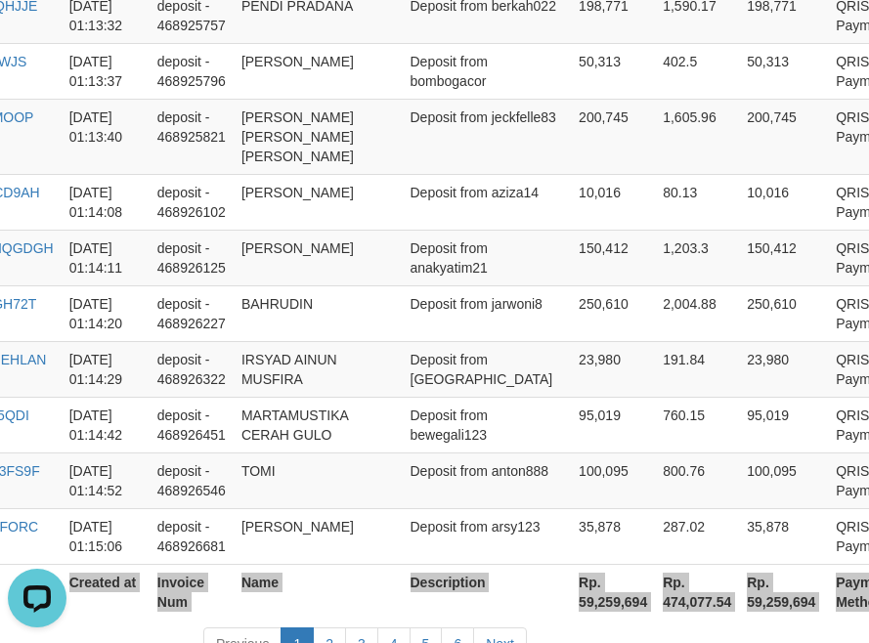
scroll to position [5990, 327]
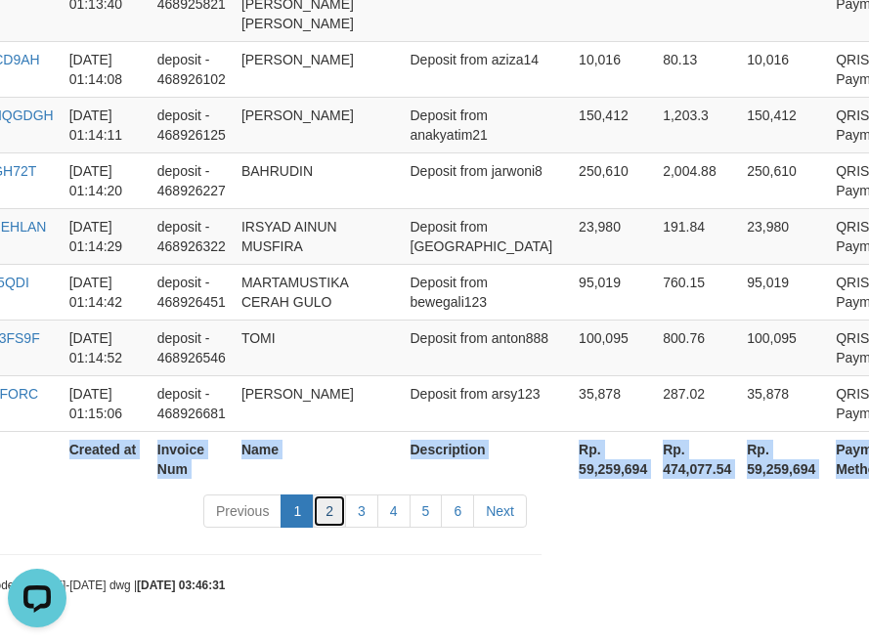
click at [334, 515] on link "2" at bounding box center [329, 510] width 33 height 33
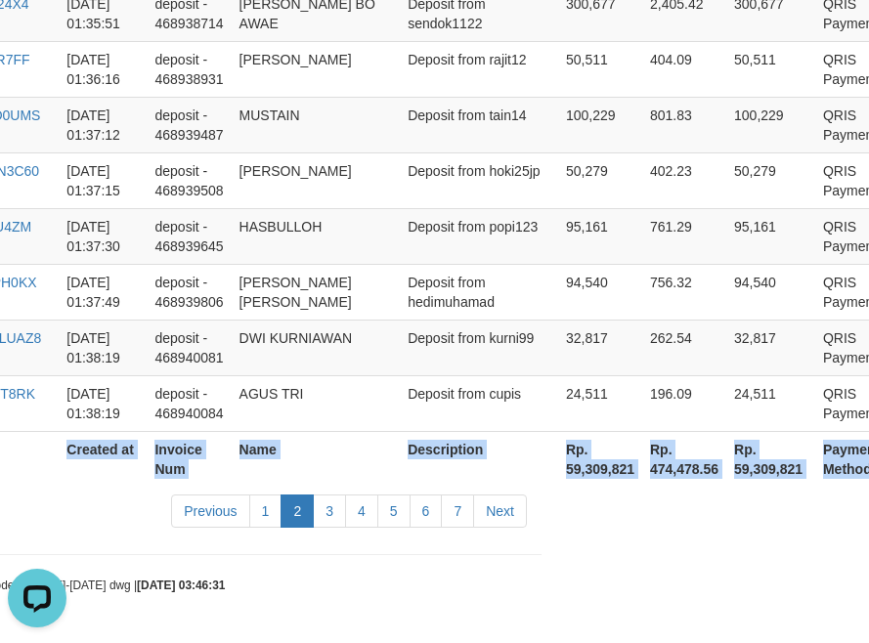
scroll to position [6029, 307]
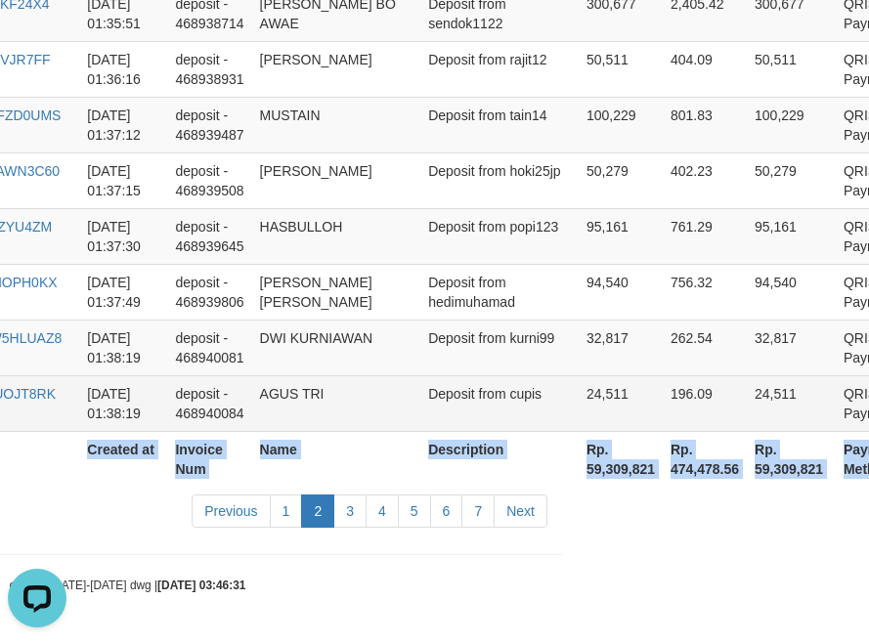
copy table "Game Ref. Num Created at Invoice Num Name Description Net Amount Total Fee Amou…"
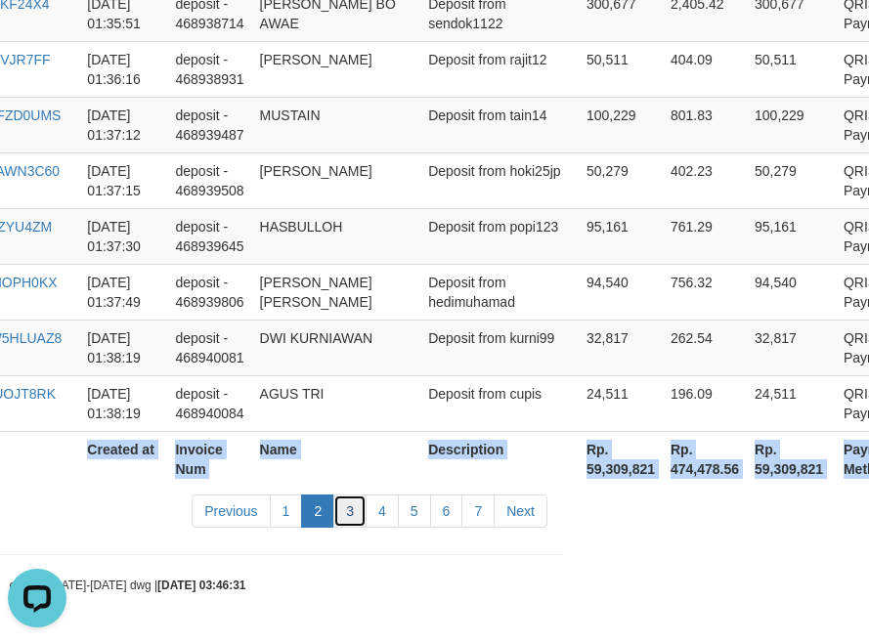
click at [353, 518] on link "3" at bounding box center [349, 510] width 33 height 33
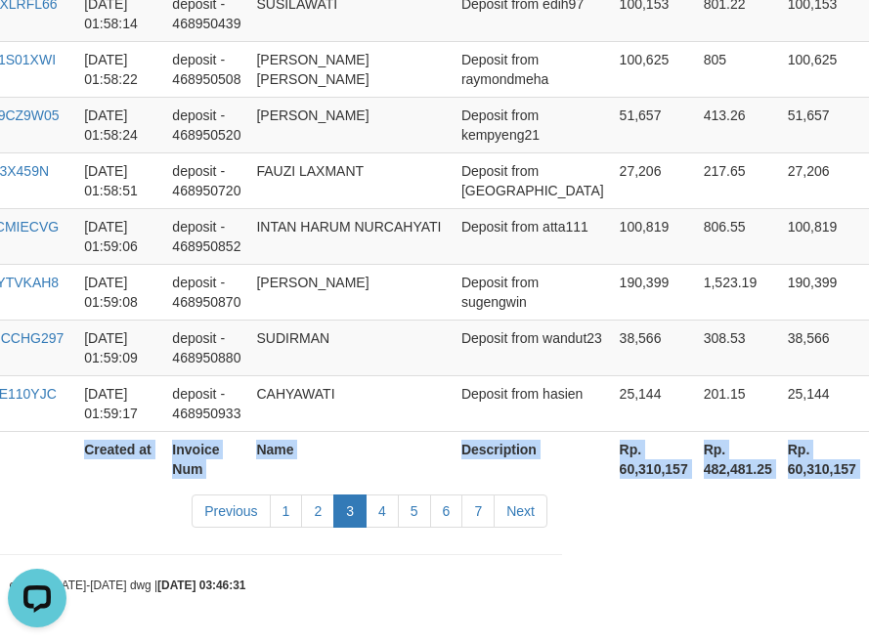
scroll to position [5951, 307]
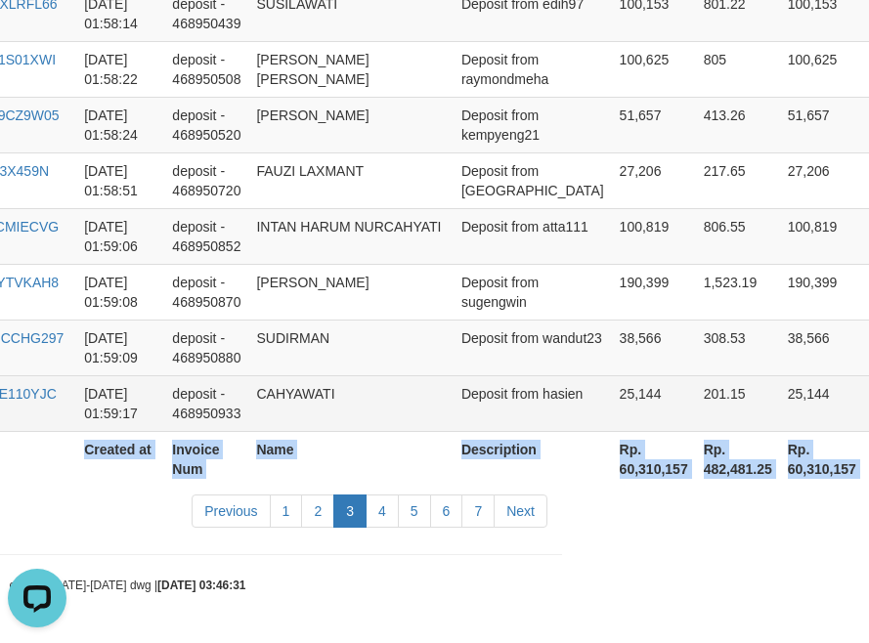
copy table "Game Ref. Num Created at Invoice Num Name Description Net Amount Total Fee Amou…"
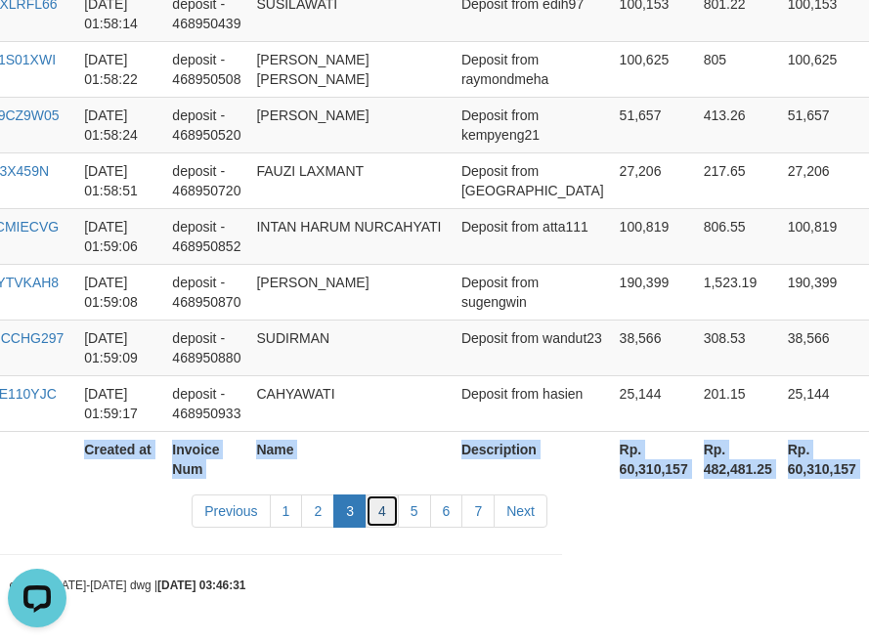
click at [383, 521] on link "4" at bounding box center [381, 510] width 33 height 33
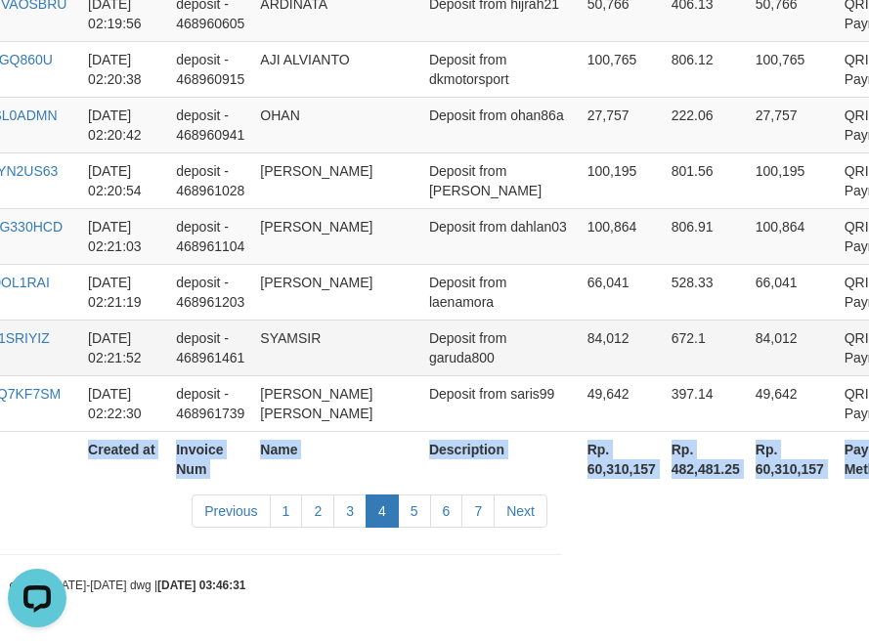
copy table "Game Ref. Num Created at Invoice Num Name Description Net Amount Total Fee Amou…"
click at [408, 514] on link "5" at bounding box center [414, 510] width 33 height 33
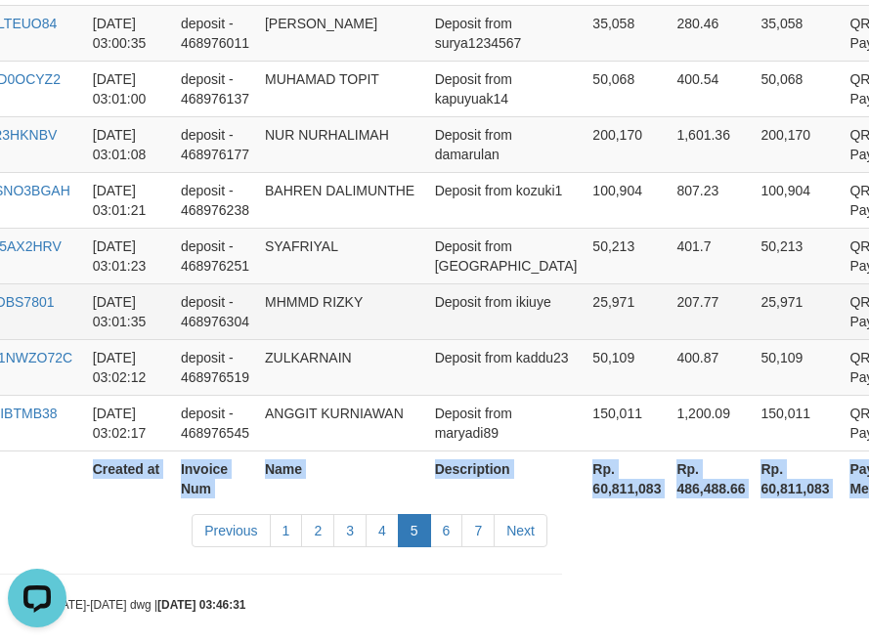
copy table "Game Ref. Num Created at Invoice Num Name Description Net Amount Total Fee Amou…"
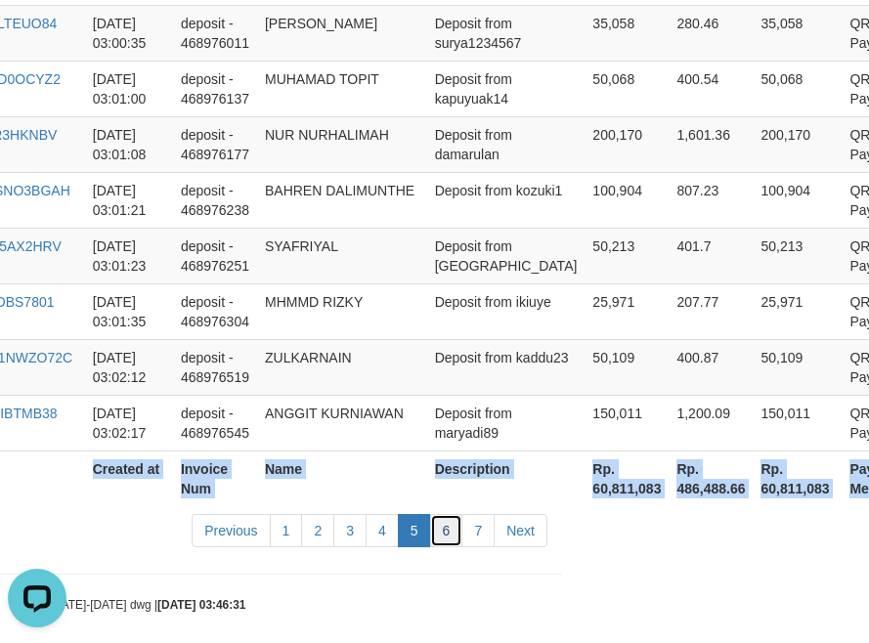
click at [444, 514] on link "6" at bounding box center [446, 530] width 33 height 33
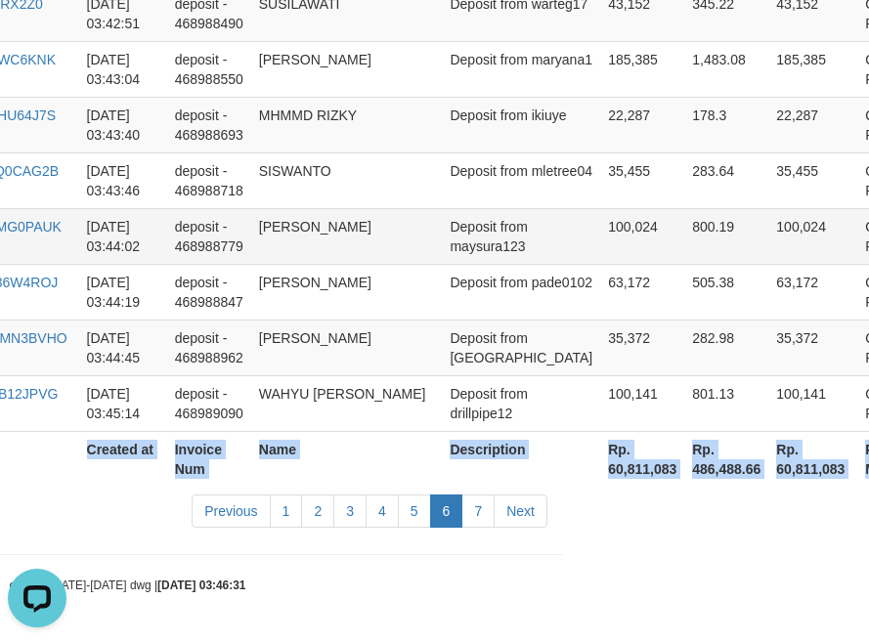
copy table "Game Ref. Num Created at Invoice Num Name Description Net Amount Total Fee Amou…"
click at [481, 514] on link "7" at bounding box center [477, 510] width 33 height 33
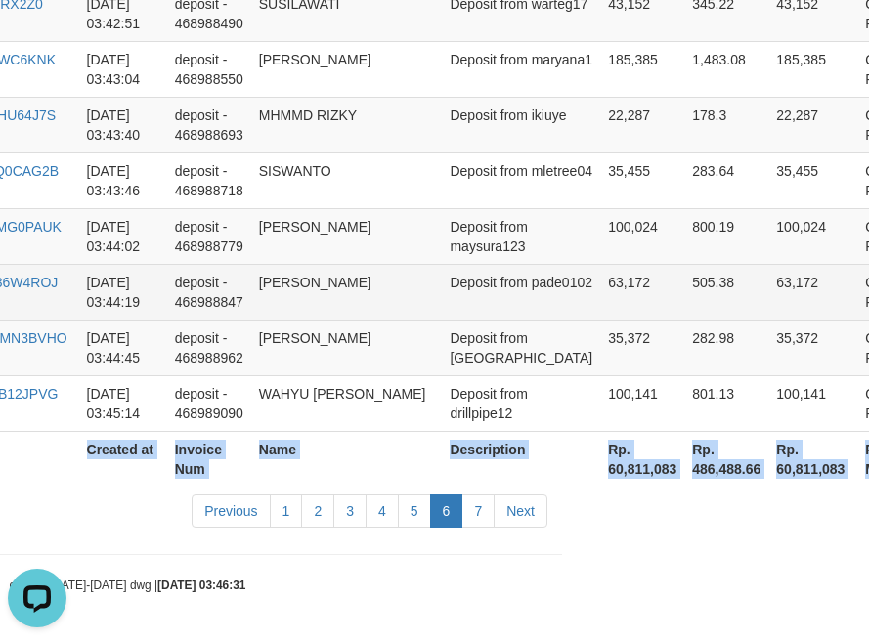
scroll to position [606, 256]
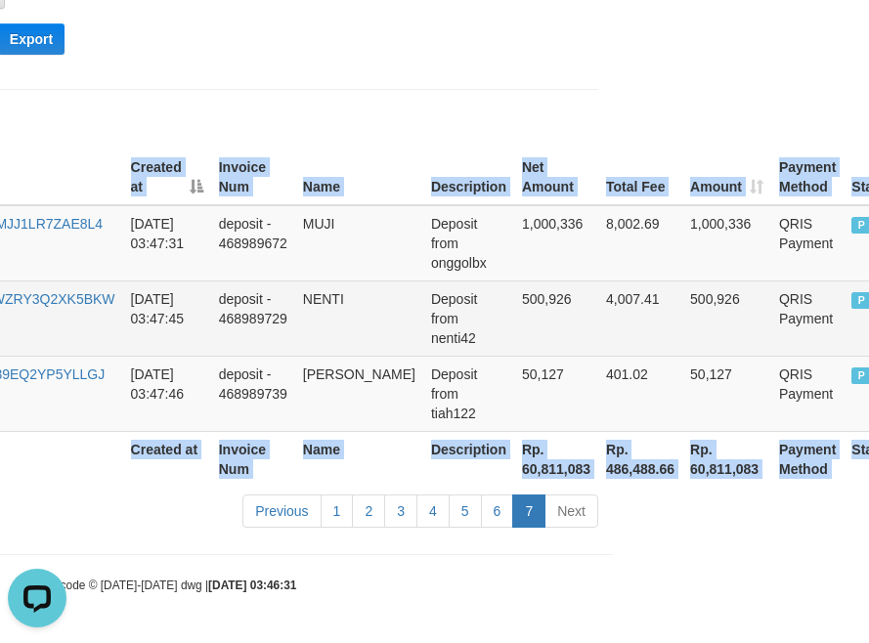
copy table "Game Ref. Num Created at Invoice Num Name Description Net Amount Total Fee Amou…"
